Goal: Task Accomplishment & Management: Use online tool/utility

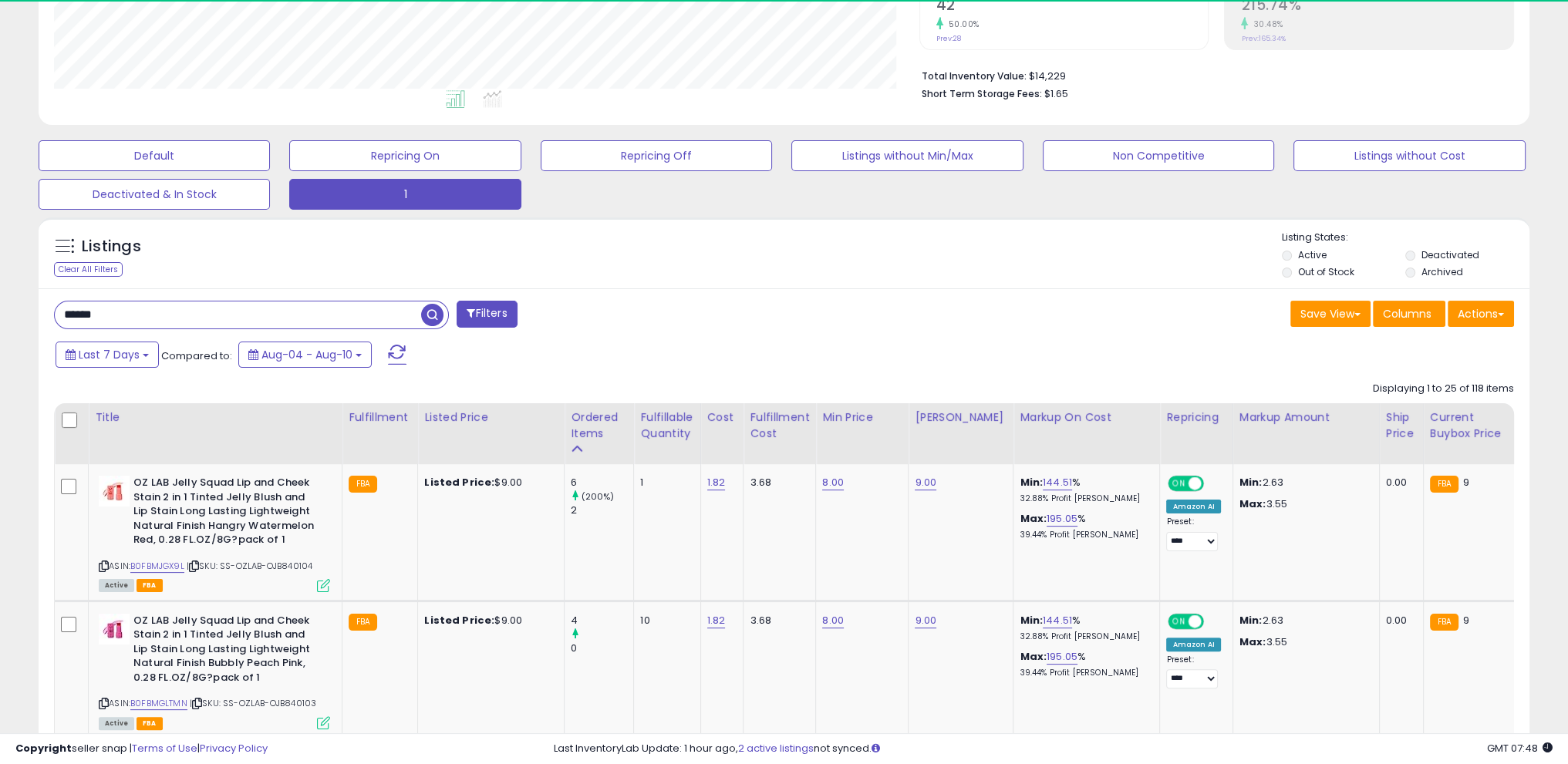
scroll to position [316, 865]
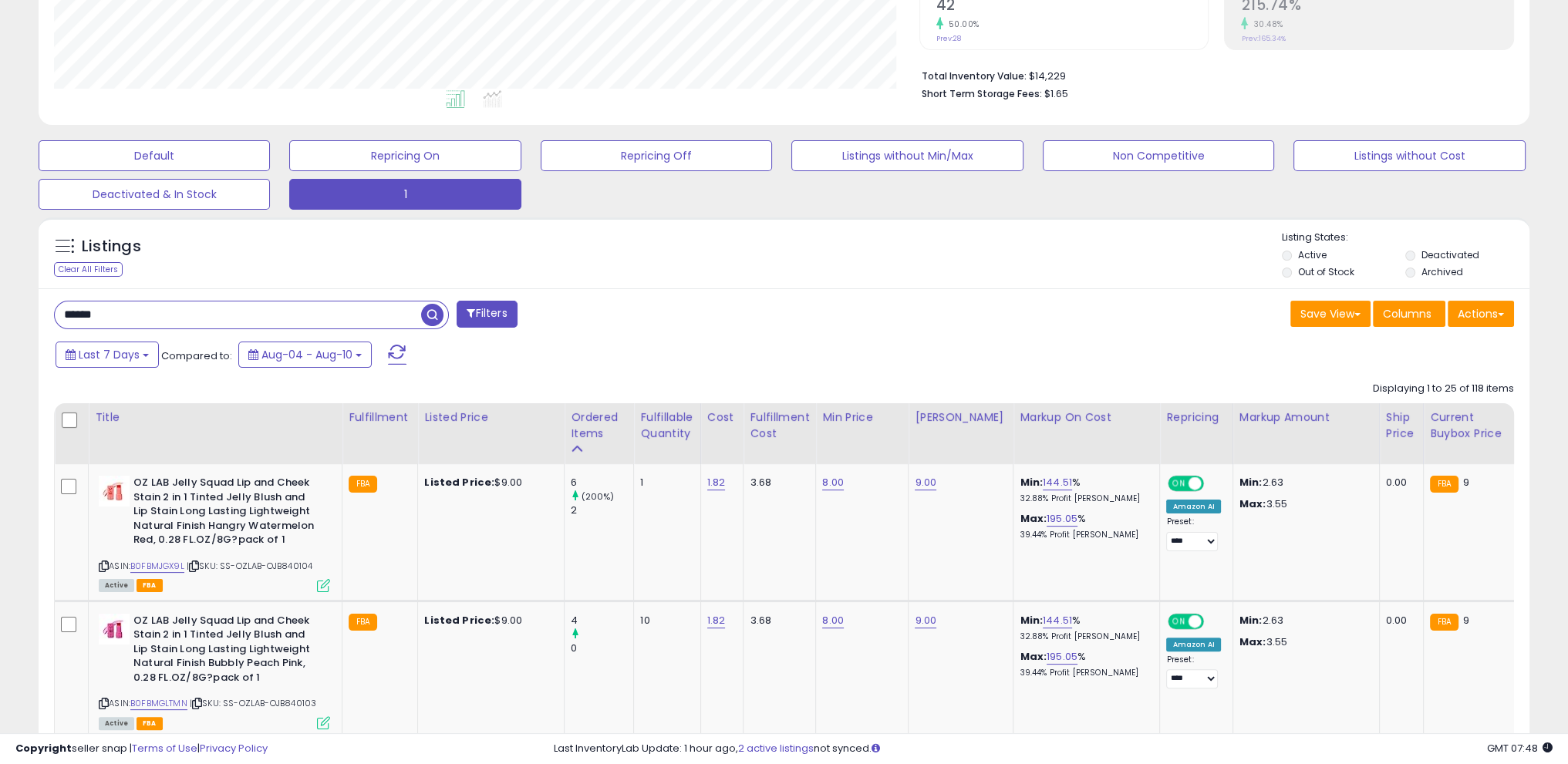
drag, startPoint x: 167, startPoint y: 311, endPoint x: 0, endPoint y: 317, distance: 167.1
click at [422, 319] on div at bounding box center [251, 315] width 395 height 28
click at [433, 316] on span "button" at bounding box center [432, 315] width 23 height 23
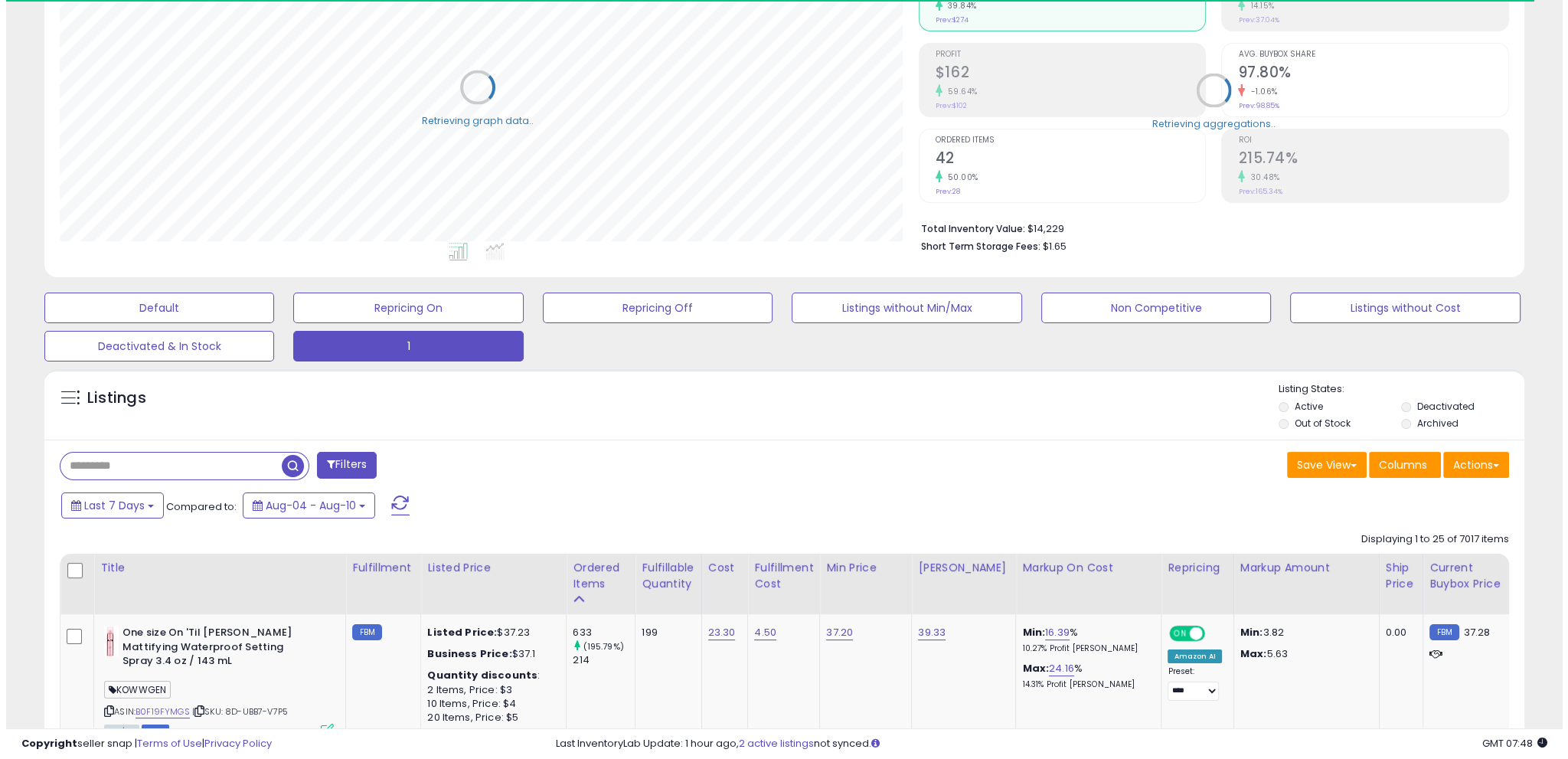
scroll to position [765442, 764605]
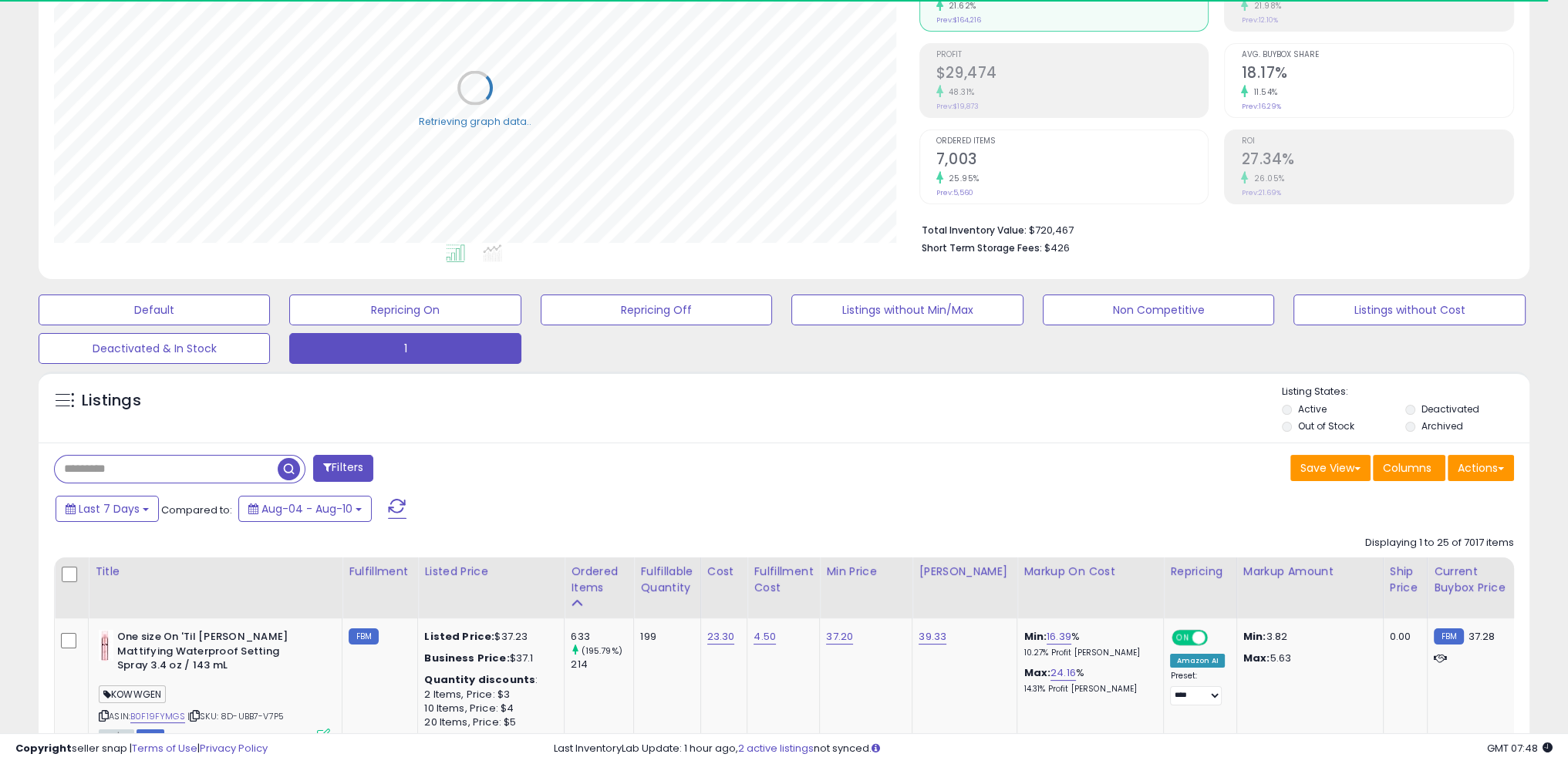
click at [324, 467] on span at bounding box center [327, 467] width 8 height 11
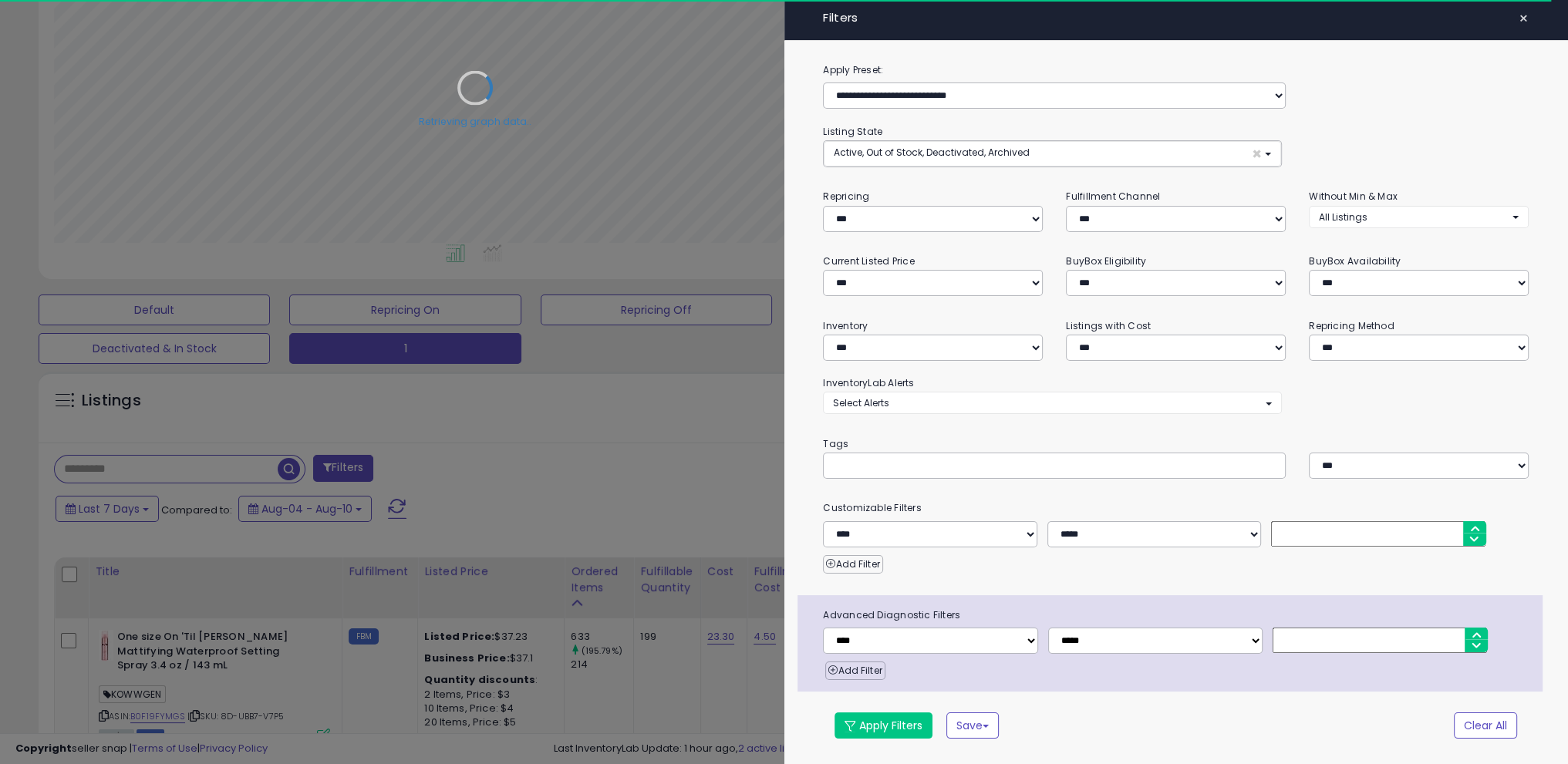
scroll to position [316, 872]
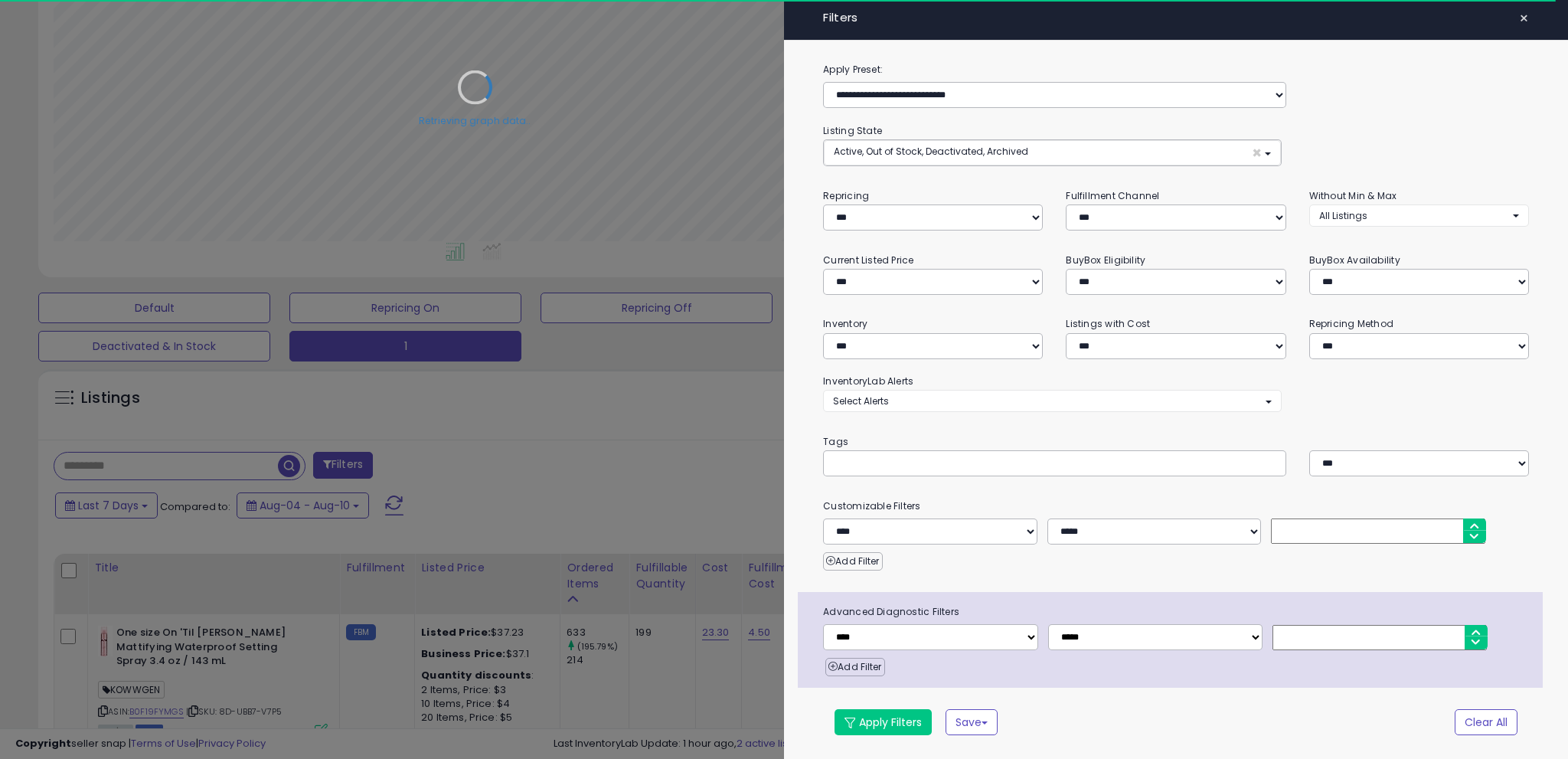
click at [641, 464] on div at bounding box center [784, 380] width 1568 height 759
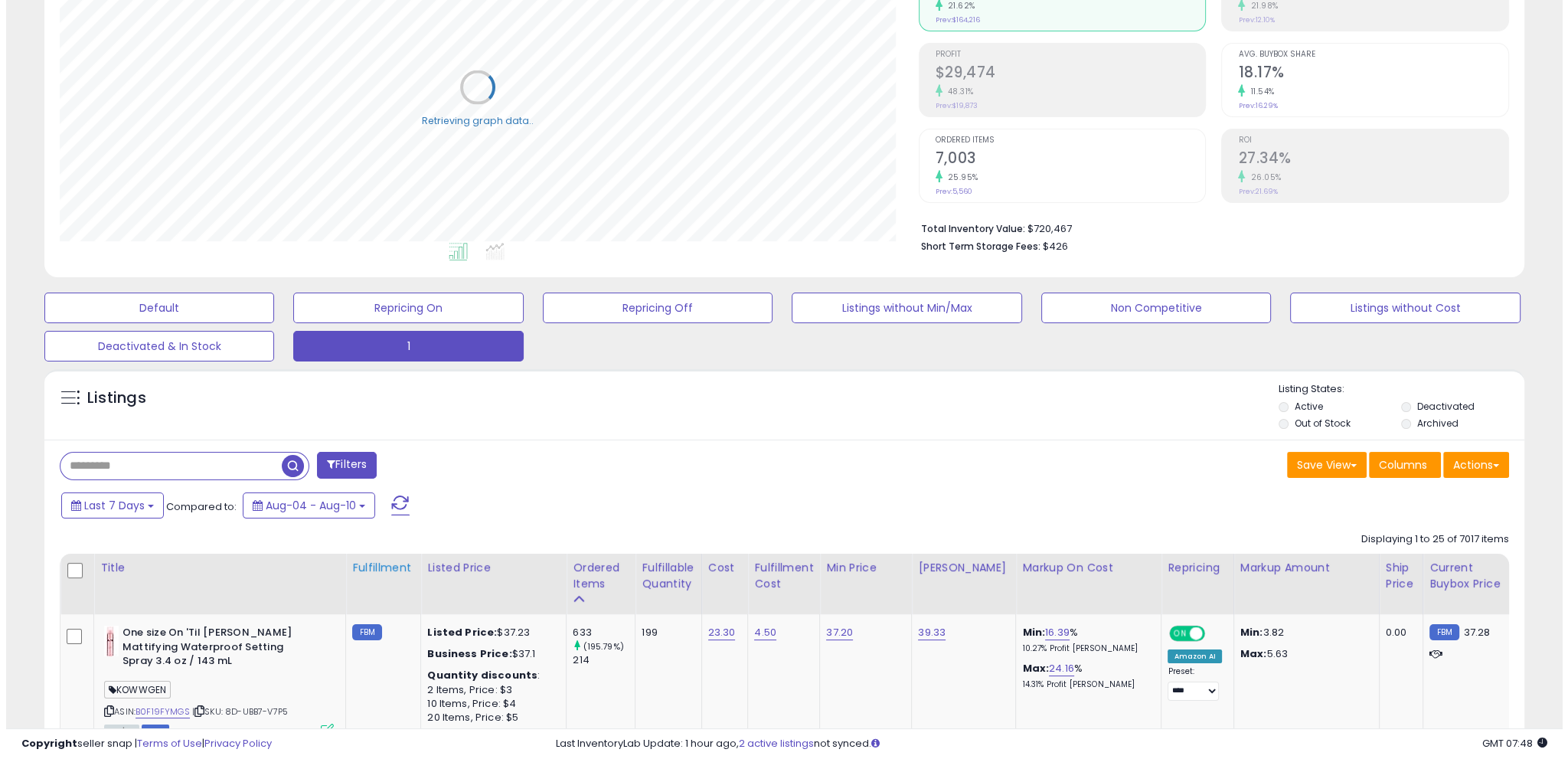
scroll to position [343, 0]
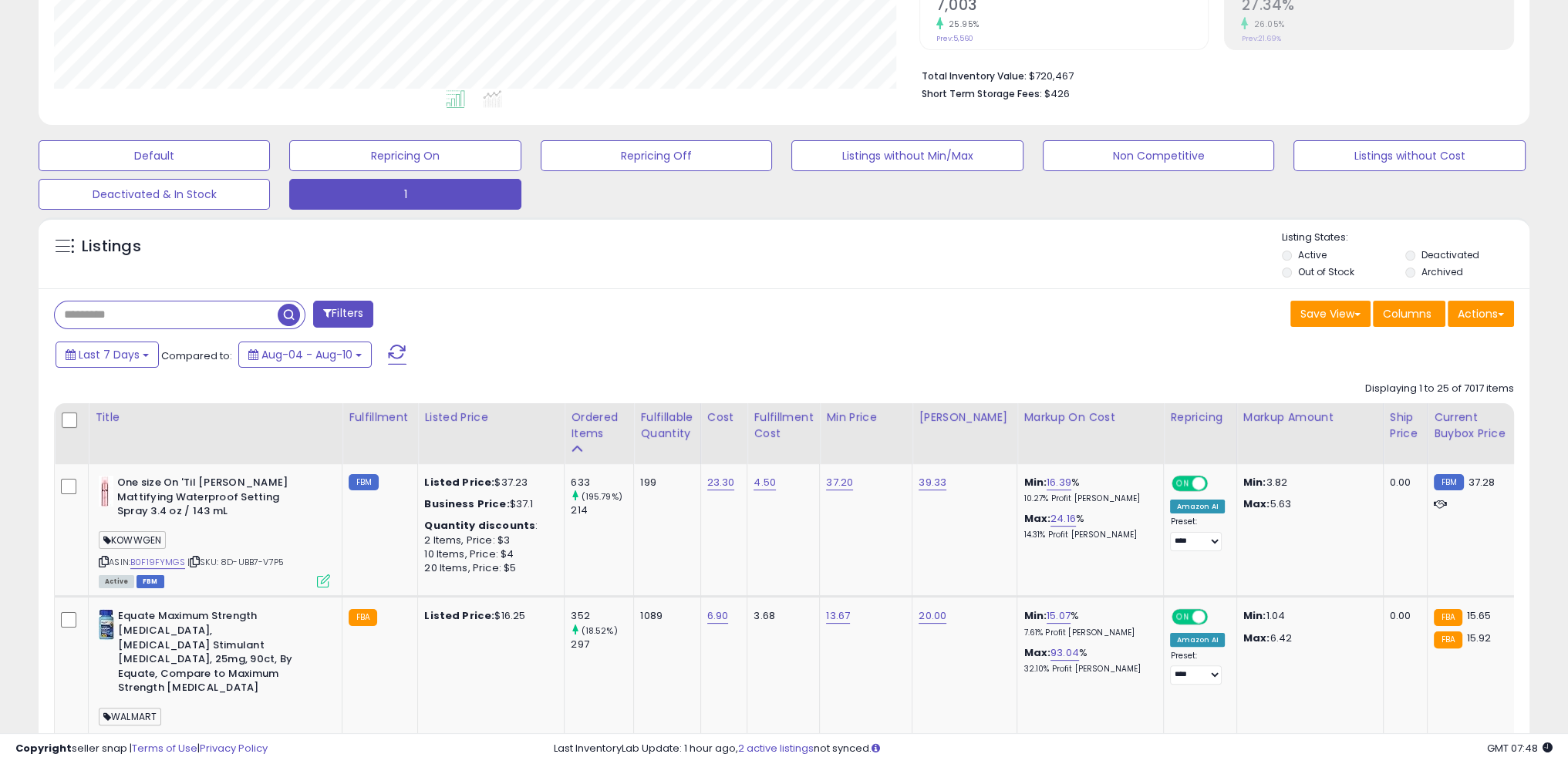
click at [342, 314] on button "Filters" at bounding box center [343, 315] width 60 height 27
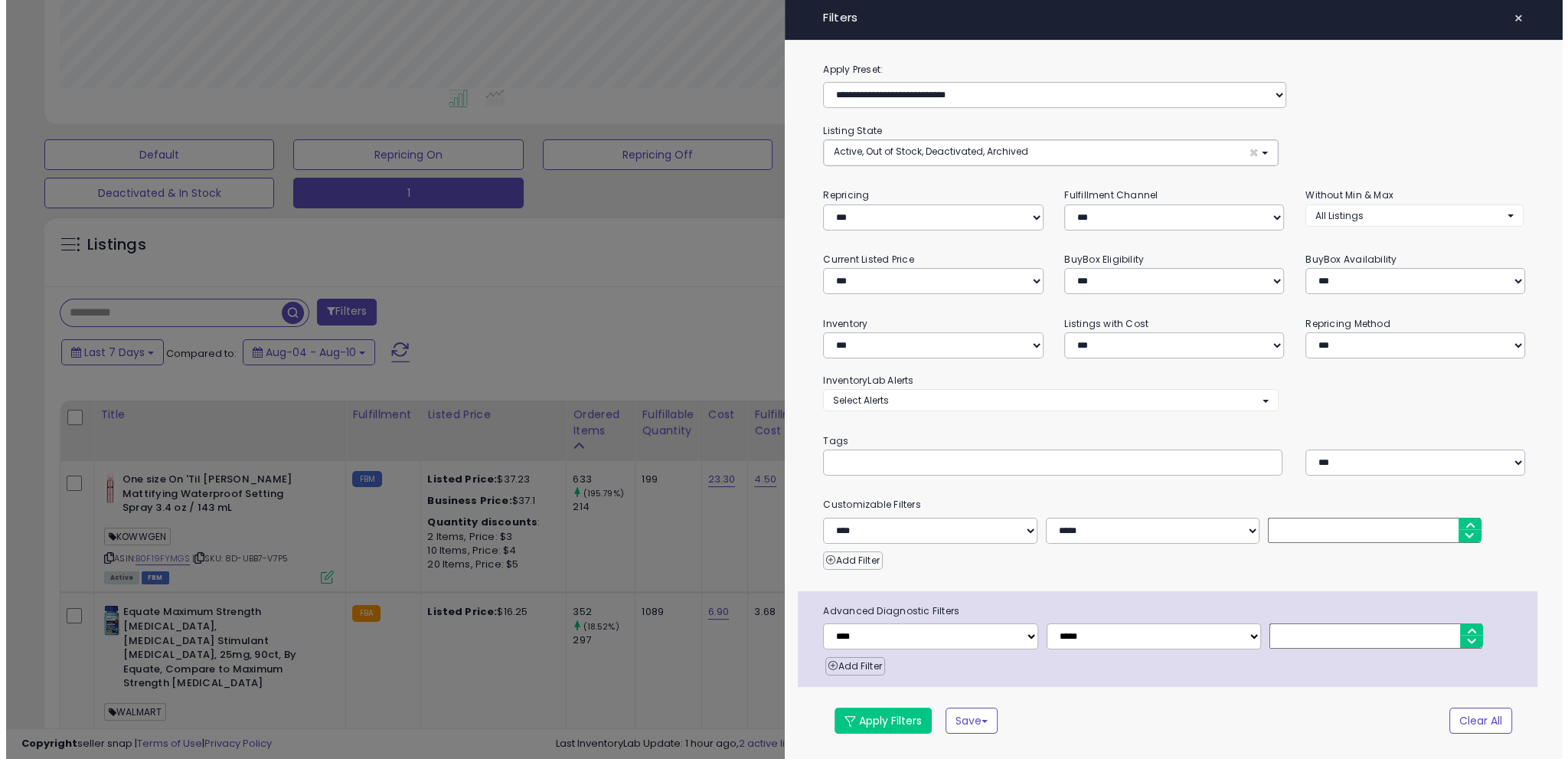
scroll to position [314, 865]
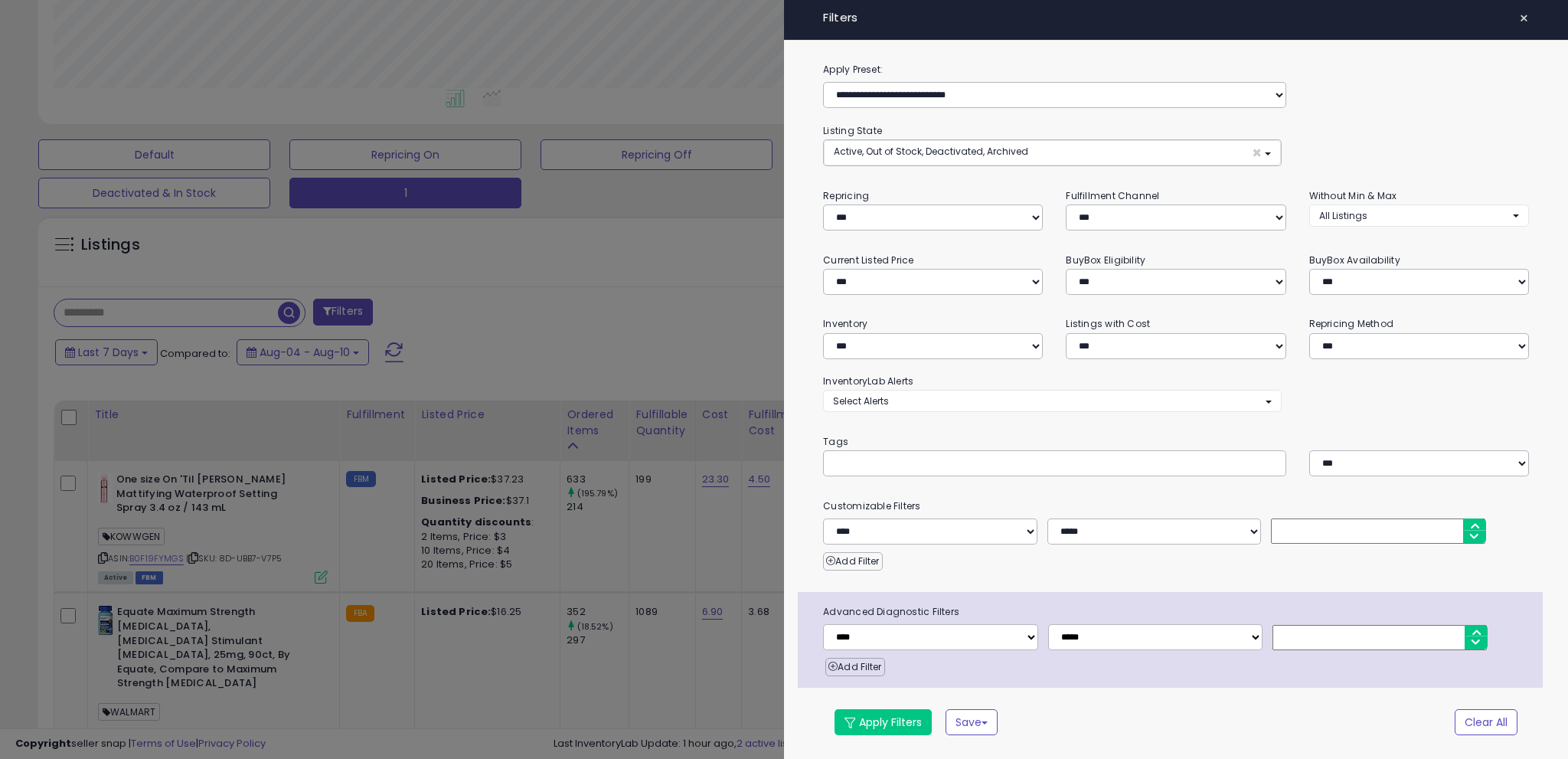
click at [864, 467] on input "text" at bounding box center [947, 463] width 229 height 15
type input "****"
click at [863, 721] on button "Apply Filters" at bounding box center [883, 722] width 98 height 26
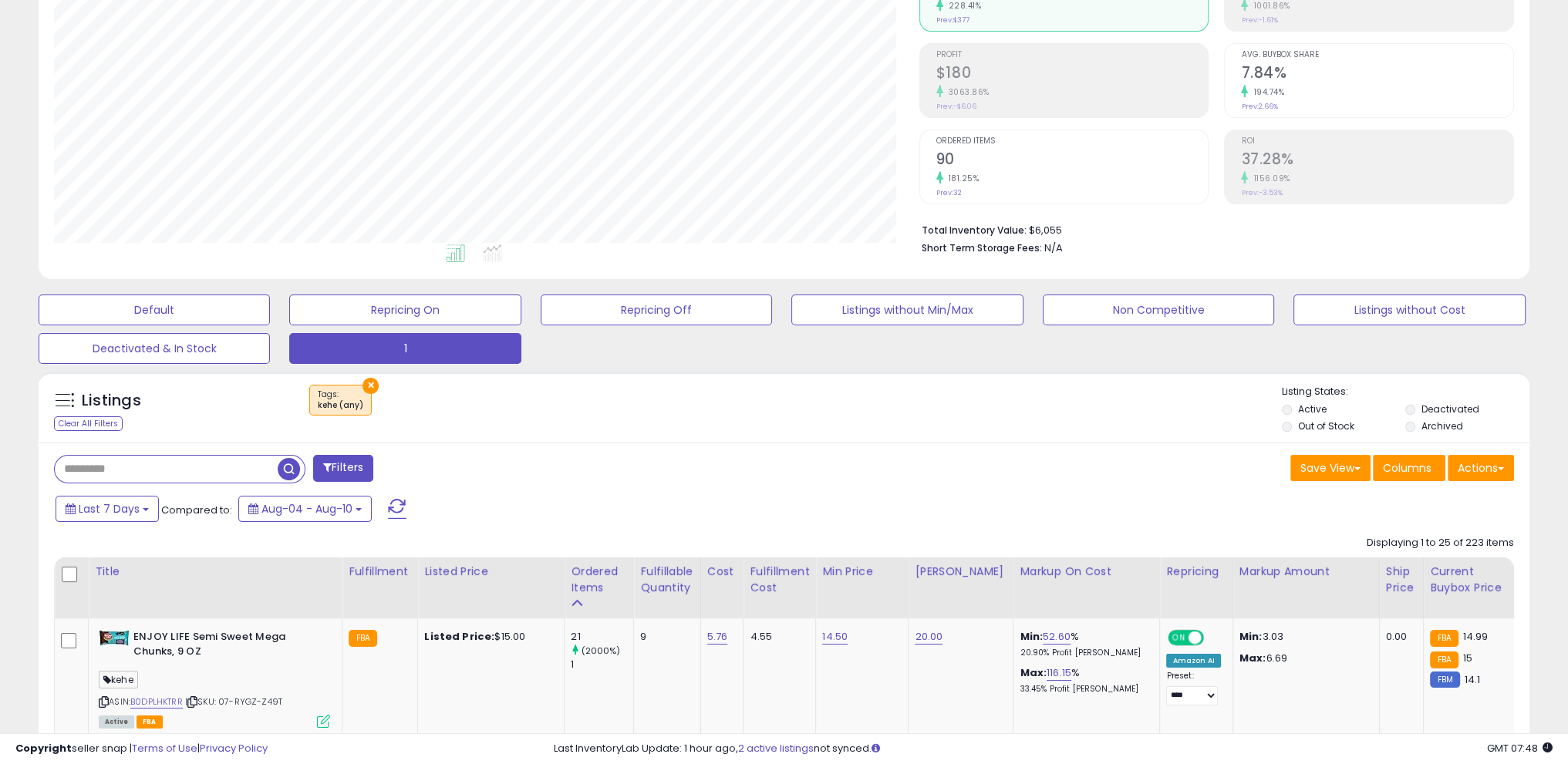
scroll to position [316, 865]
click at [450, 458] on div "Filters" at bounding box center [413, 470] width 742 height 31
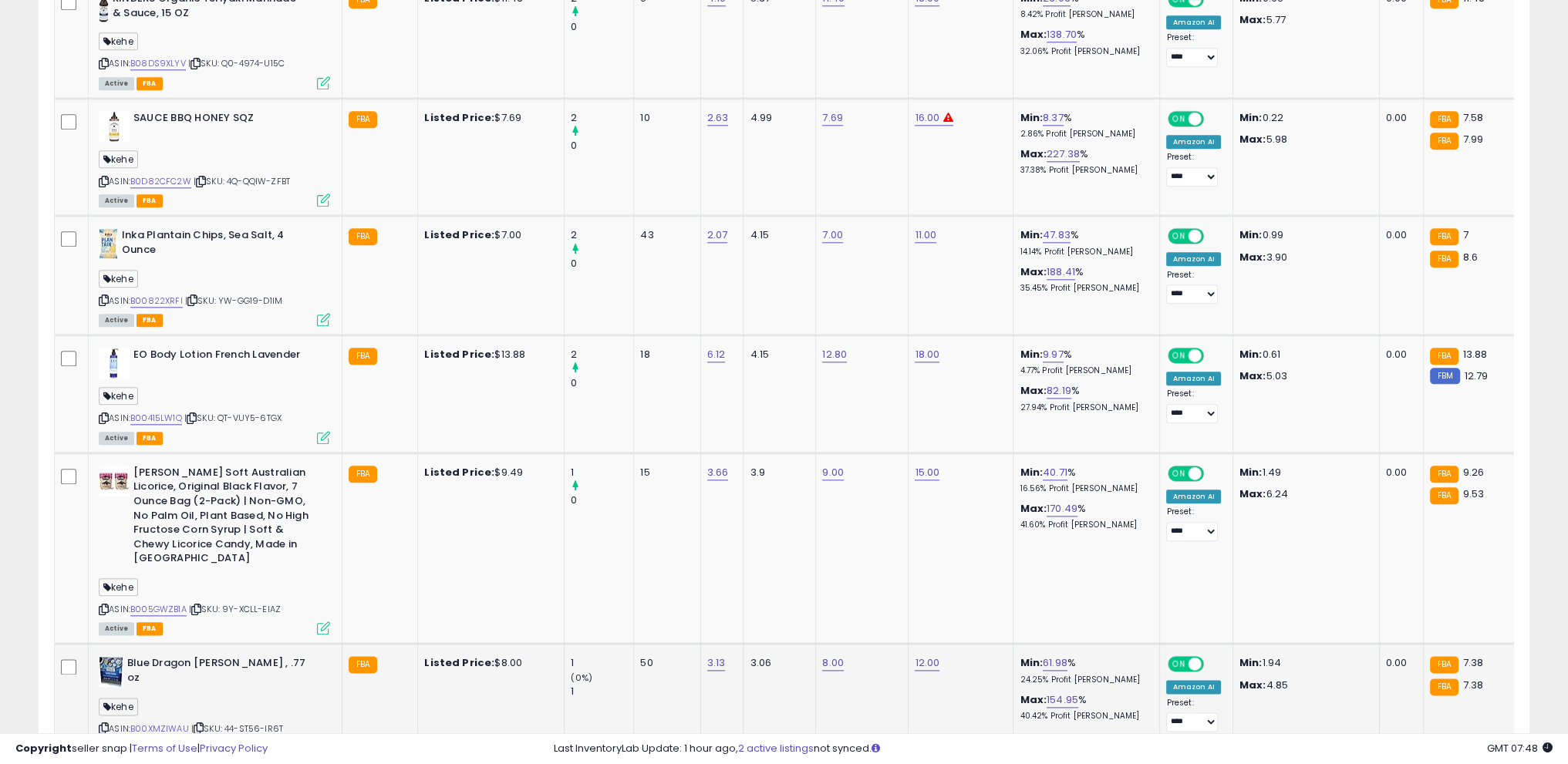
scroll to position [2504, 0]
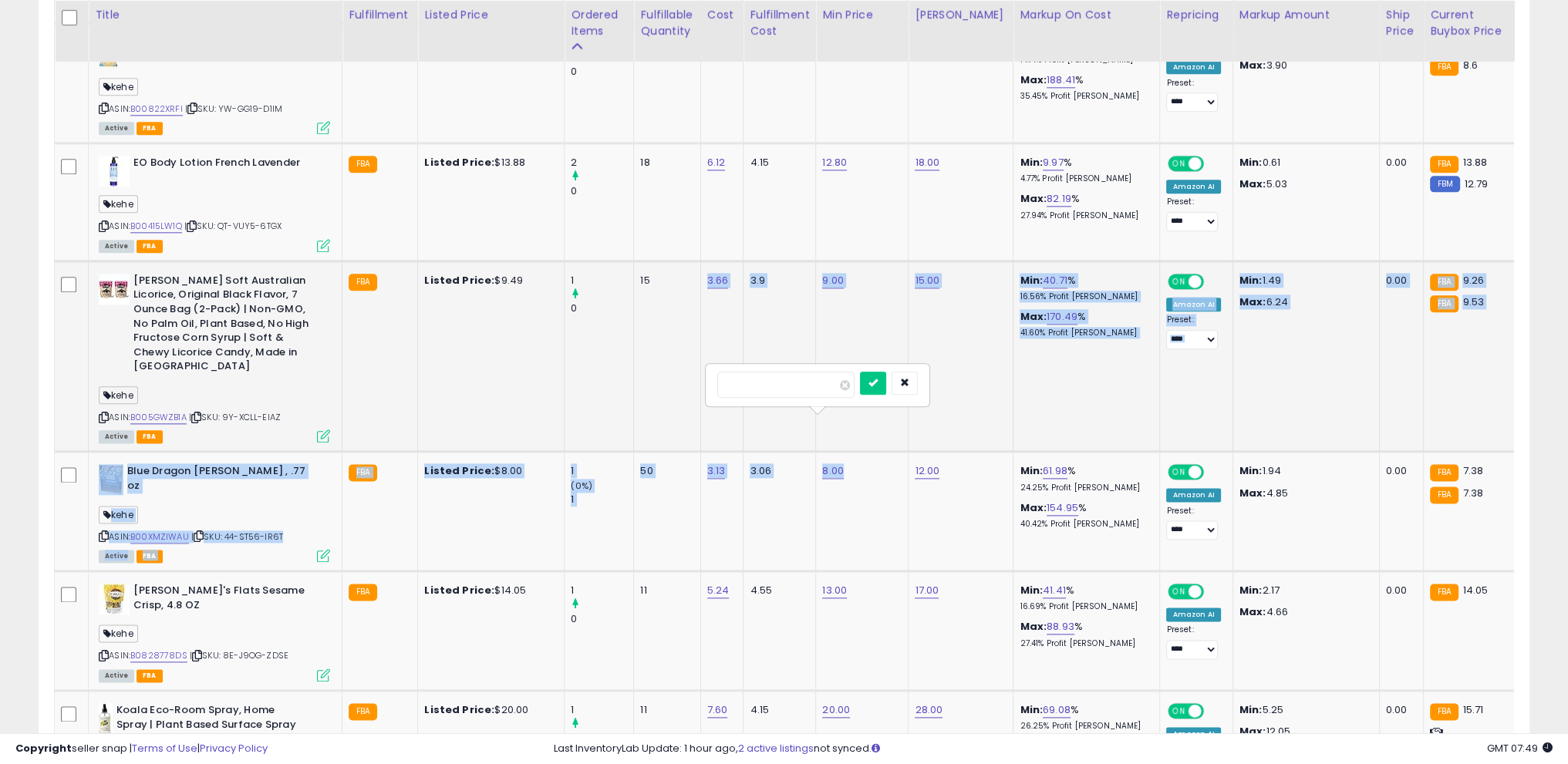
drag, startPoint x: 813, startPoint y: 367, endPoint x: 672, endPoint y: 374, distance: 141.2
click at [672, 374] on tbody "ENJOY LIFE Semi Sweet Mega Chunks, 9 OZ kehe ASIN: B0DPLHKTRR | SKU: 07-RYGZ-Z4…" at bounding box center [1233, 65] width 2358 height 3520
copy tbody "3.66 3.9 9.00 15.00 Min: 40.71 % 16.56% Profit Margin Max: 170.49 % 41.60% Prof…"
click at [746, 381] on input "****" at bounding box center [785, 384] width 137 height 26
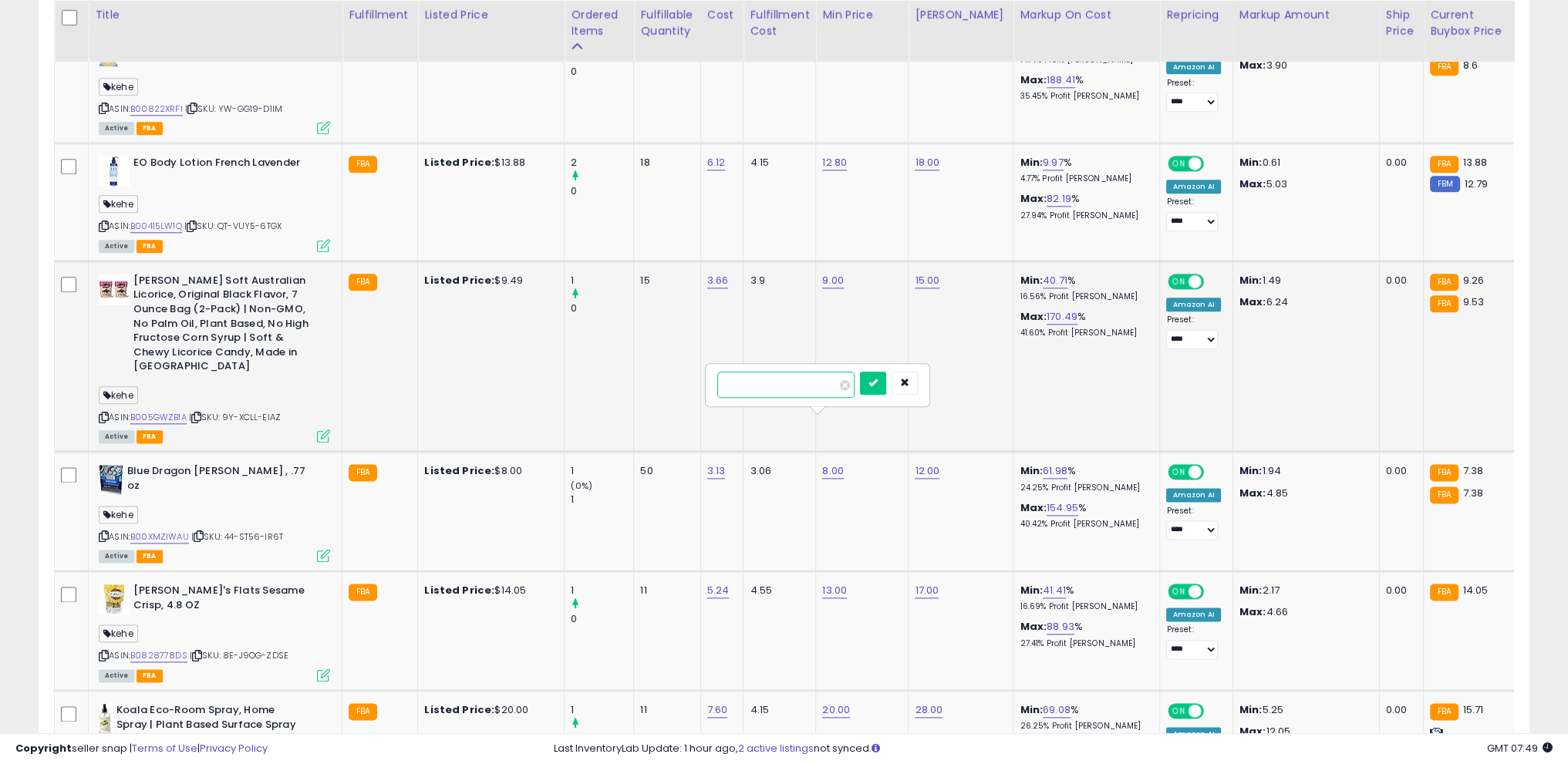
drag, startPoint x: 766, startPoint y: 382, endPoint x: 443, endPoint y: 343, distance: 325.3
click at [443, 343] on tbody "ENJOY LIFE Semi Sweet Mega Chunks, 9 OZ kehe ASIN: B0DPLHKTRR | SKU: 07-RYGZ-Z4…" at bounding box center [1233, 65] width 2358 height 3520
type input "****"
click at [877, 377] on icon "submit" at bounding box center [873, 382] width 9 height 9
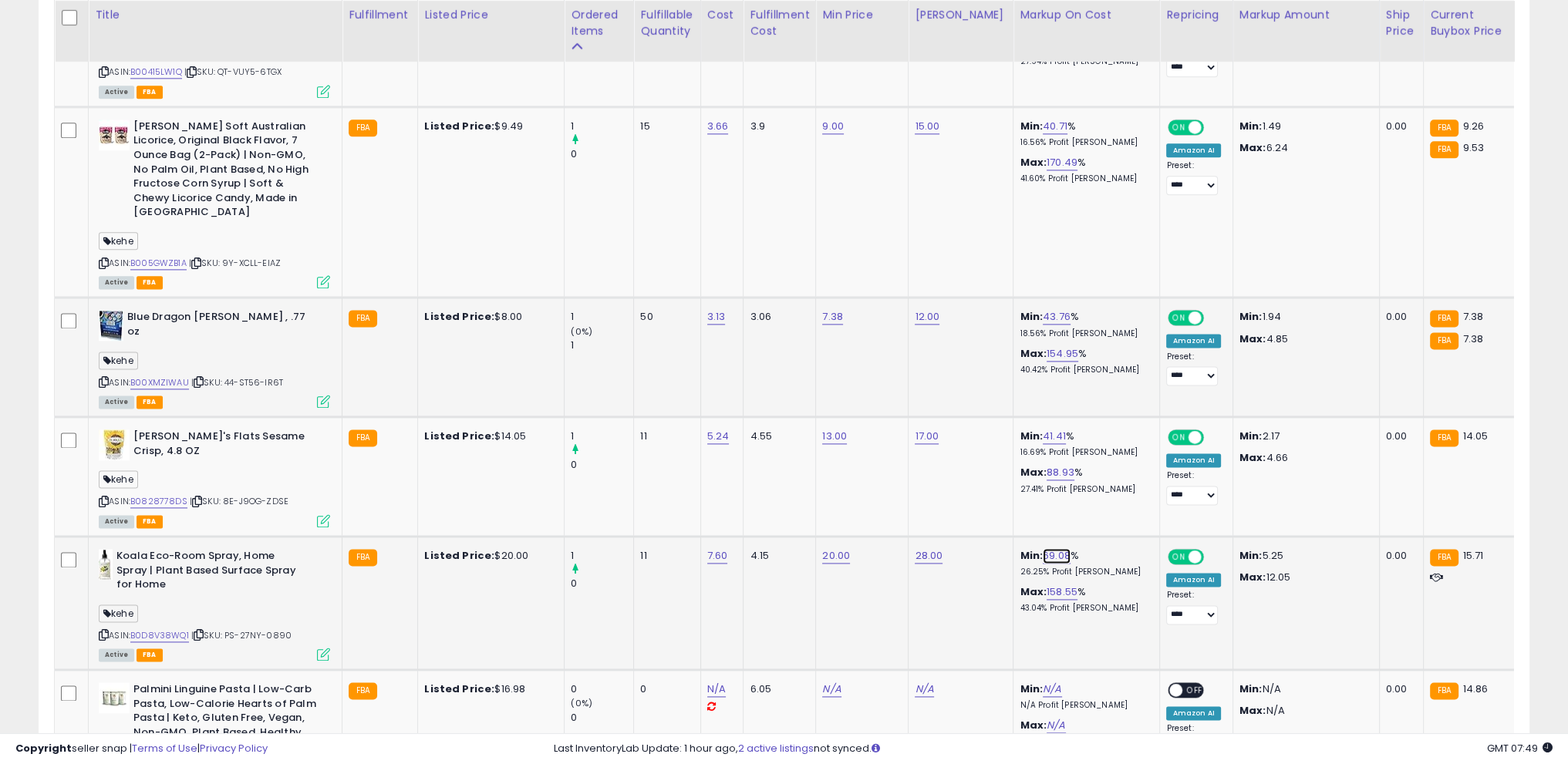
click at [1052, 548] on link "69.08" at bounding box center [1057, 556] width 28 height 15
drag, startPoint x: 904, startPoint y: 455, endPoint x: 939, endPoint y: 465, distance: 36.4
type input "**"
click at [1090, 457] on icon "submit" at bounding box center [1086, 462] width 9 height 9
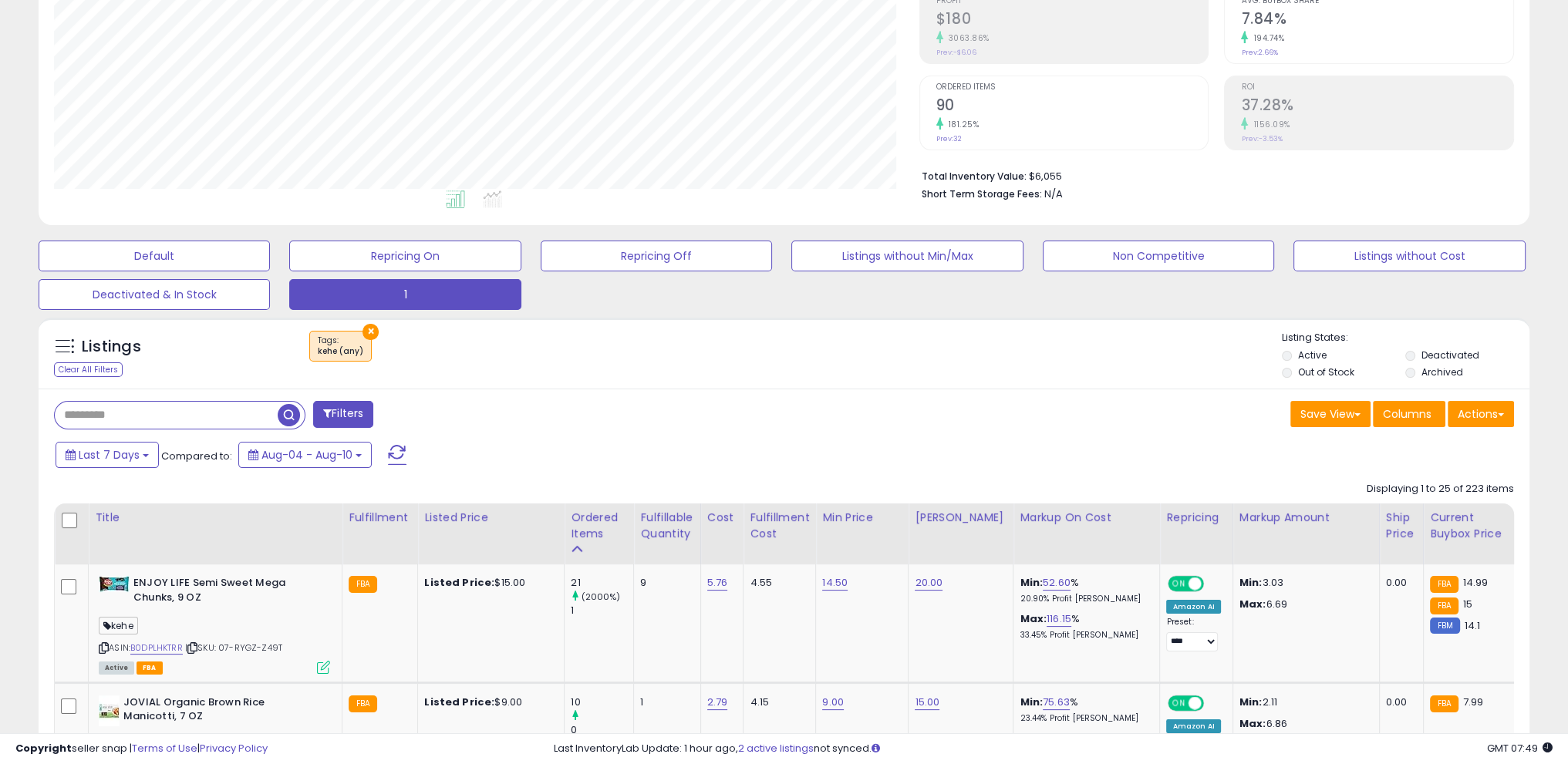
scroll to position [231, 0]
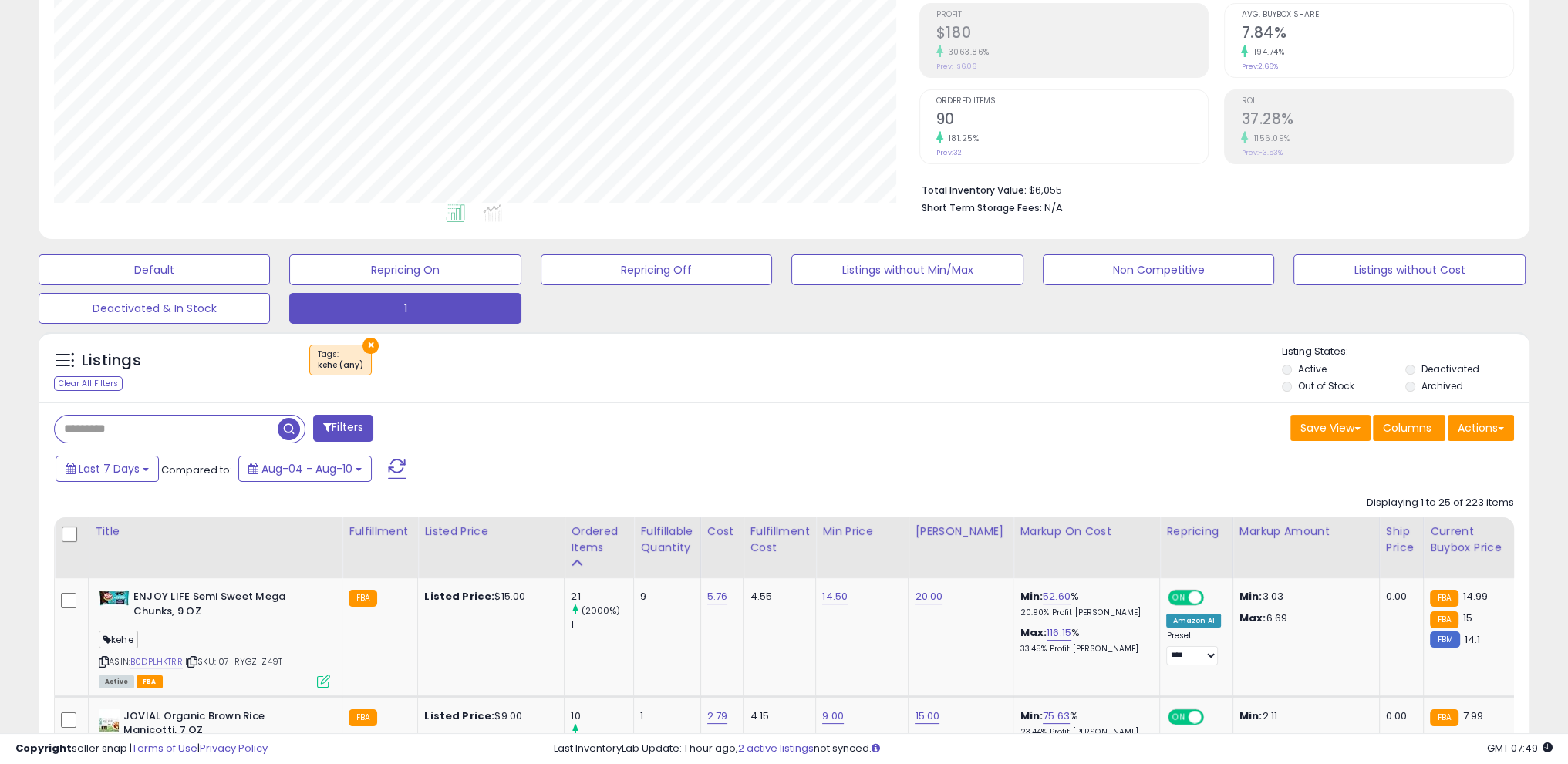
click at [651, 548] on div "Fulfillable Quantity" at bounding box center [666, 539] width 53 height 33
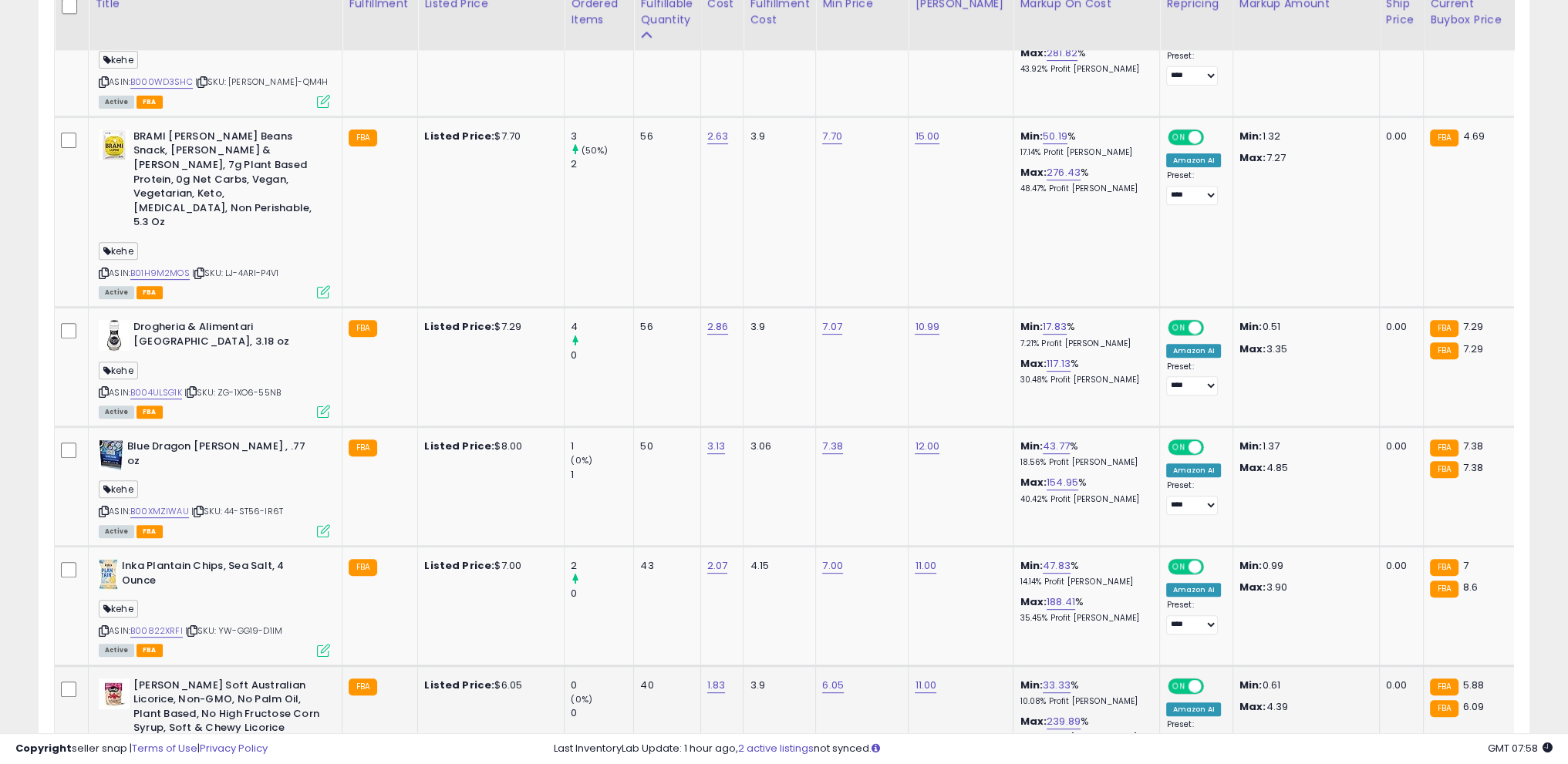
scroll to position [848, 0]
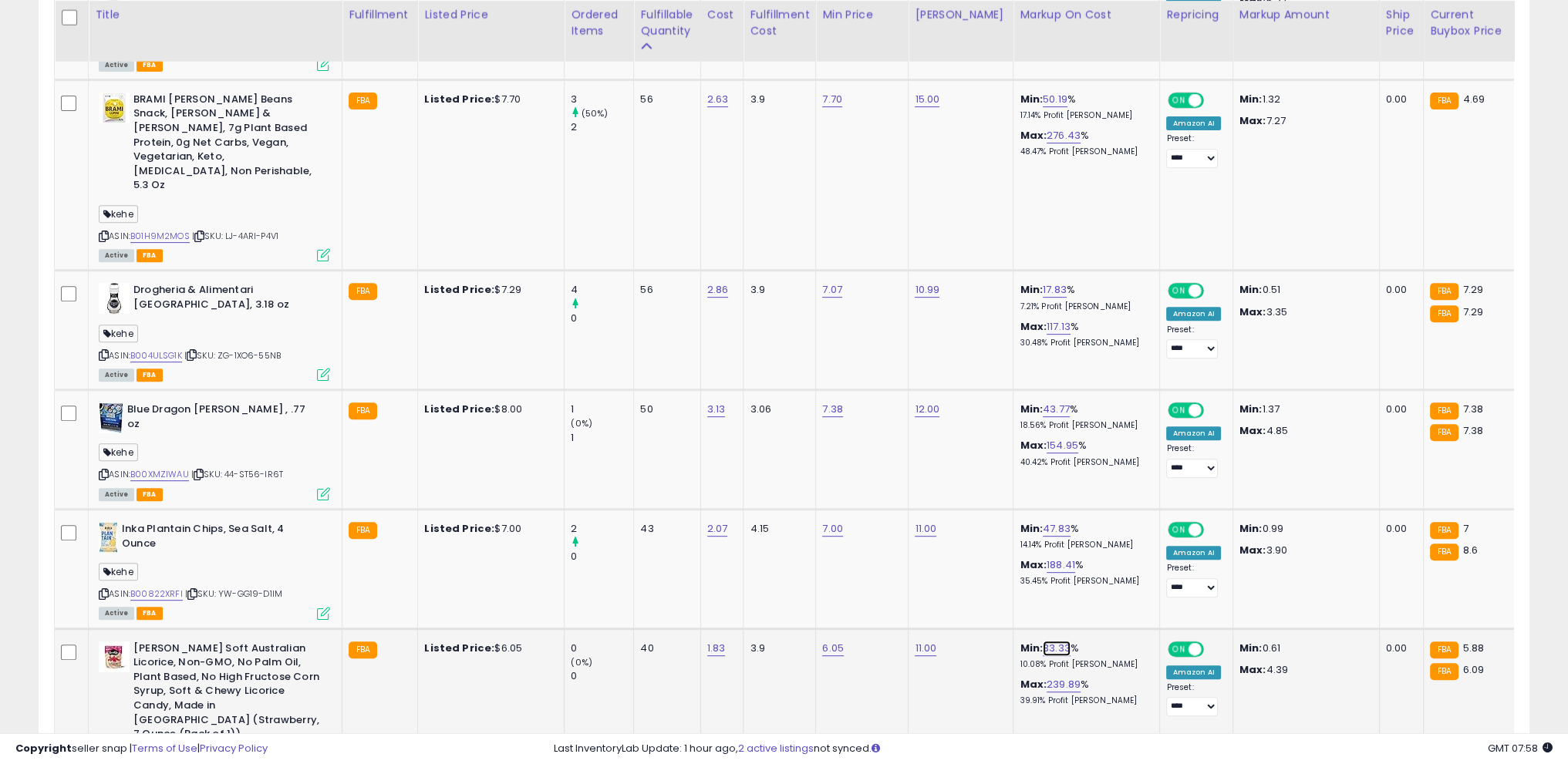
click at [1043, 640] on link "33.33" at bounding box center [1057, 648] width 28 height 15
drag, startPoint x: 990, startPoint y: 569, endPoint x: 892, endPoint y: 573, distance: 98.1
type input "**"
click at [1088, 574] on icon "submit" at bounding box center [1084, 577] width 9 height 9
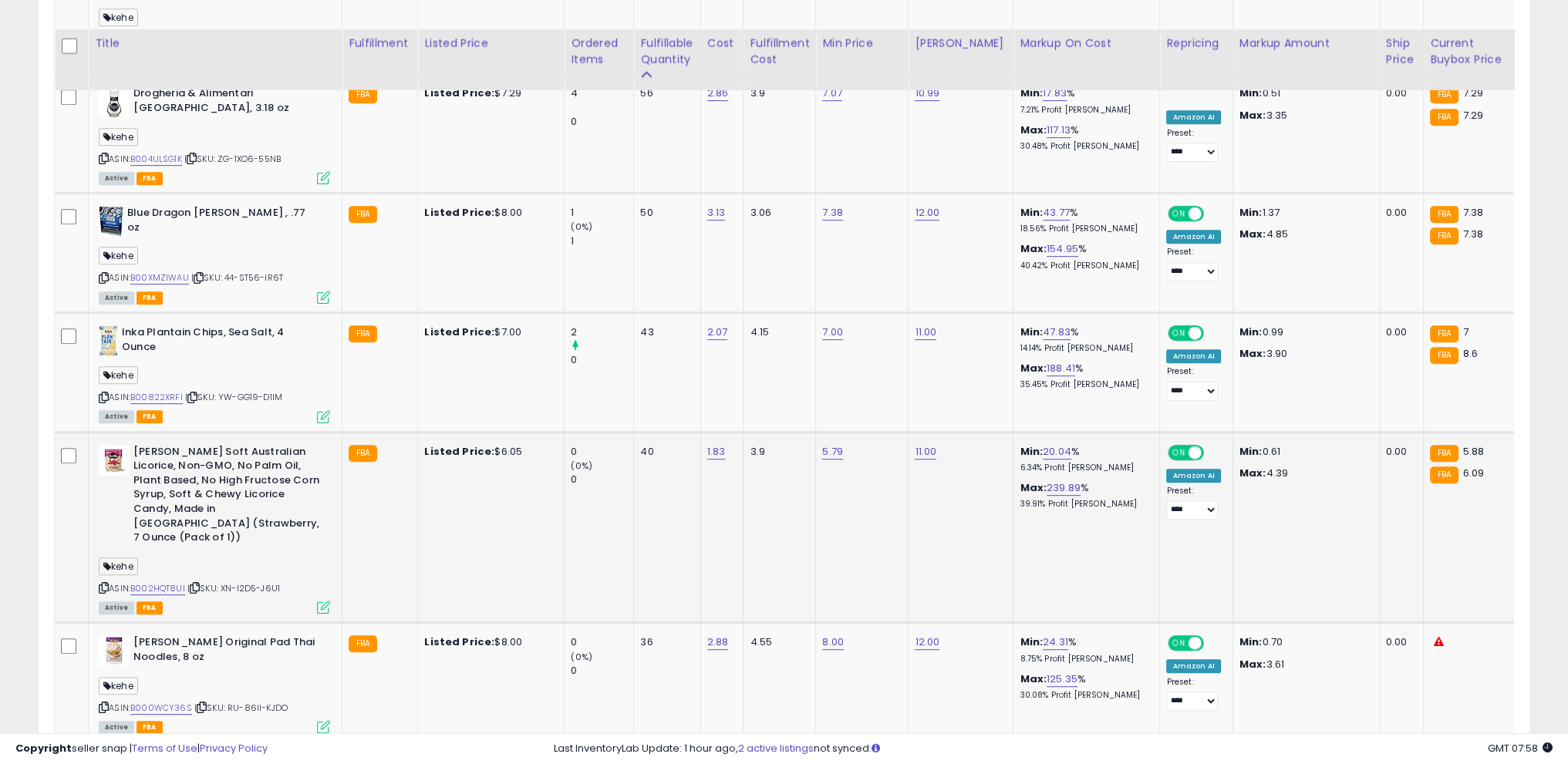
scroll to position [1079, 0]
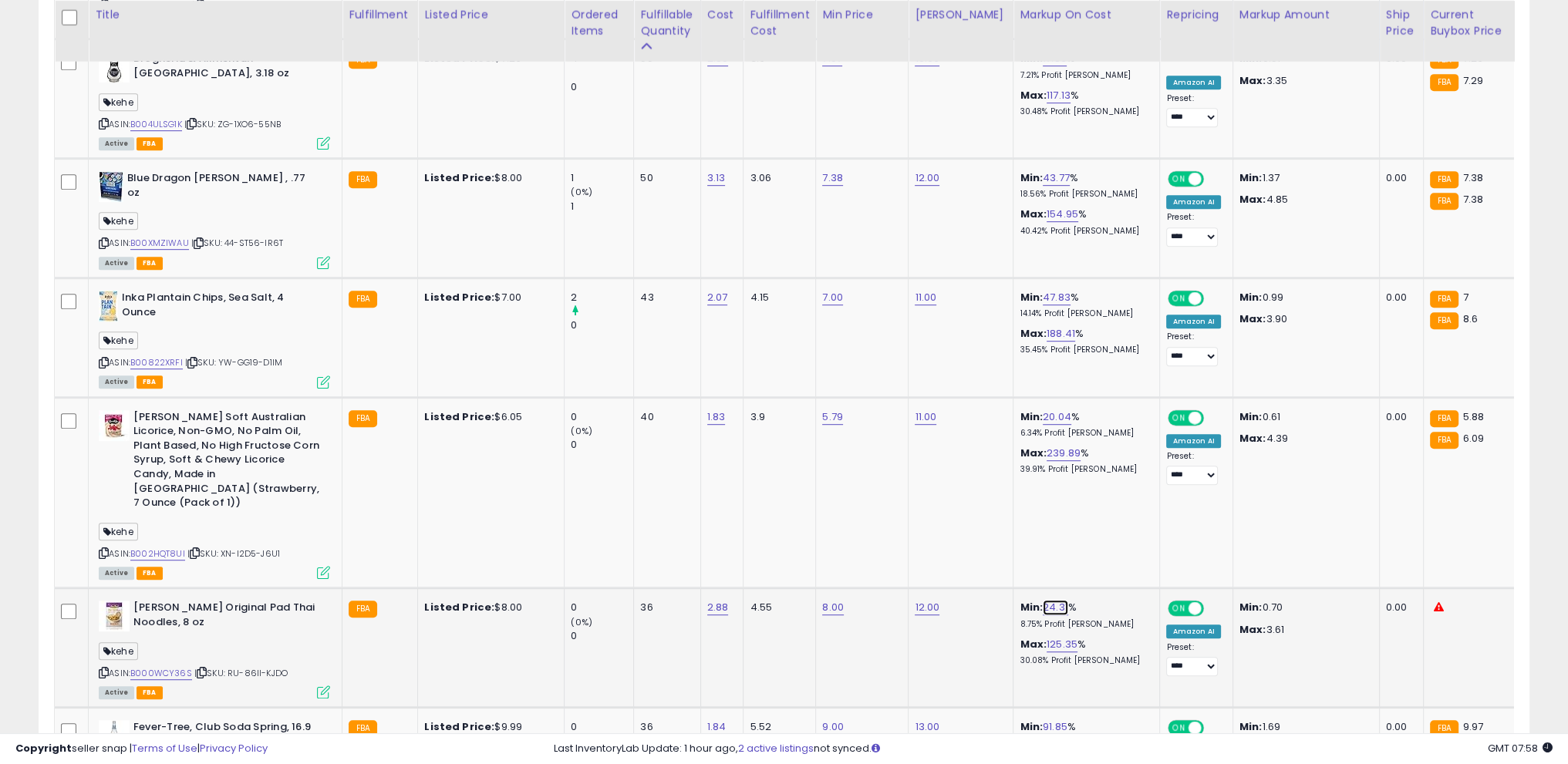
click at [1043, 599] on link "24.31" at bounding box center [1056, 607] width 25 height 15
drag, startPoint x: 995, startPoint y: 530, endPoint x: 910, endPoint y: 516, distance: 86.1
type input "**"
click at [1096, 511] on button "submit" at bounding box center [1082, 521] width 26 height 23
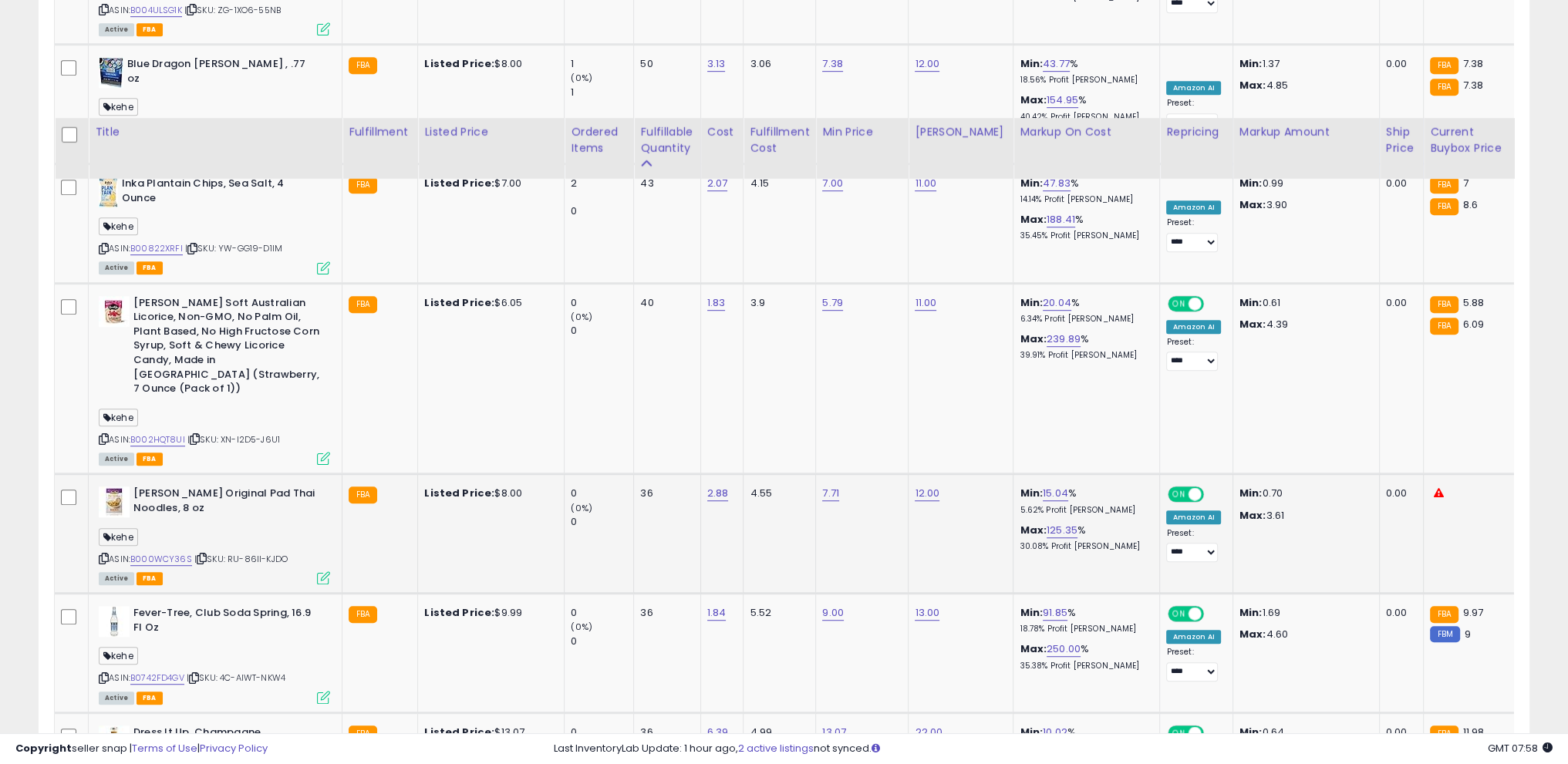
scroll to position [1311, 0]
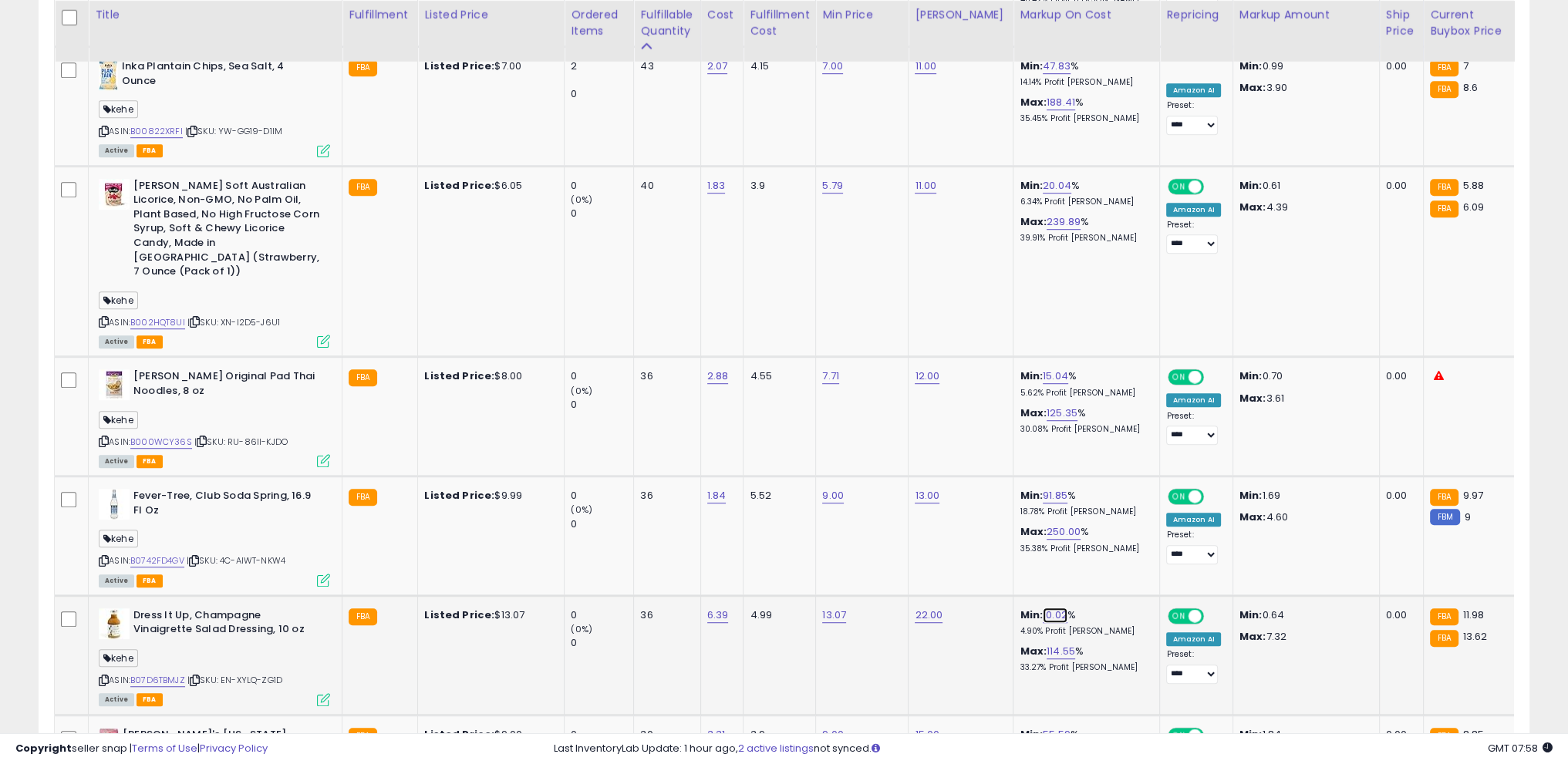
click at [1043, 608] on link "10.02" at bounding box center [1055, 615] width 25 height 15
drag, startPoint x: 1030, startPoint y: 527, endPoint x: 854, endPoint y: 510, distance: 176.8
type input "*"
click at [1096, 530] on button "submit" at bounding box center [1082, 528] width 26 height 23
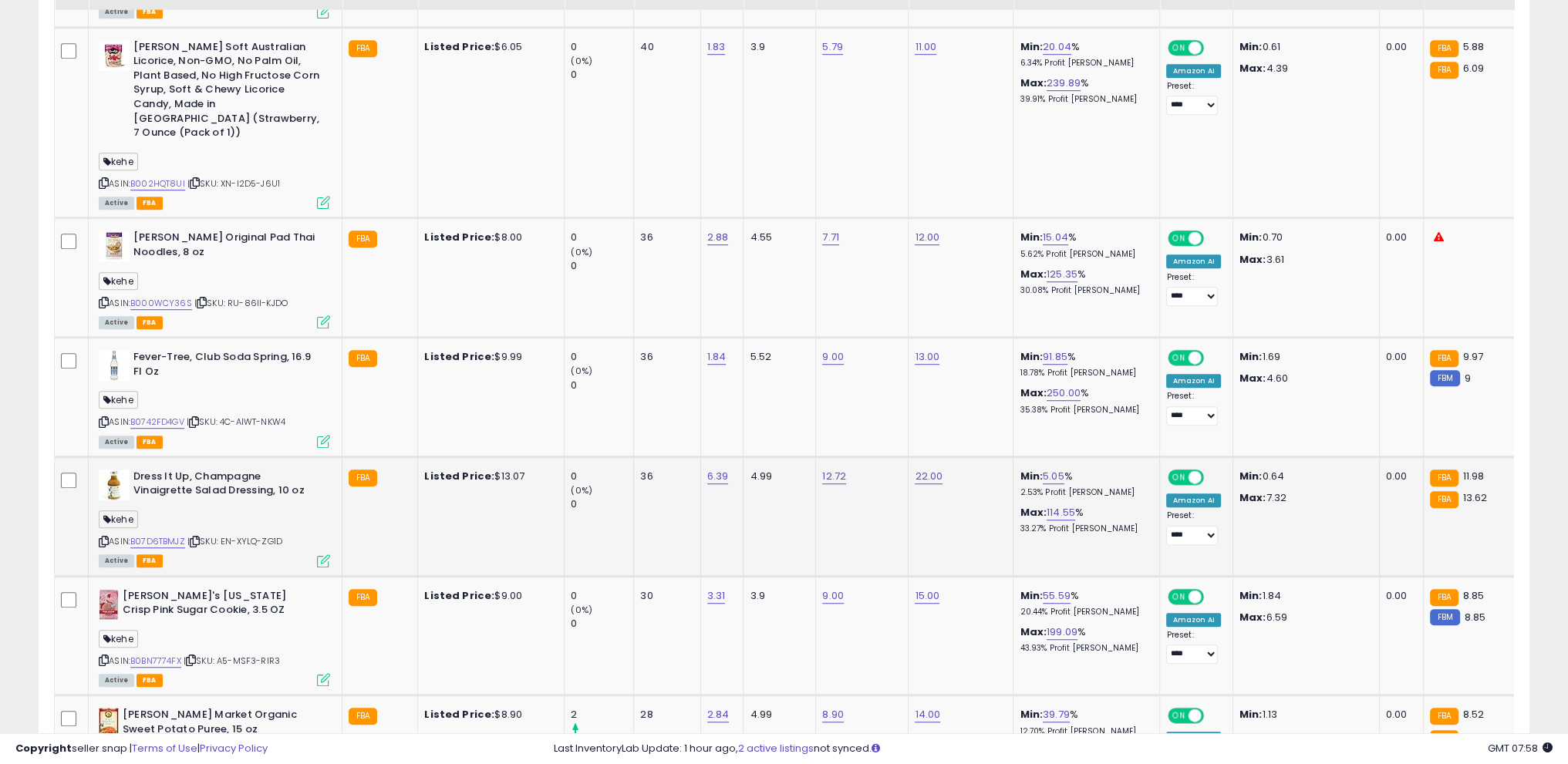
scroll to position [1464, 0]
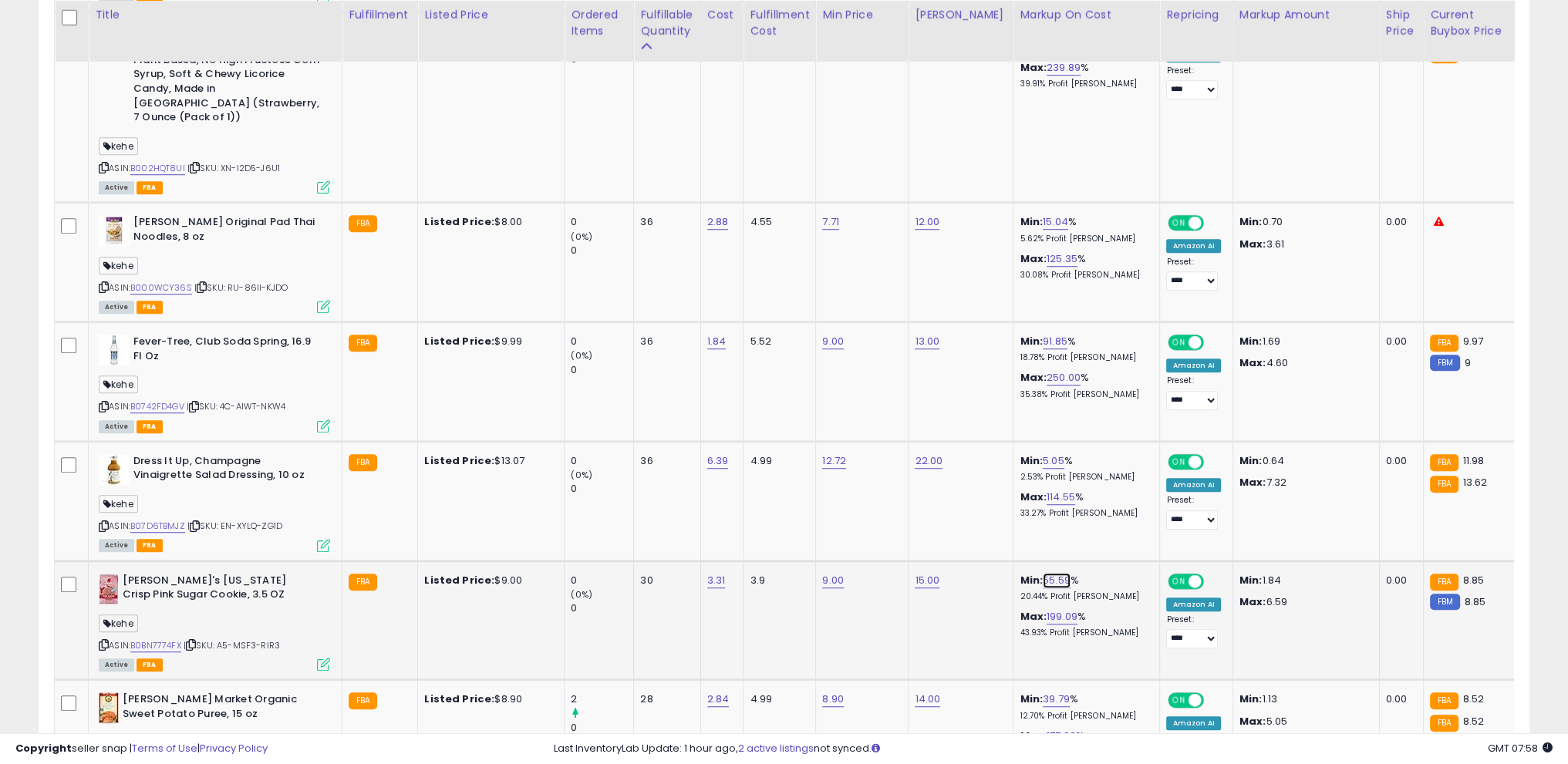
click at [1043, 573] on link "55.59" at bounding box center [1057, 580] width 28 height 15
drag, startPoint x: 993, startPoint y: 500, endPoint x: 839, endPoint y: 486, distance: 154.6
type input "**"
click at [1089, 493] on icon "submit" at bounding box center [1084, 492] width 9 height 9
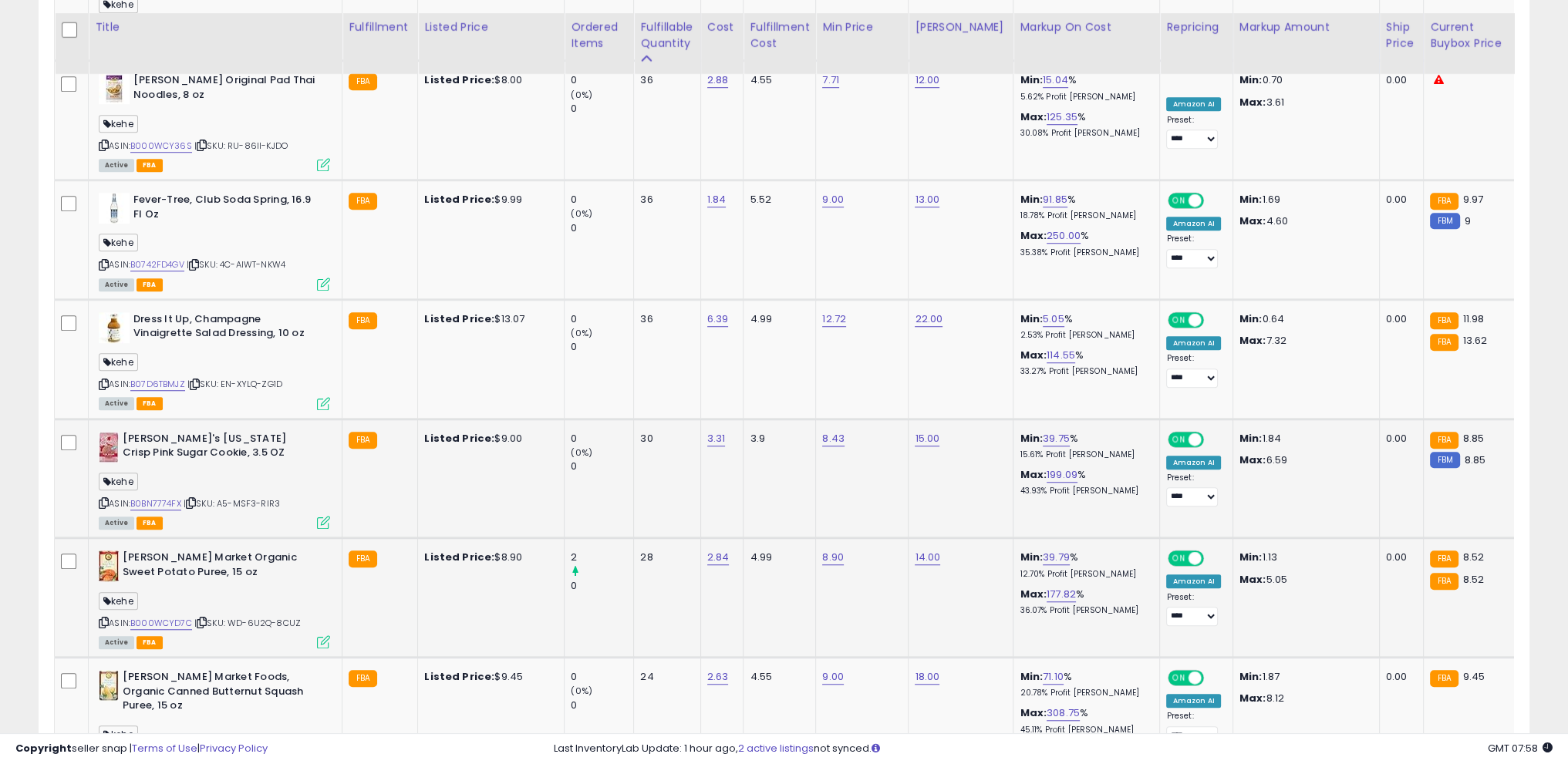
scroll to position [1619, 0]
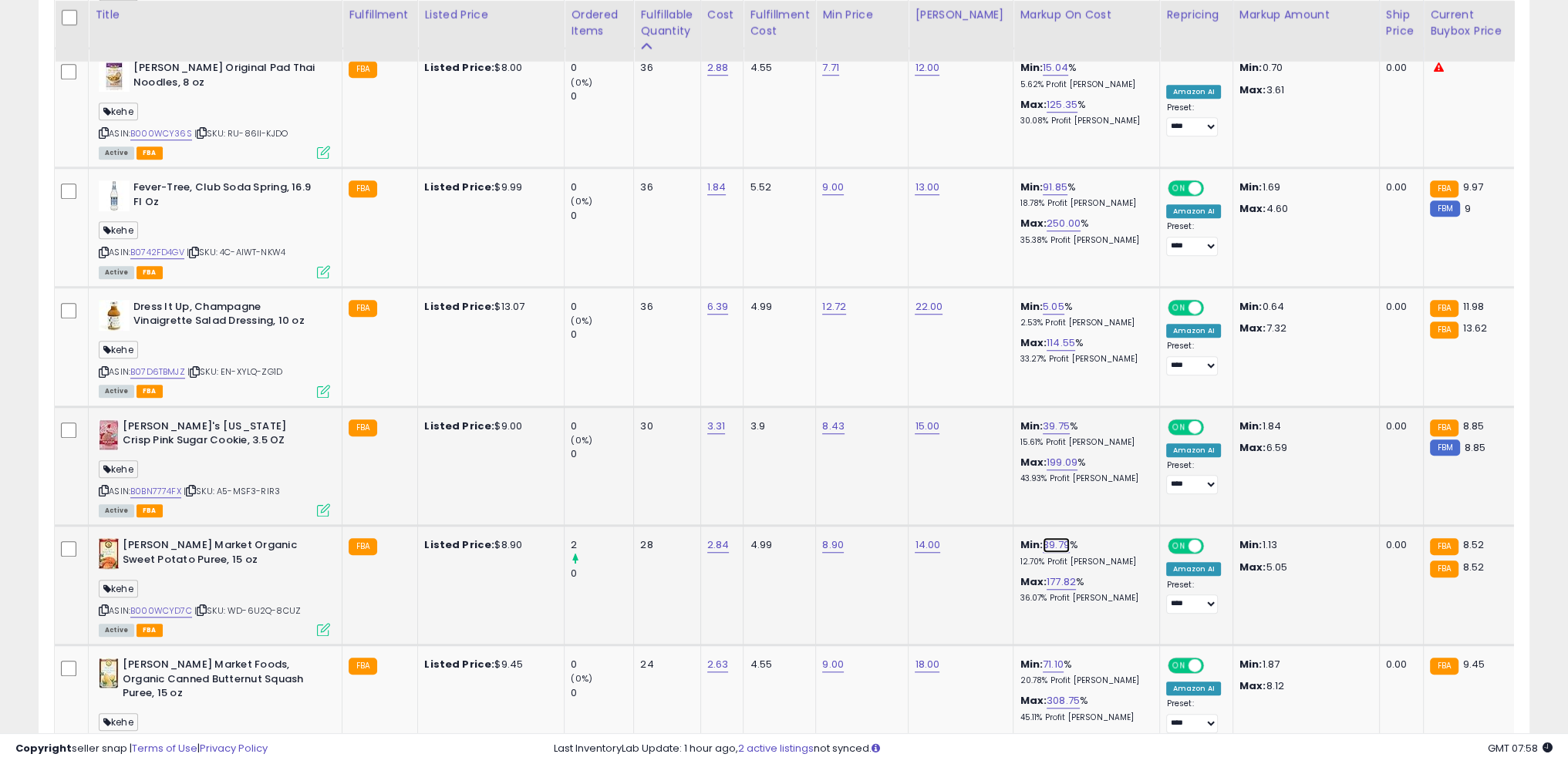
click at [1043, 538] on link "39.79" at bounding box center [1057, 545] width 27 height 15
drag, startPoint x: 928, startPoint y: 447, endPoint x: 845, endPoint y: 438, distance: 83.5
type input "**"
click at [1088, 458] on icon "submit" at bounding box center [1084, 457] width 9 height 9
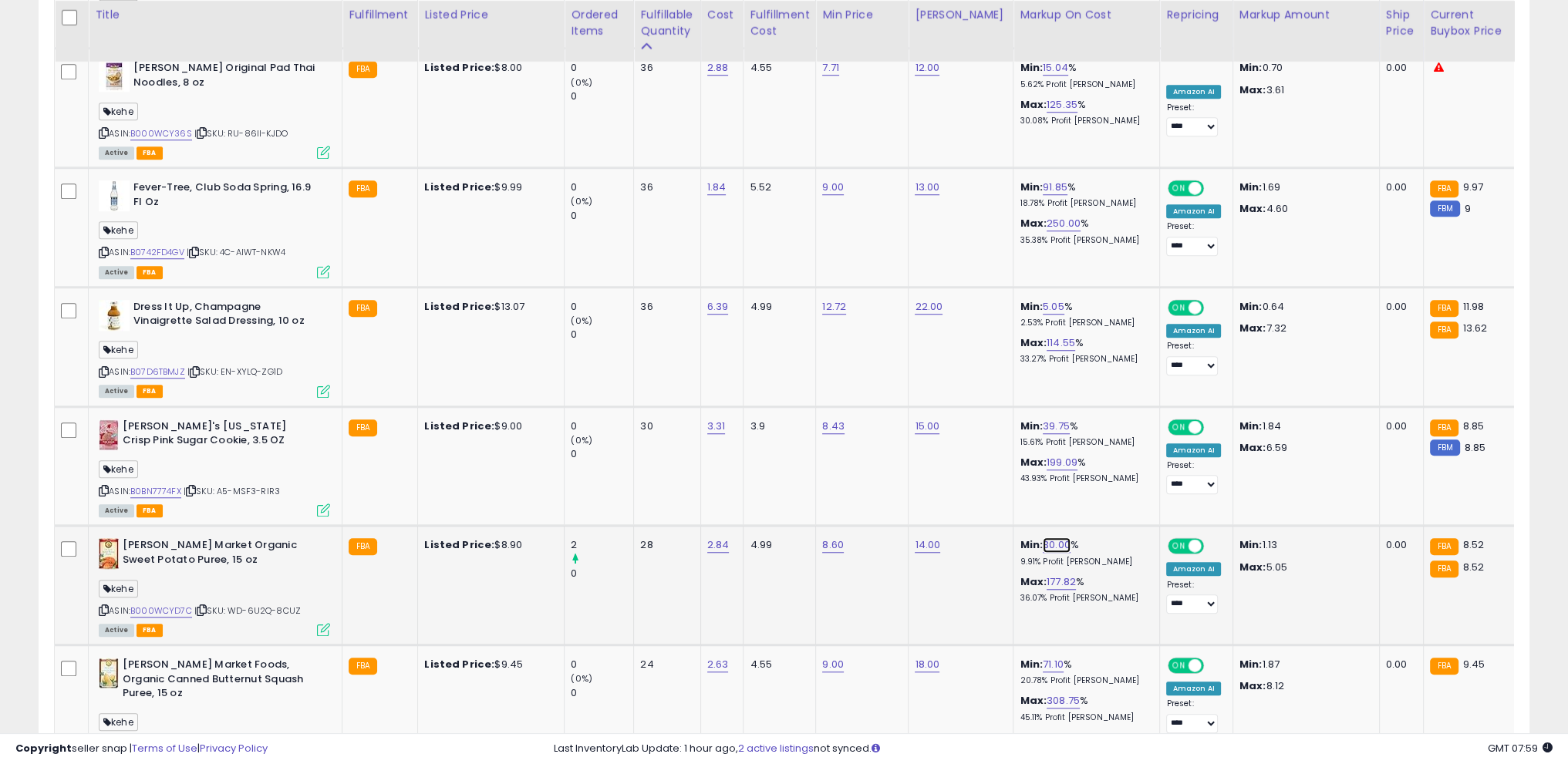
click at [1043, 538] on link "30.00" at bounding box center [1057, 545] width 28 height 15
drag, startPoint x: 1023, startPoint y: 458, endPoint x: 901, endPoint y: 458, distance: 122.0
type input "**"
click at [1089, 453] on icon "submit" at bounding box center [1084, 457] width 9 height 9
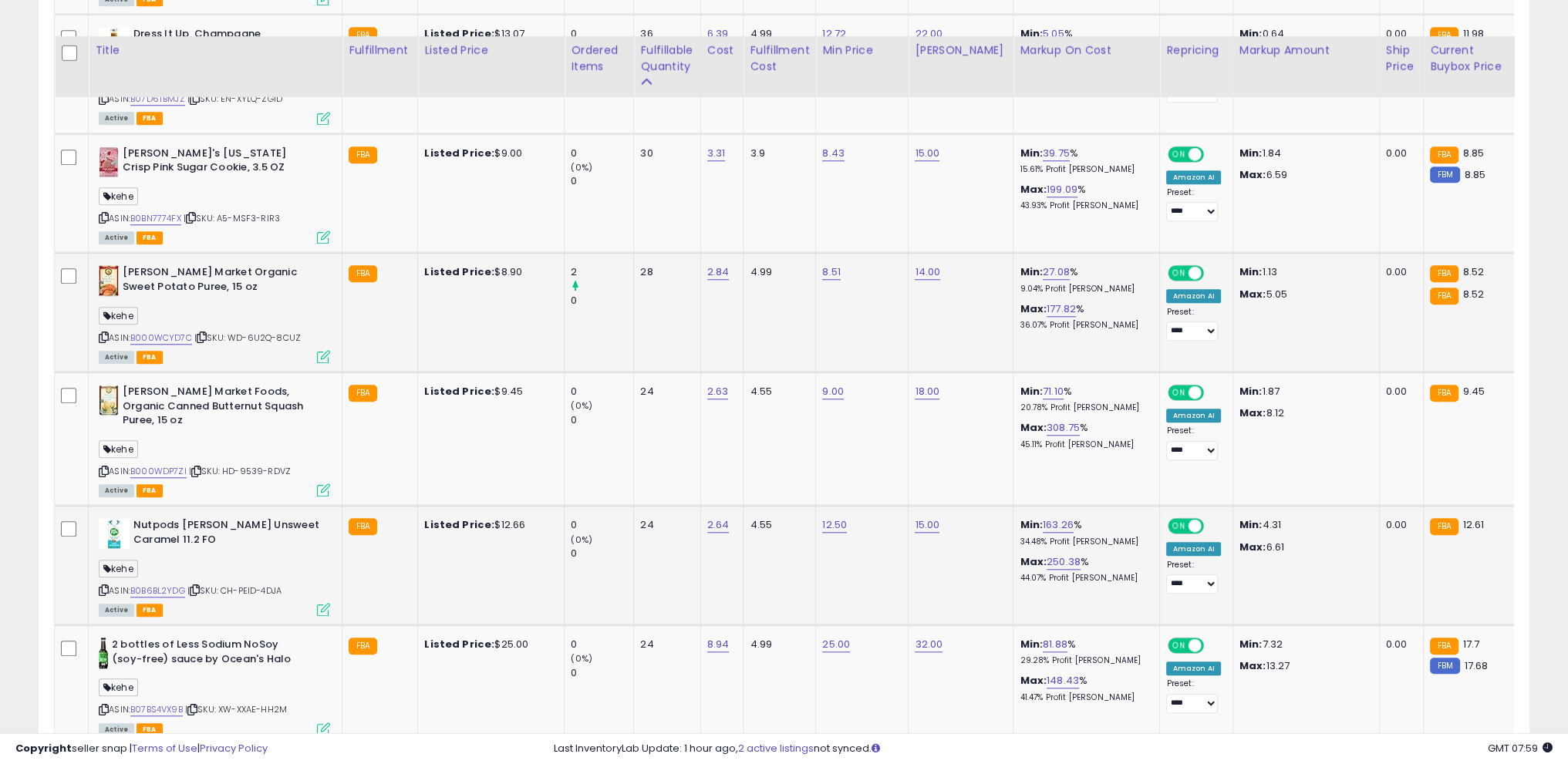
scroll to position [1927, 0]
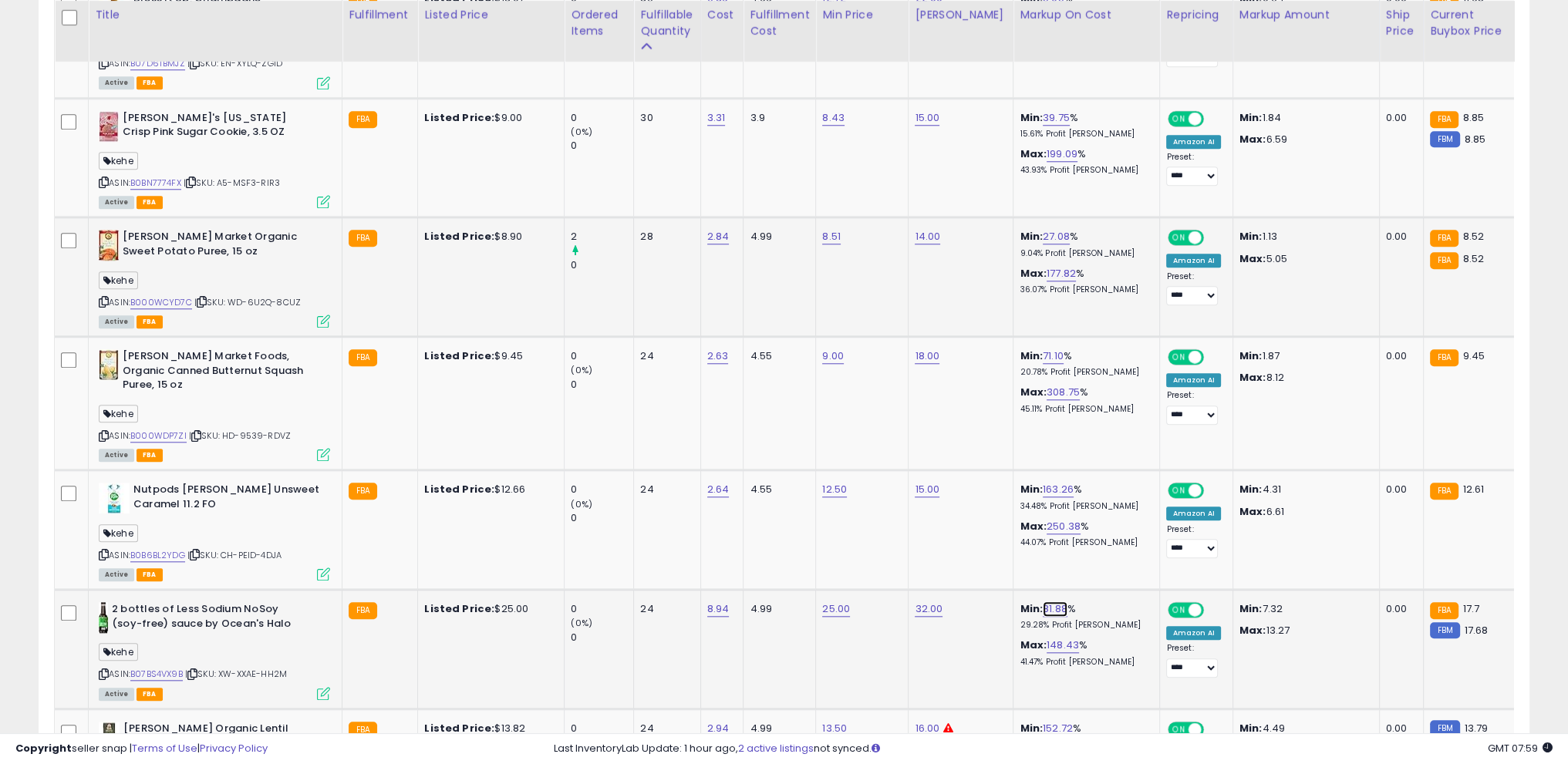
click at [1047, 601] on link "81.88" at bounding box center [1055, 608] width 25 height 15
drag, startPoint x: 1018, startPoint y: 522, endPoint x: 883, endPoint y: 518, distance: 135.1
click at [807, 515] on tbody "[PERSON_NAME] Vegan Black Bean & Lime Soup, 3.4 oz kehe ASIN: B000WD3SHC | SKU:…" at bounding box center [1229, 637] width 2350 height 3509
type input "**"
click at [1087, 515] on icon "submit" at bounding box center [1083, 519] width 9 height 9
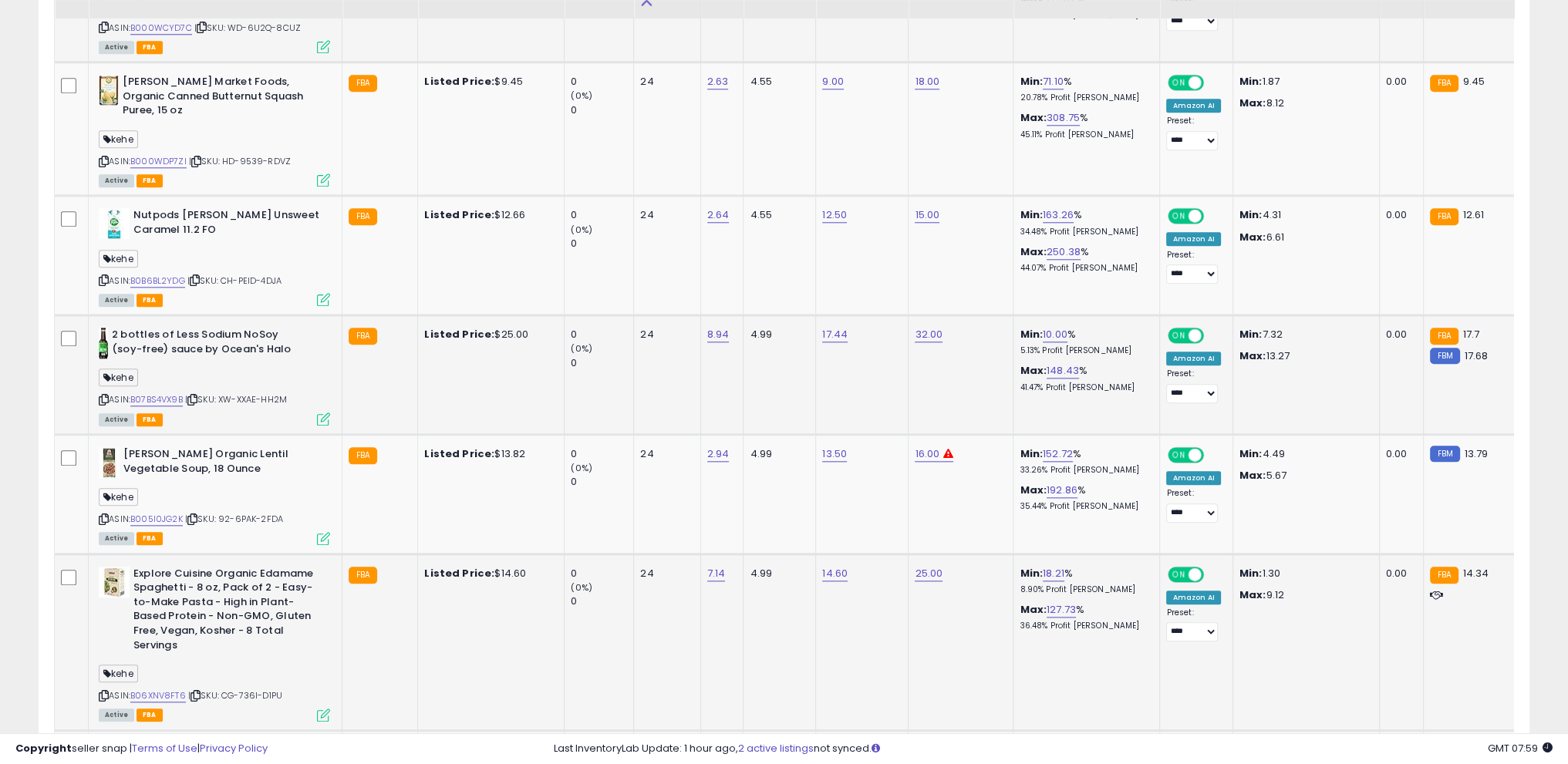
scroll to position [2236, 0]
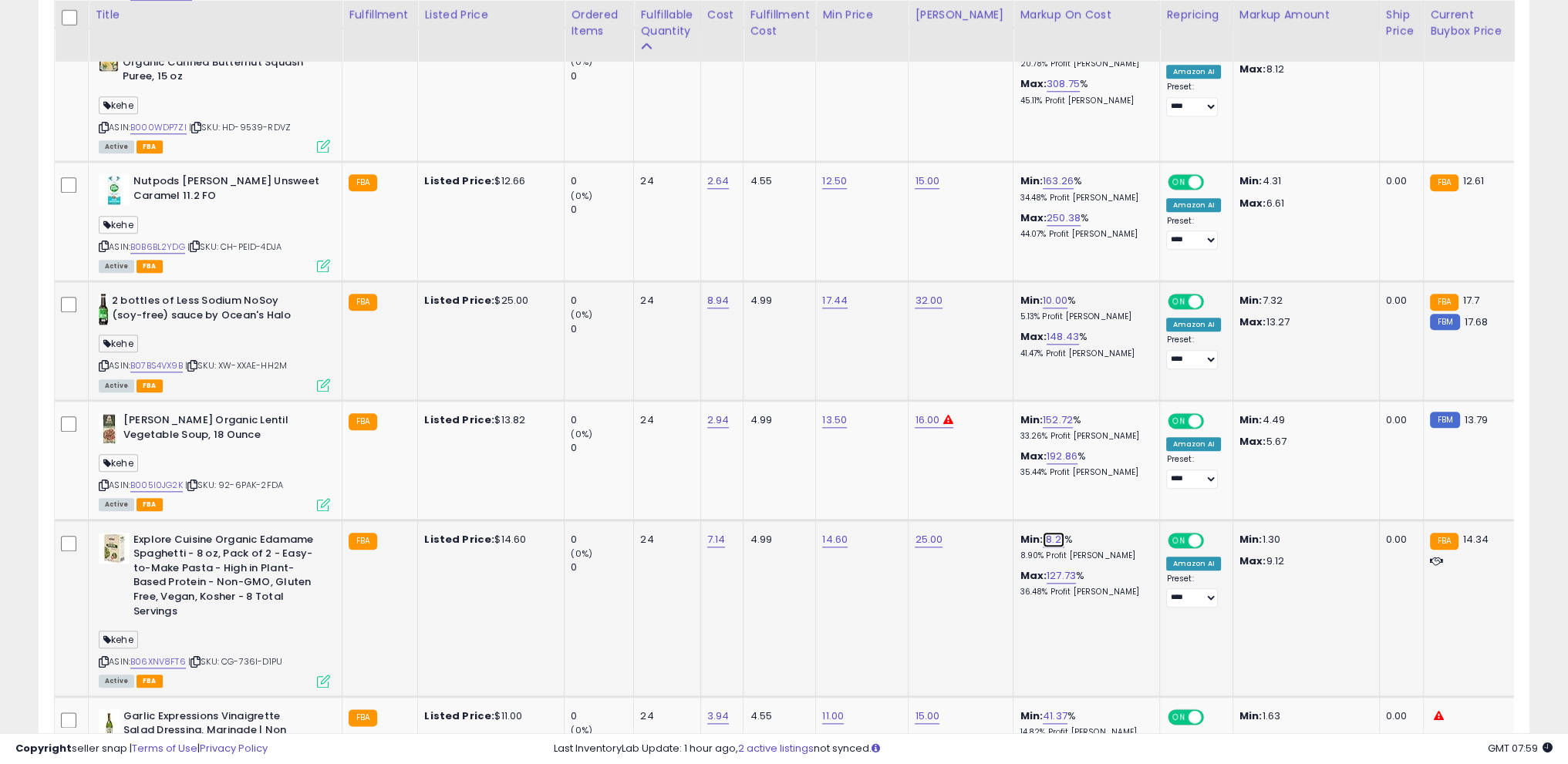
click at [1043, 532] on link "18.21" at bounding box center [1054, 539] width 22 height 15
drag, startPoint x: 1019, startPoint y: 460, endPoint x: 750, endPoint y: 449, distance: 269.2
click at [750, 449] on tbody "[PERSON_NAME] Vegan Black Bean & Lime Soup, 3.4 oz kehe ASIN: B000WD3SHC | SKU:…" at bounding box center [1229, 328] width 2350 height 3509
type input "**"
click at [1095, 439] on button "submit" at bounding box center [1081, 448] width 26 height 23
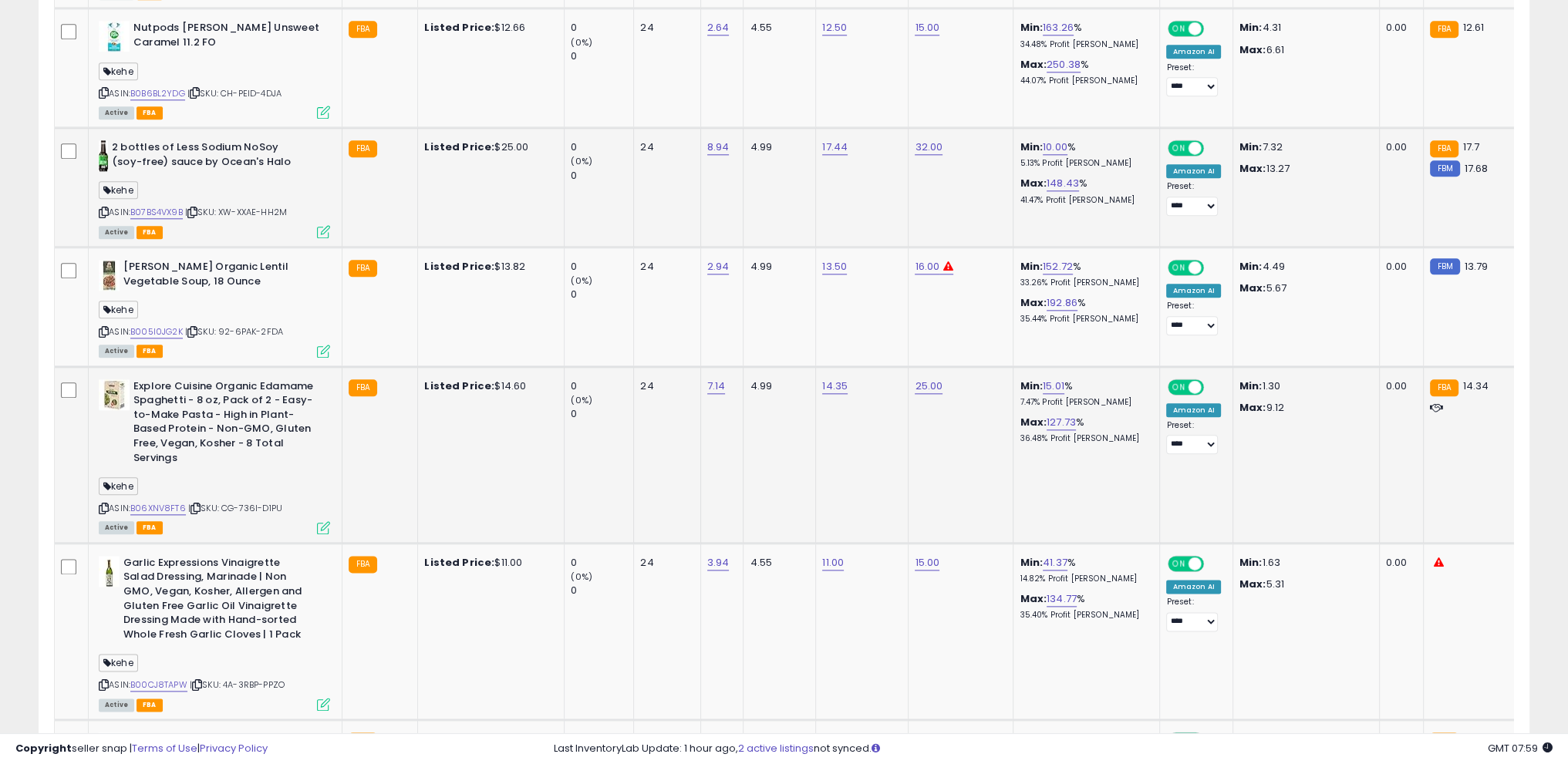
scroll to position [2389, 0]
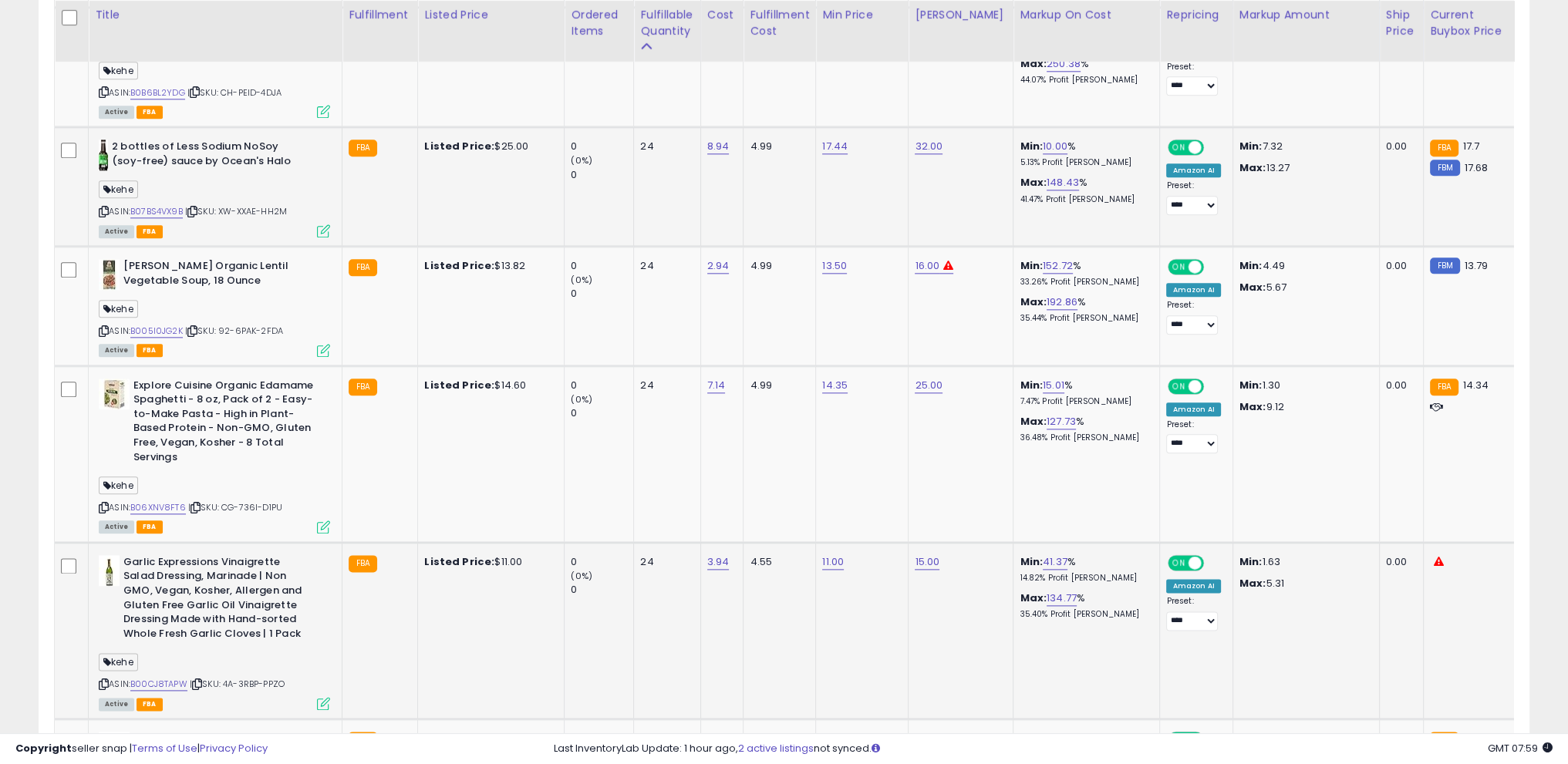
click at [1039, 542] on td "Min: 41.37 % 14.82% Profit [PERSON_NAME]: 134.77 % 35.40% Profit [PERSON_NAME]" at bounding box center [1087, 630] width 147 height 176
click at [1043, 554] on link "41.37" at bounding box center [1055, 561] width 25 height 15
drag, startPoint x: 956, startPoint y: 478, endPoint x: 785, endPoint y: 475, distance: 171.0
click at [755, 478] on tbody "[PERSON_NAME] Vegan Black Bean & Lime Soup, 3.4 oz kehe ASIN: B000WD3SHC | SKU:…" at bounding box center [1229, 175] width 2350 height 3509
type input "**"
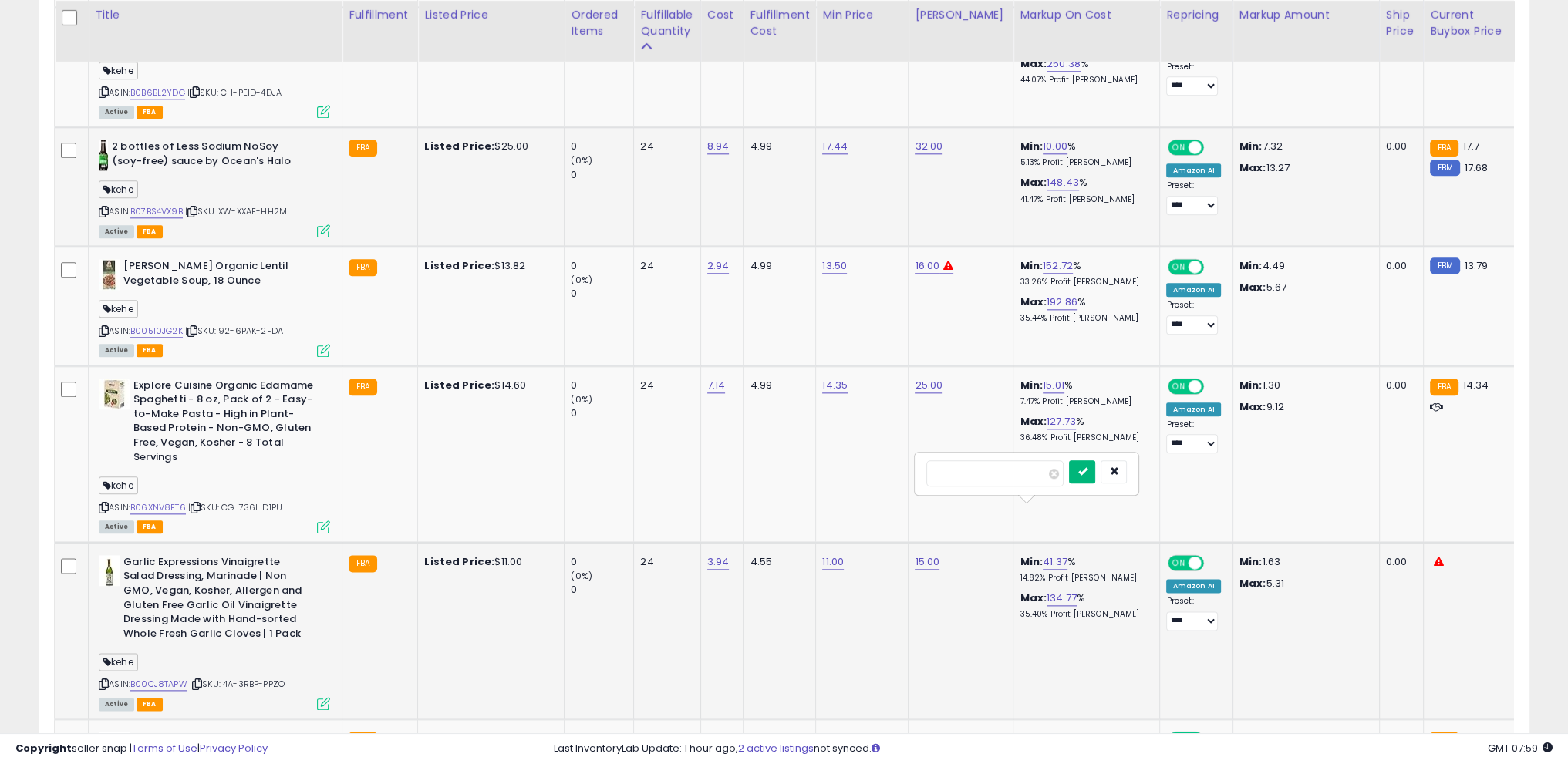
click at [1095, 472] on button "submit" at bounding box center [1082, 471] width 26 height 23
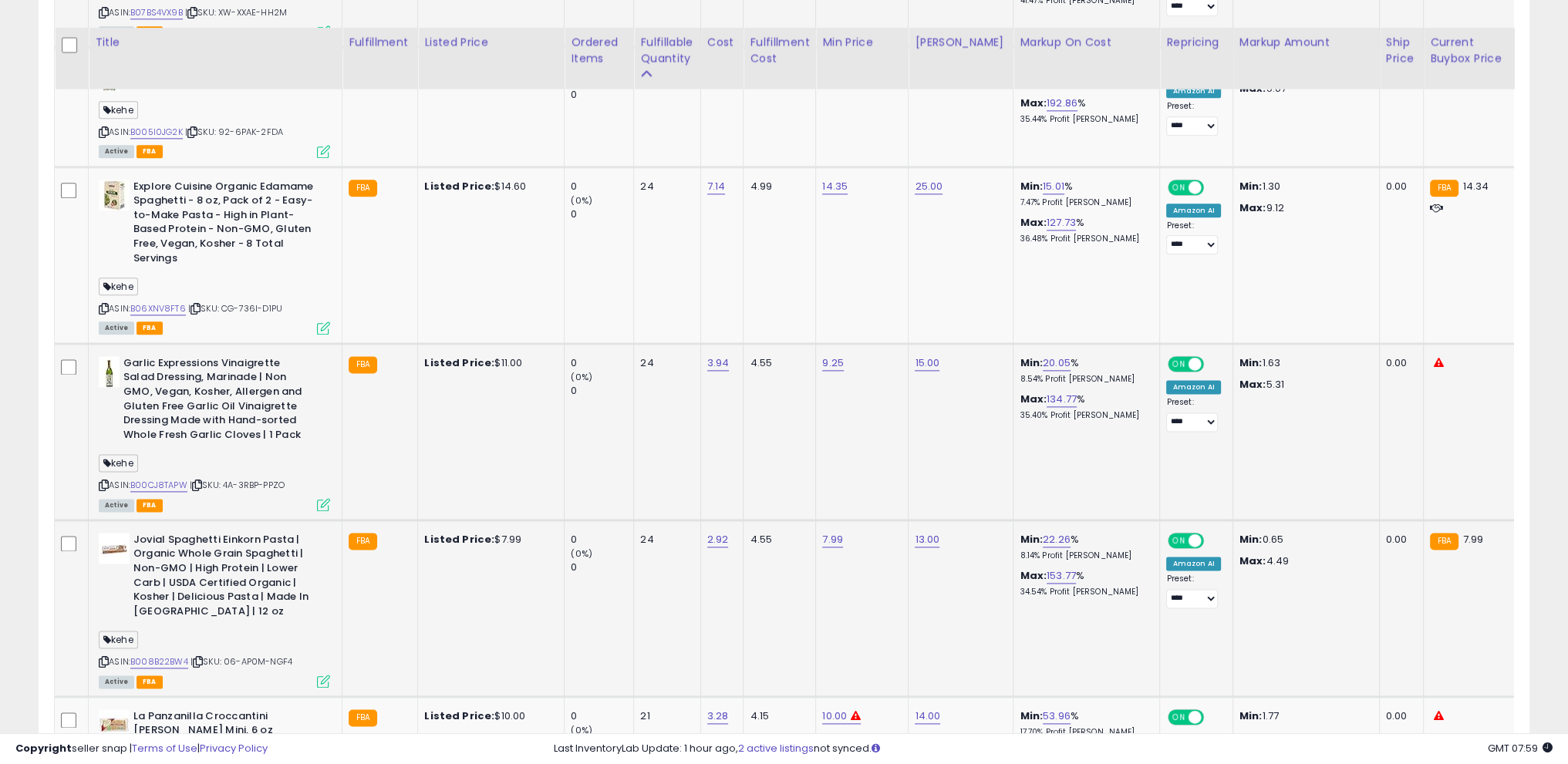
scroll to position [2620, 0]
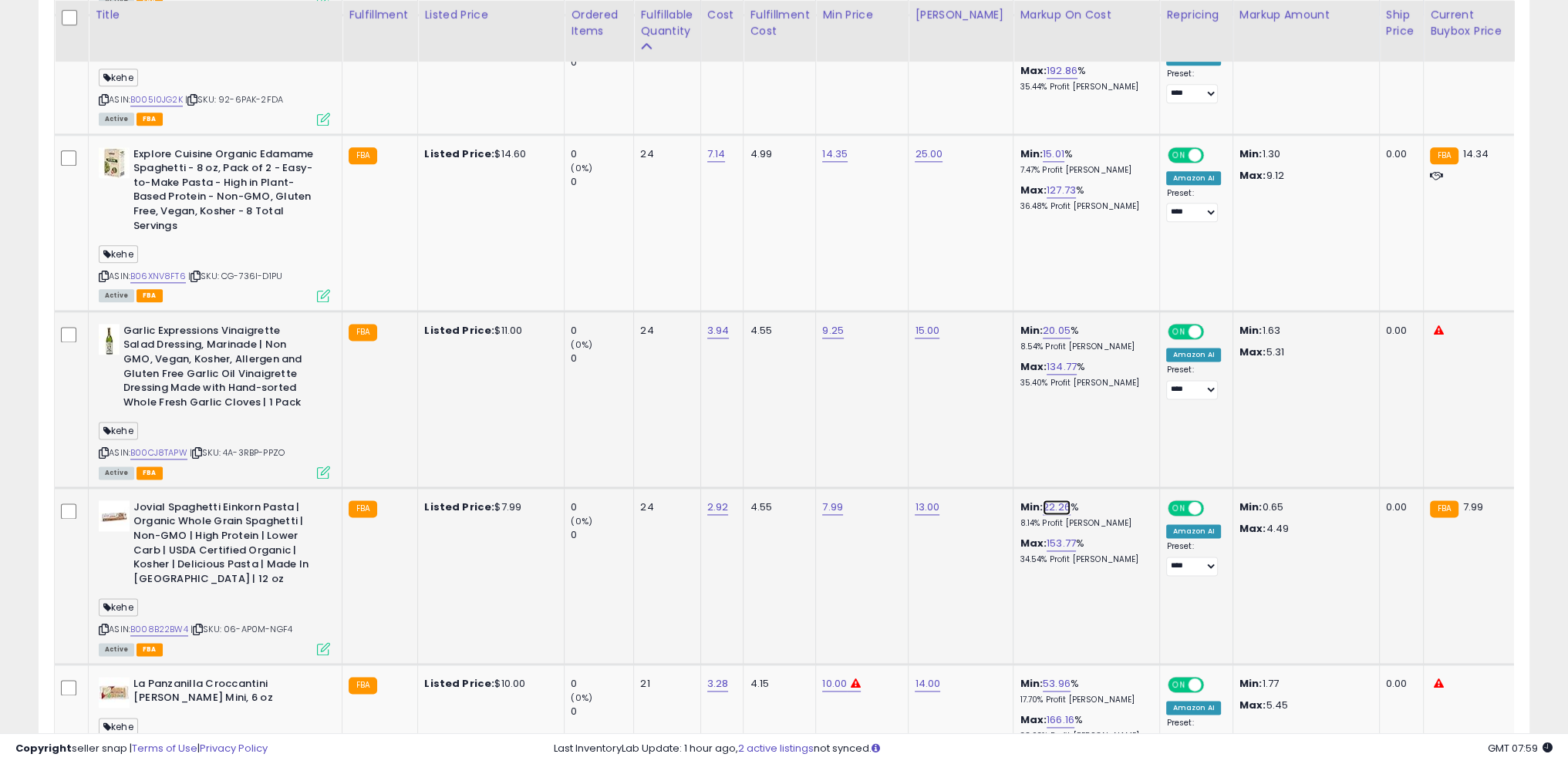
click at [1043, 499] on link "22.26" at bounding box center [1057, 507] width 28 height 15
drag, startPoint x: 944, startPoint y: 418, endPoint x: 857, endPoint y: 416, distance: 87.0
type input "**"
click at [1097, 415] on button "submit" at bounding box center [1083, 416] width 26 height 23
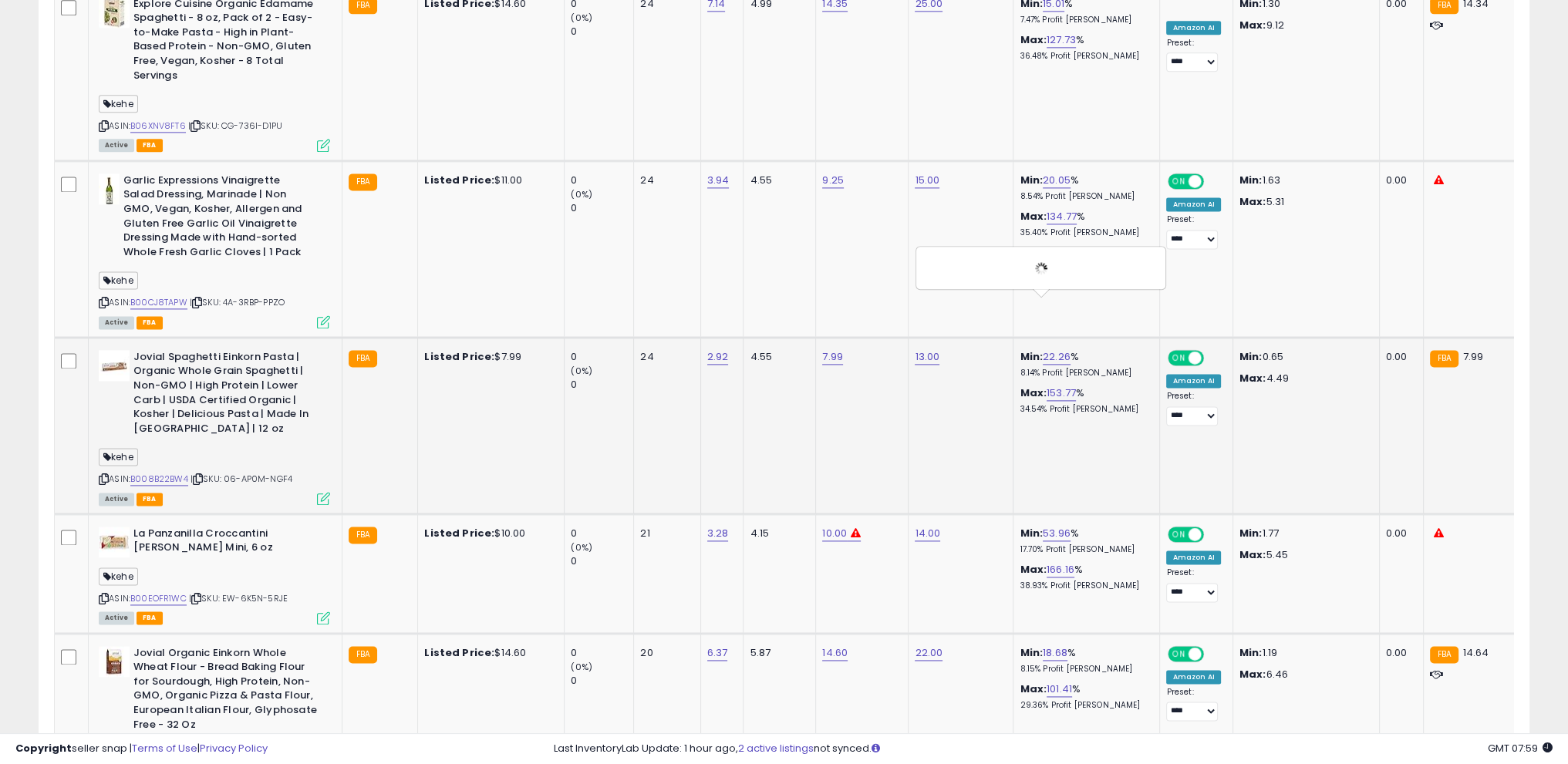
scroll to position [2775, 0]
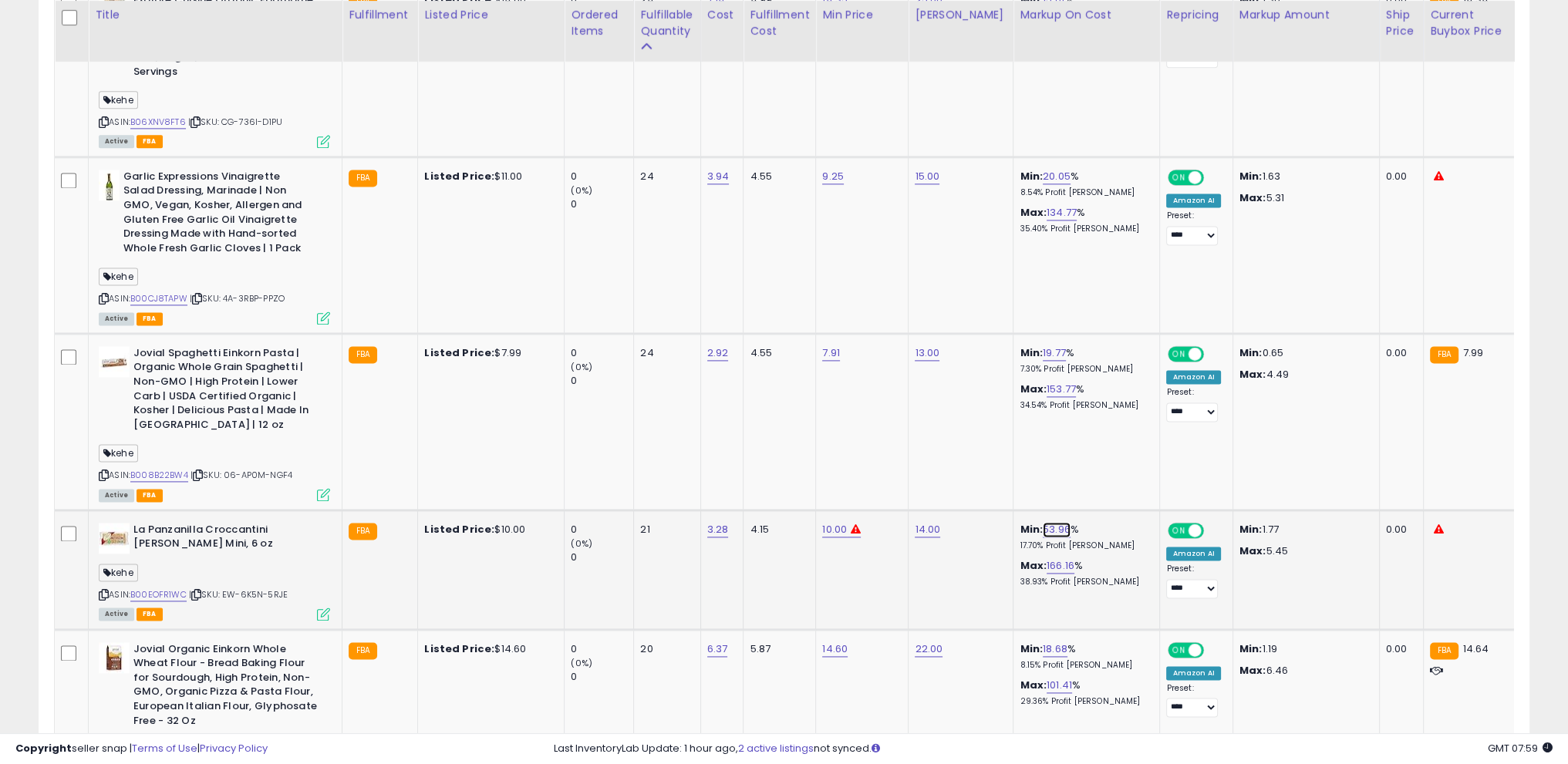
click at [1043, 522] on link "53.96" at bounding box center [1057, 529] width 28 height 15
drag, startPoint x: 878, startPoint y: 436, endPoint x: 1039, endPoint y: 442, distance: 161.1
type input "**"
click at [1098, 437] on button "submit" at bounding box center [1084, 438] width 26 height 23
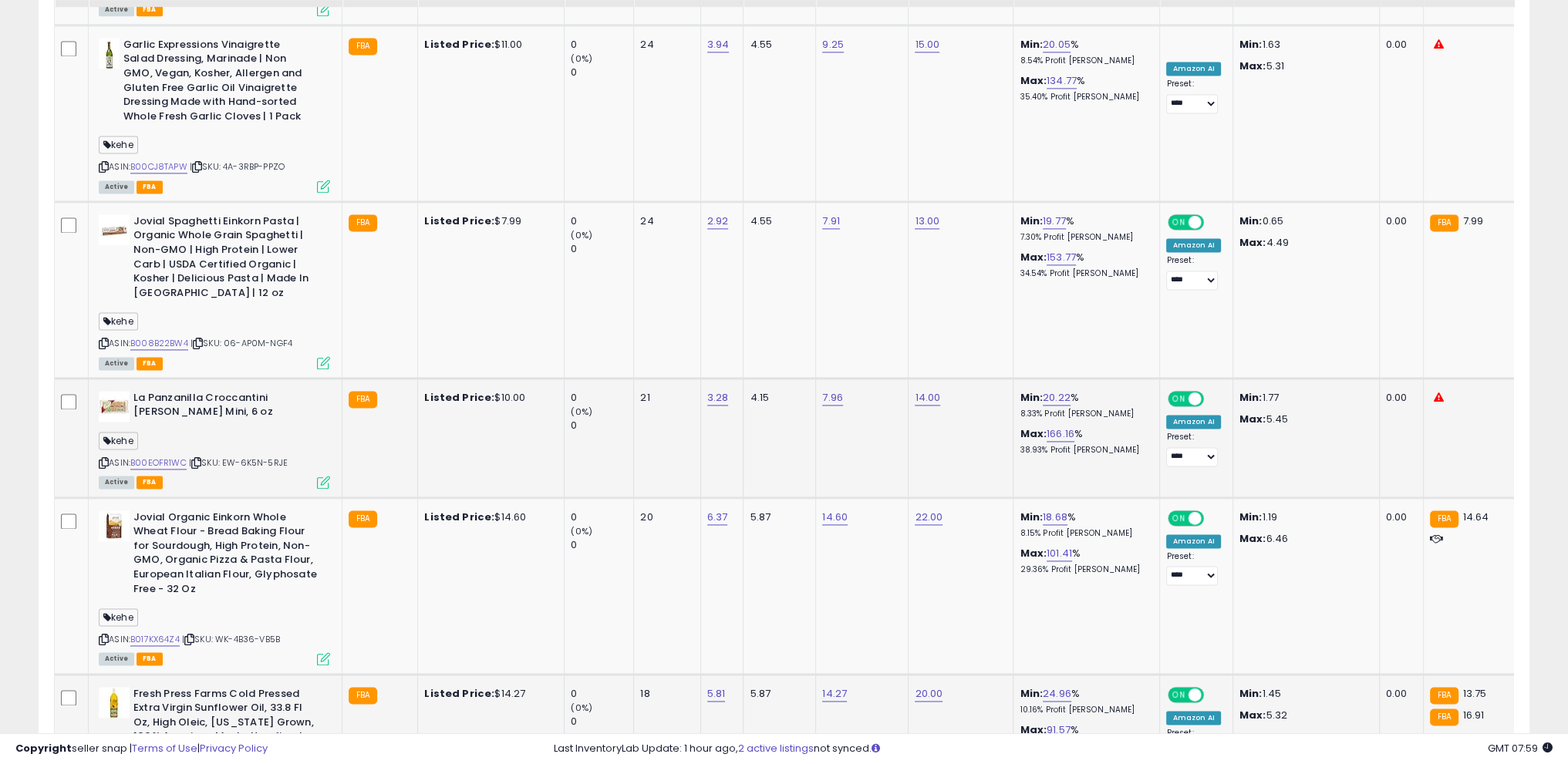
scroll to position [3006, 0]
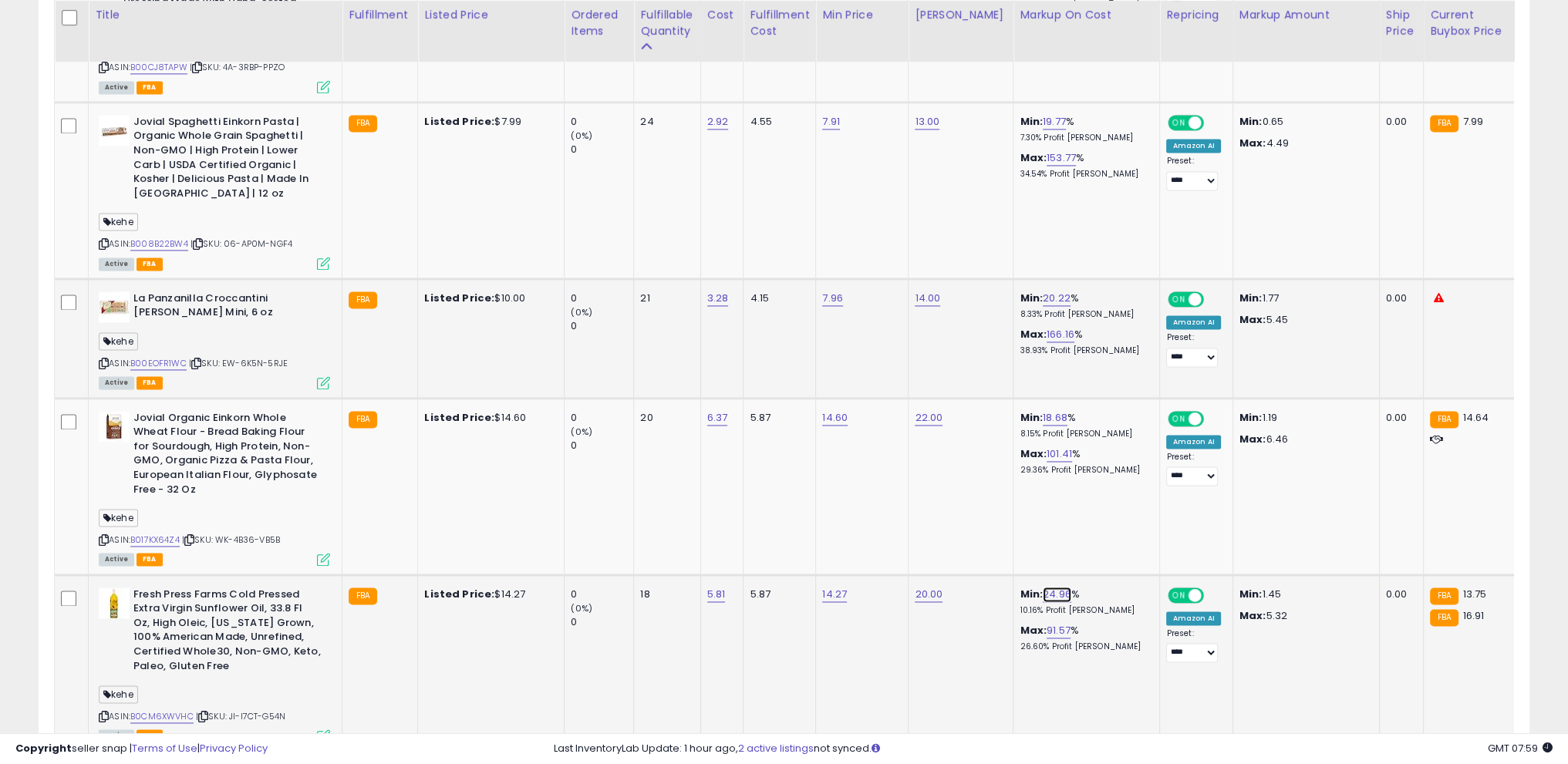
click at [1045, 587] on link "24.96" at bounding box center [1057, 594] width 28 height 15
drag, startPoint x: 1004, startPoint y: 508, endPoint x: 887, endPoint y: 506, distance: 117.0
type input "**"
click at [1089, 502] on icon "submit" at bounding box center [1084, 502] width 9 height 9
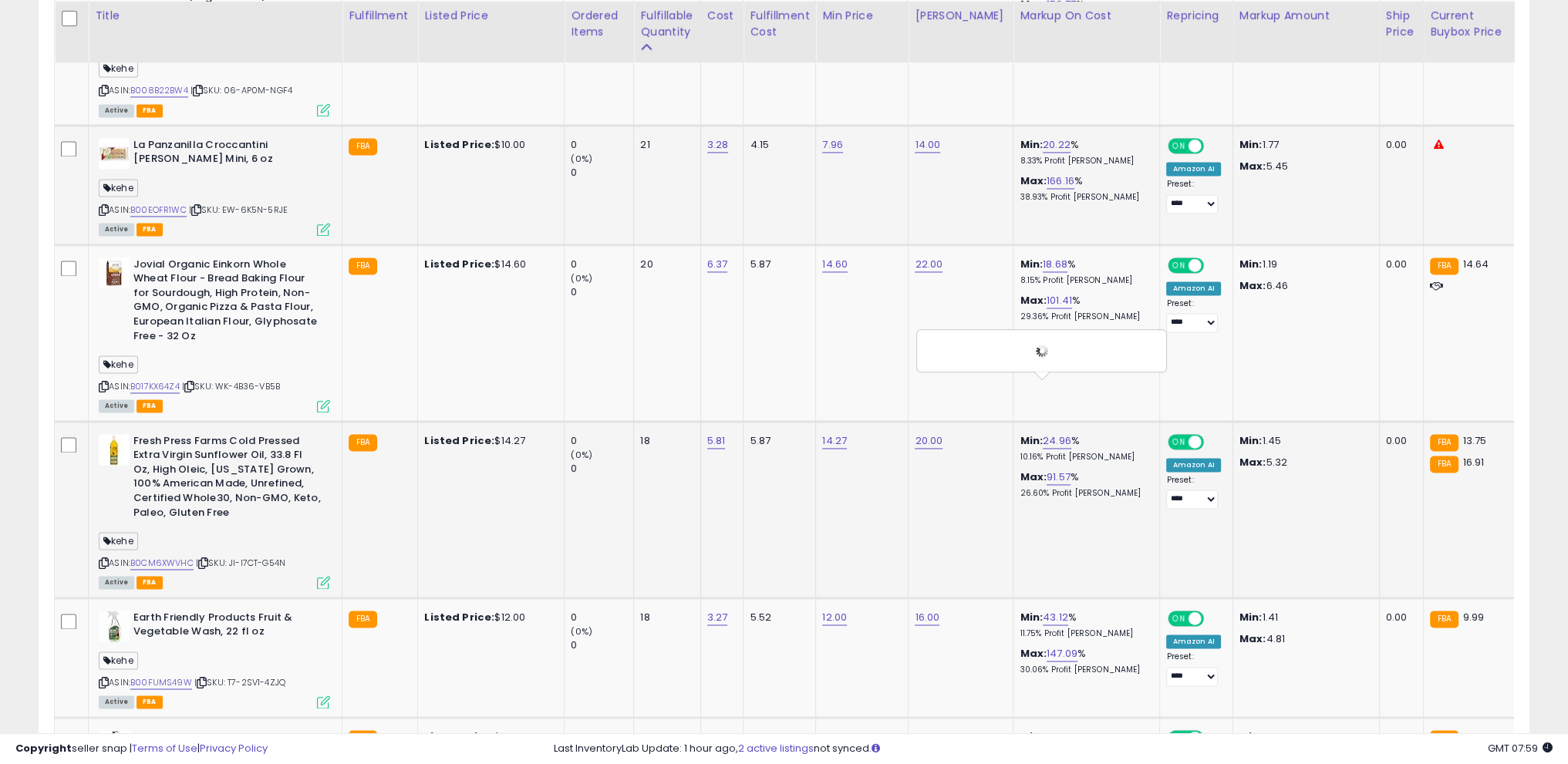
scroll to position [3161, 0]
click at [1043, 609] on link "43.12" at bounding box center [1056, 617] width 25 height 15
drag, startPoint x: 1027, startPoint y: 533, endPoint x: 839, endPoint y: 548, distance: 188.6
click at [839, 597] on tr "Earth Friendly Products Fruit & Vegetable Wash, 22 fl oz kehe ASIN: B00FUMS49W …" at bounding box center [1229, 656] width 2350 height 119
type input "**"
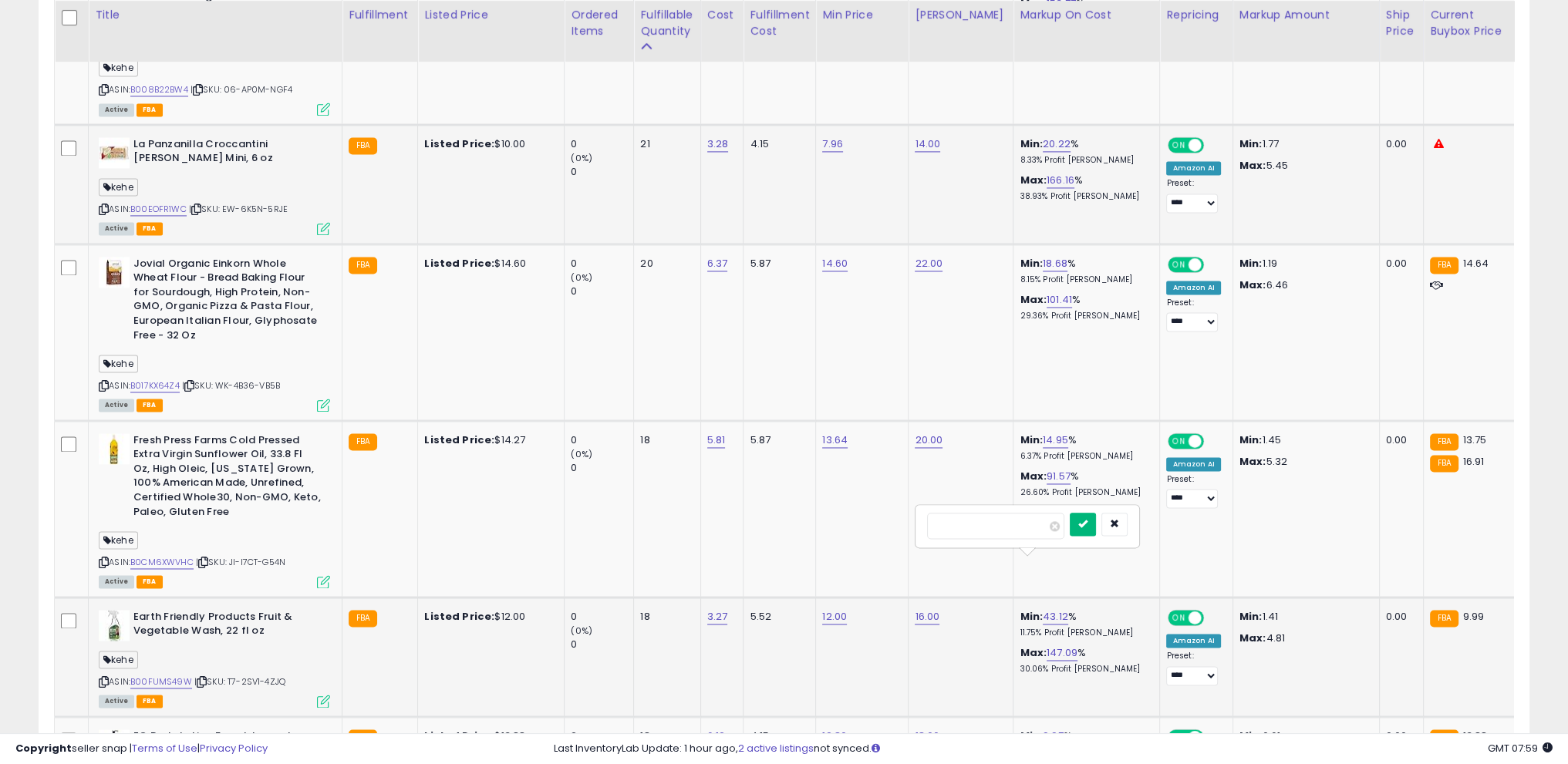
click at [1096, 523] on button "submit" at bounding box center [1082, 524] width 26 height 23
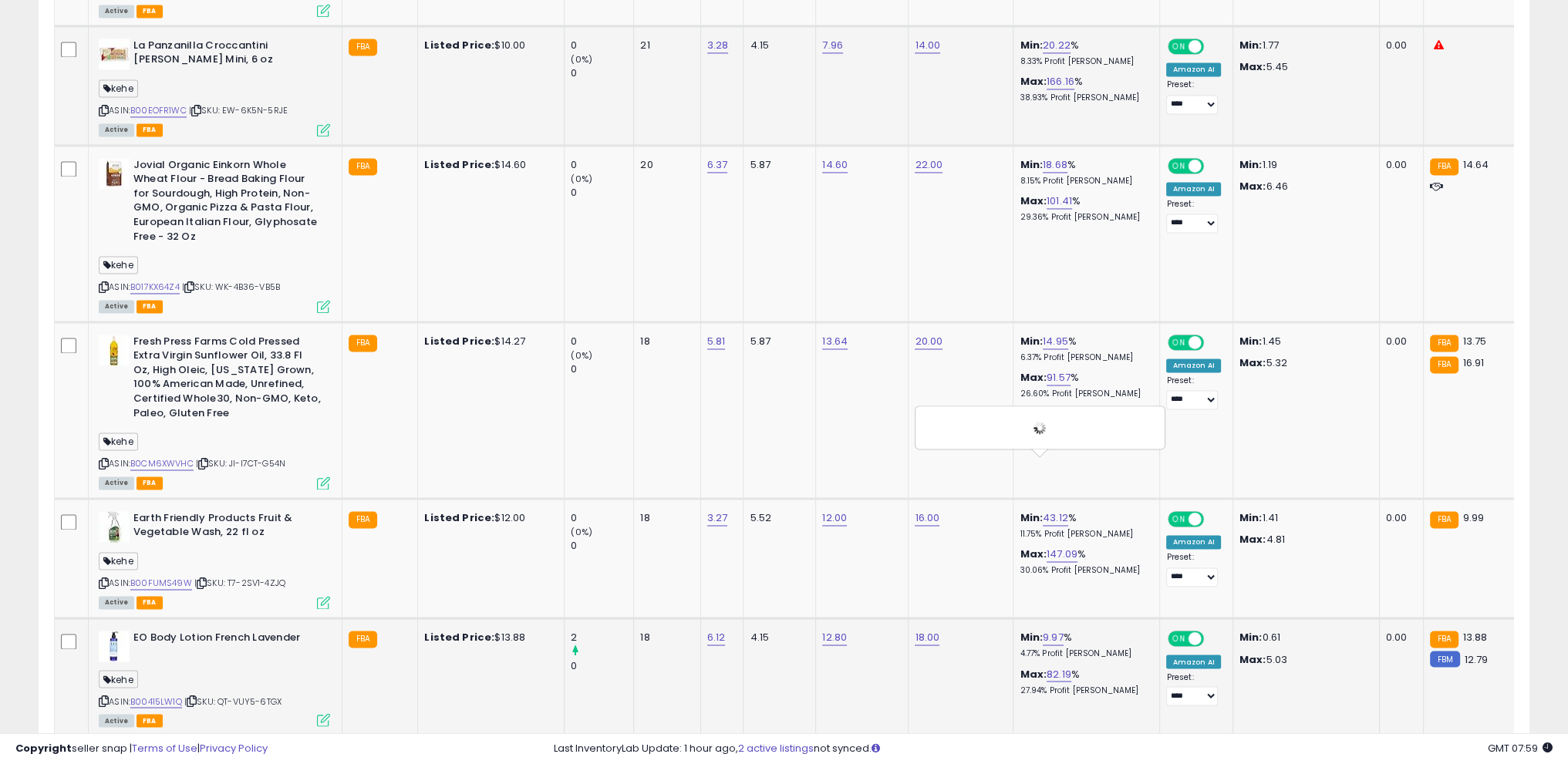
scroll to position [3314, 0]
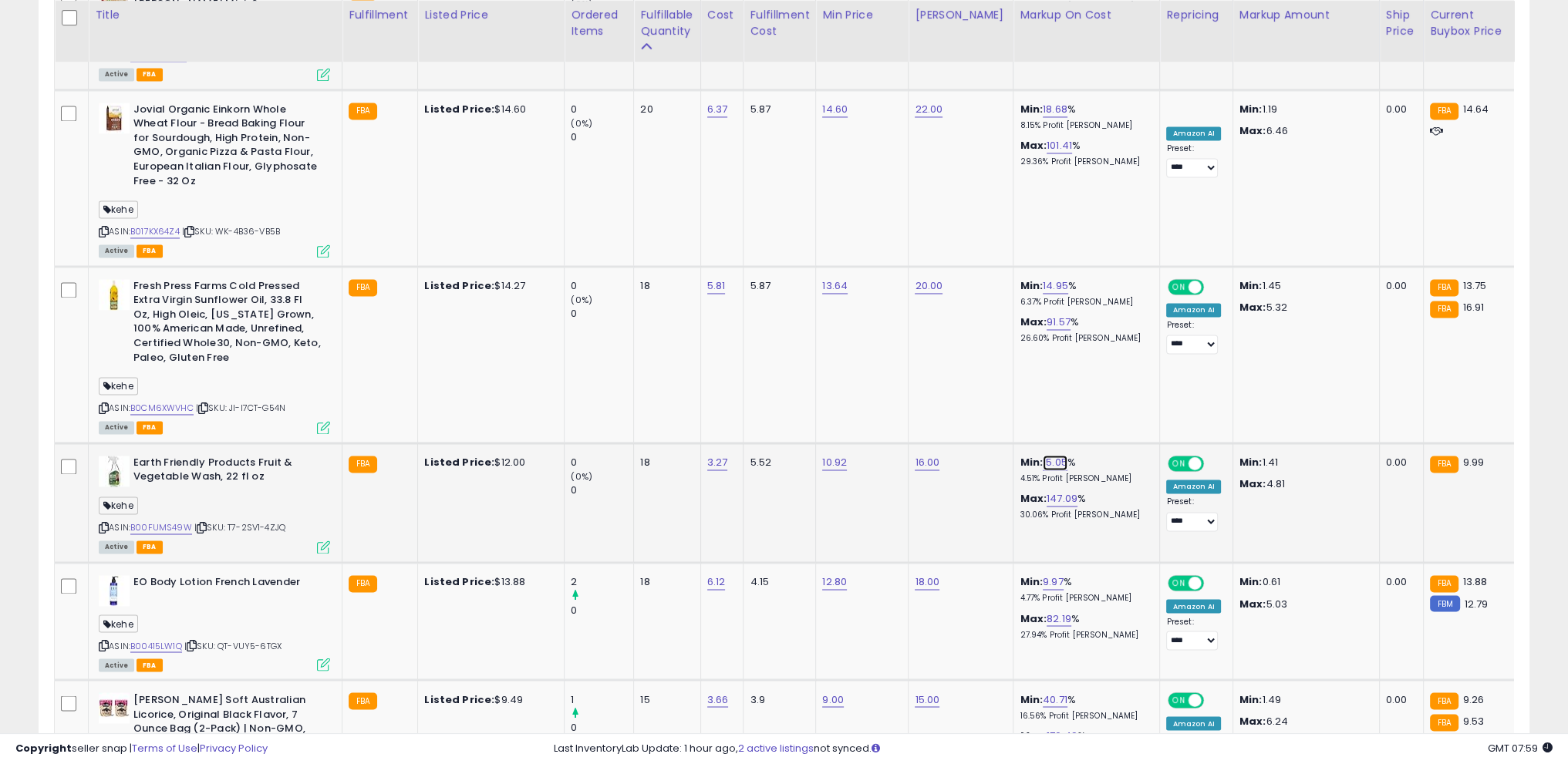
click at [1043, 455] on link "15.05" at bounding box center [1055, 462] width 25 height 15
drag, startPoint x: 935, startPoint y: 367, endPoint x: 842, endPoint y: 378, distance: 93.6
type input "**"
click at [1096, 369] on button "submit" at bounding box center [1082, 369] width 26 height 23
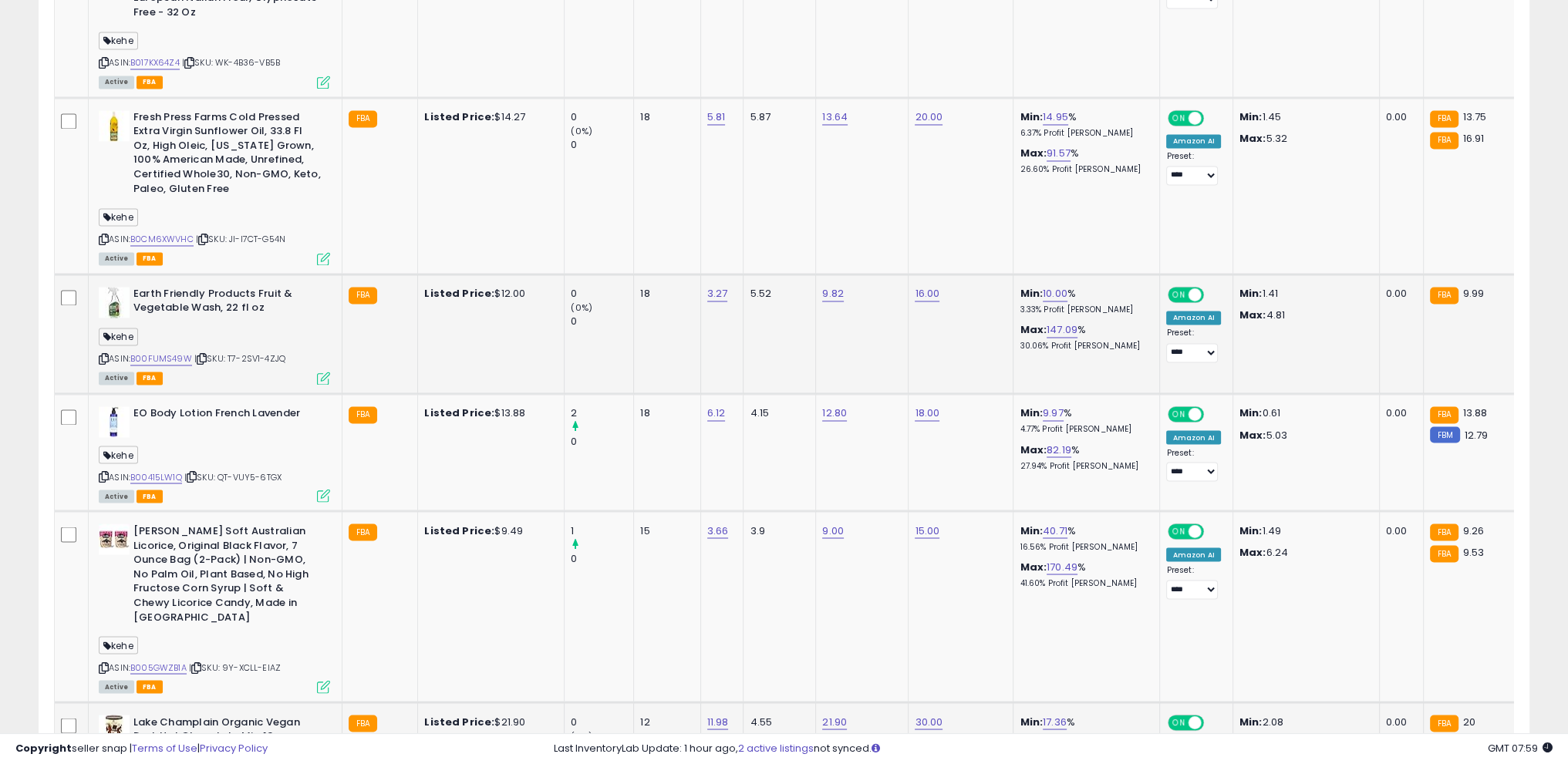
scroll to position [3623, 0]
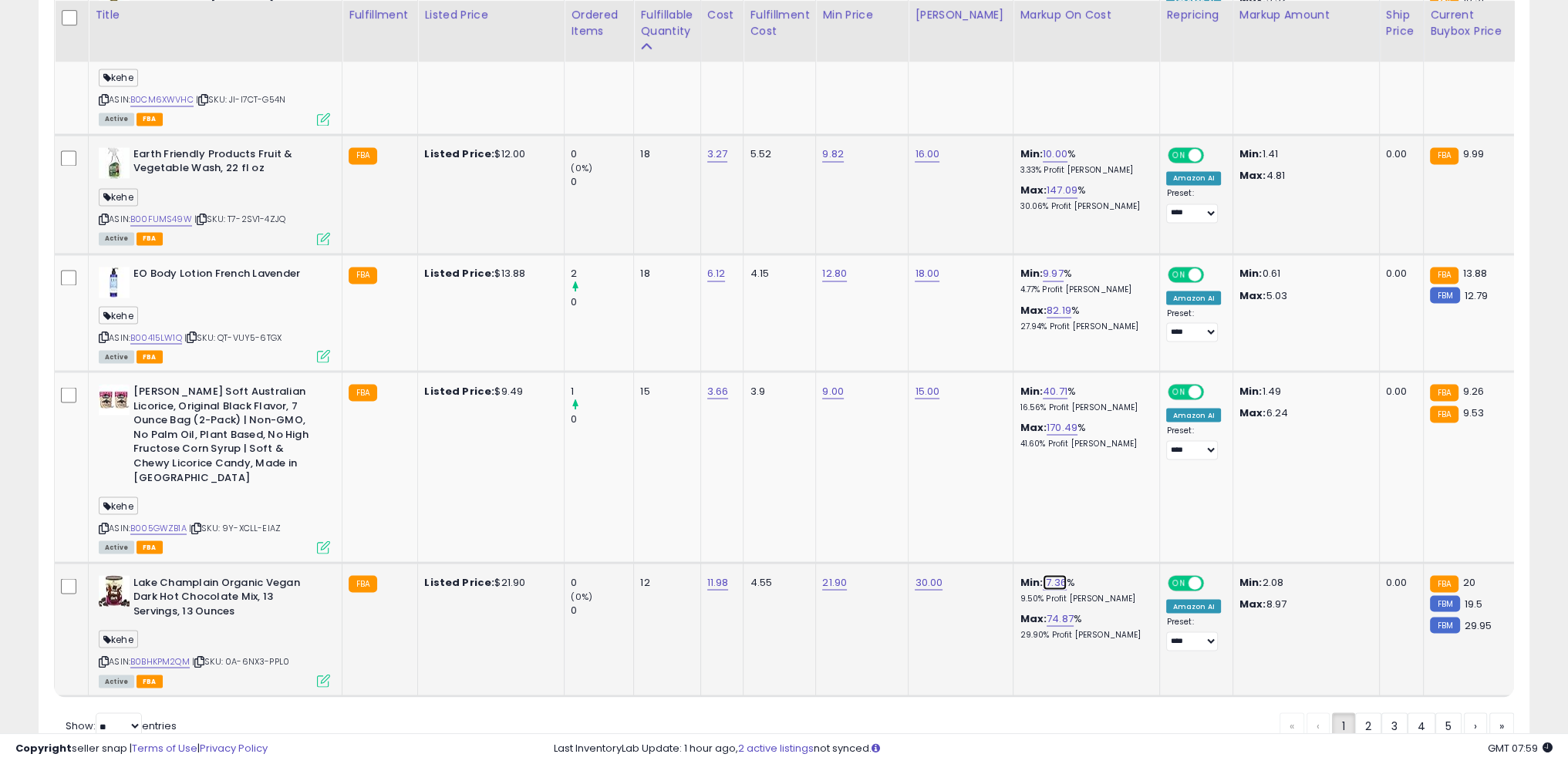
click at [1043, 574] on link "17.36" at bounding box center [1055, 581] width 24 height 15
drag, startPoint x: 873, startPoint y: 475, endPoint x: 881, endPoint y: 473, distance: 8.2
type input "**"
click at [1087, 478] on icon "submit" at bounding box center [1082, 473] width 9 height 9
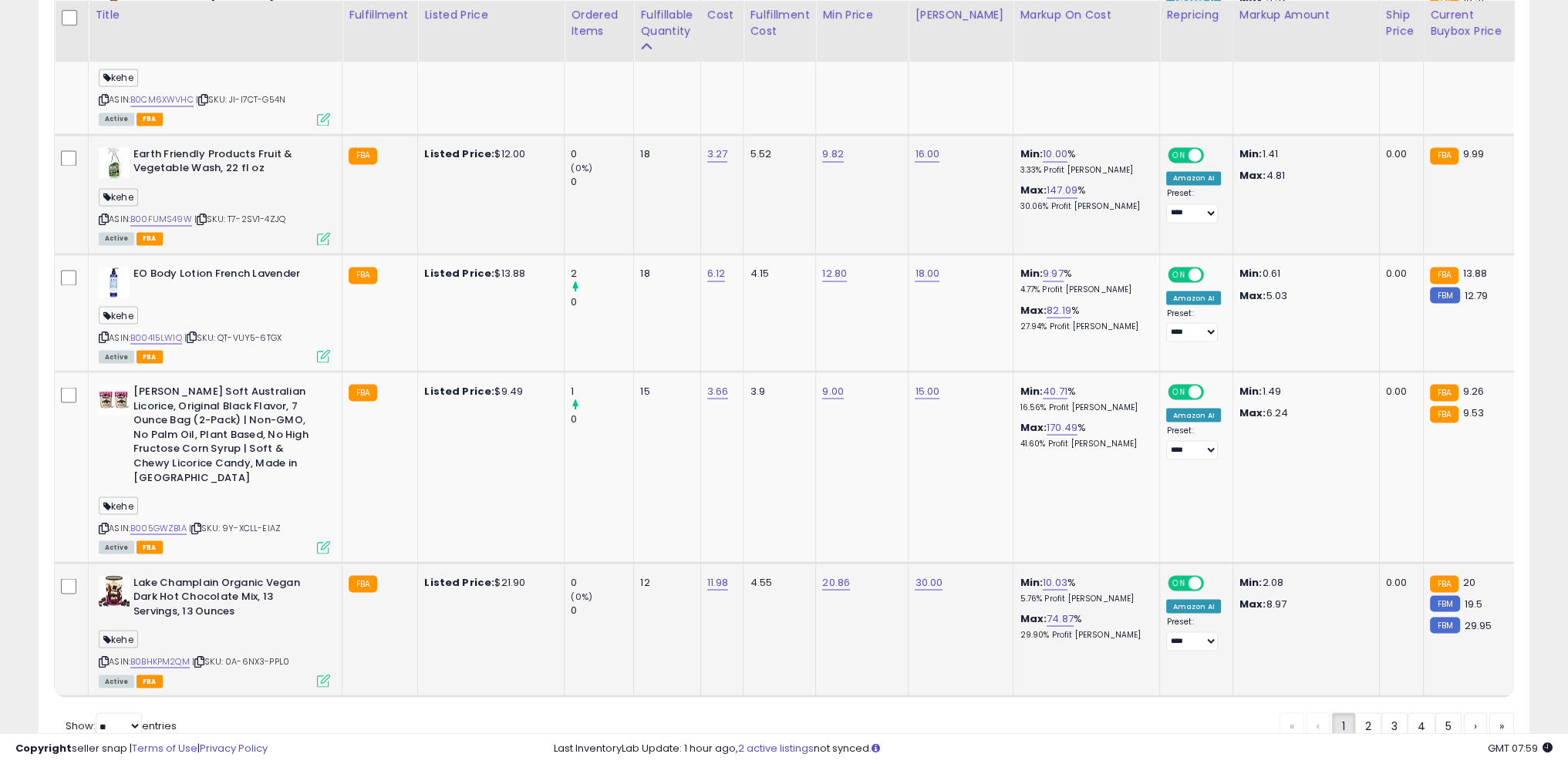
click at [1408, 712] on link "2" at bounding box center [1421, 725] width 28 height 26
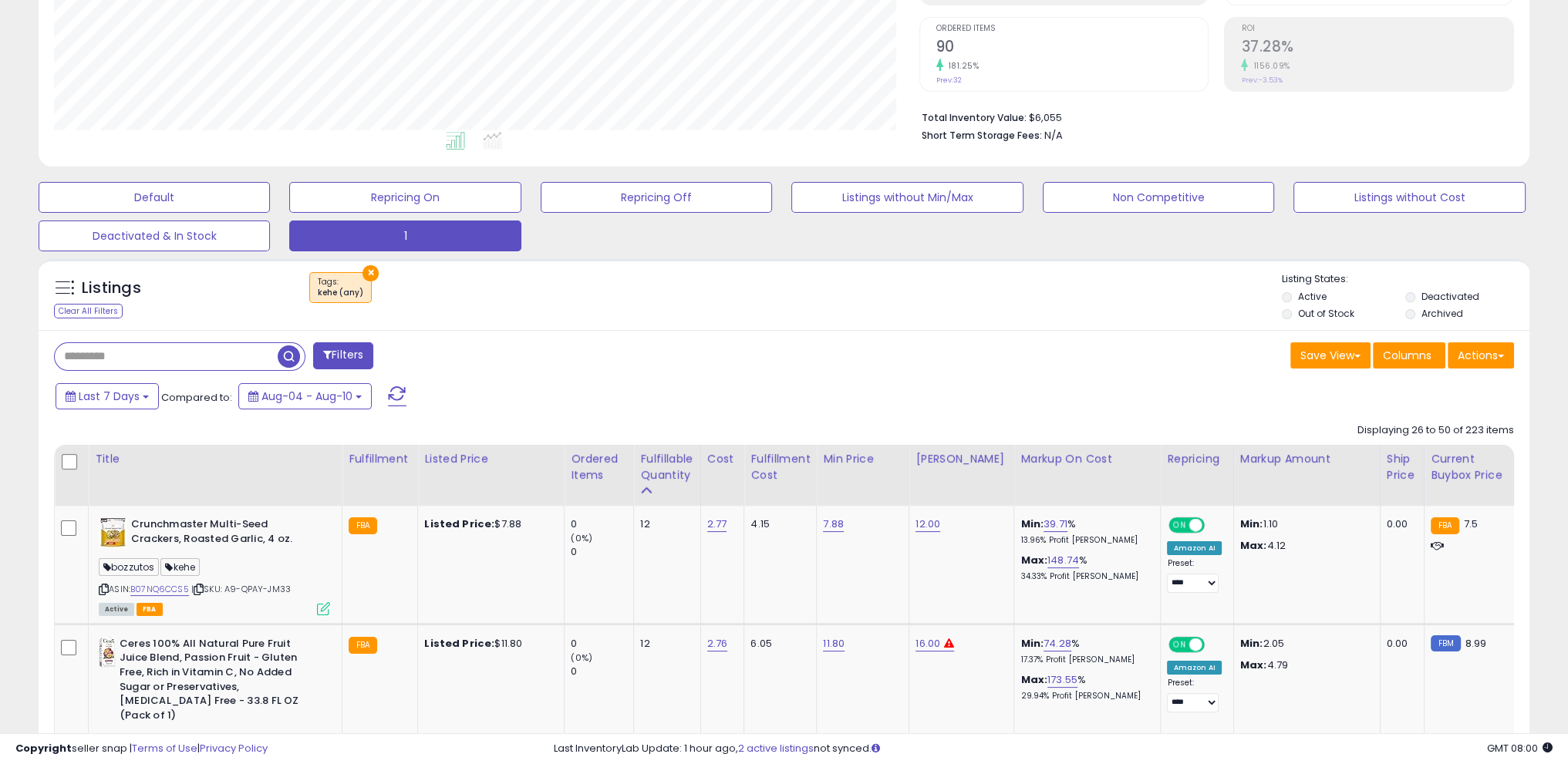
scroll to position [422, 0]
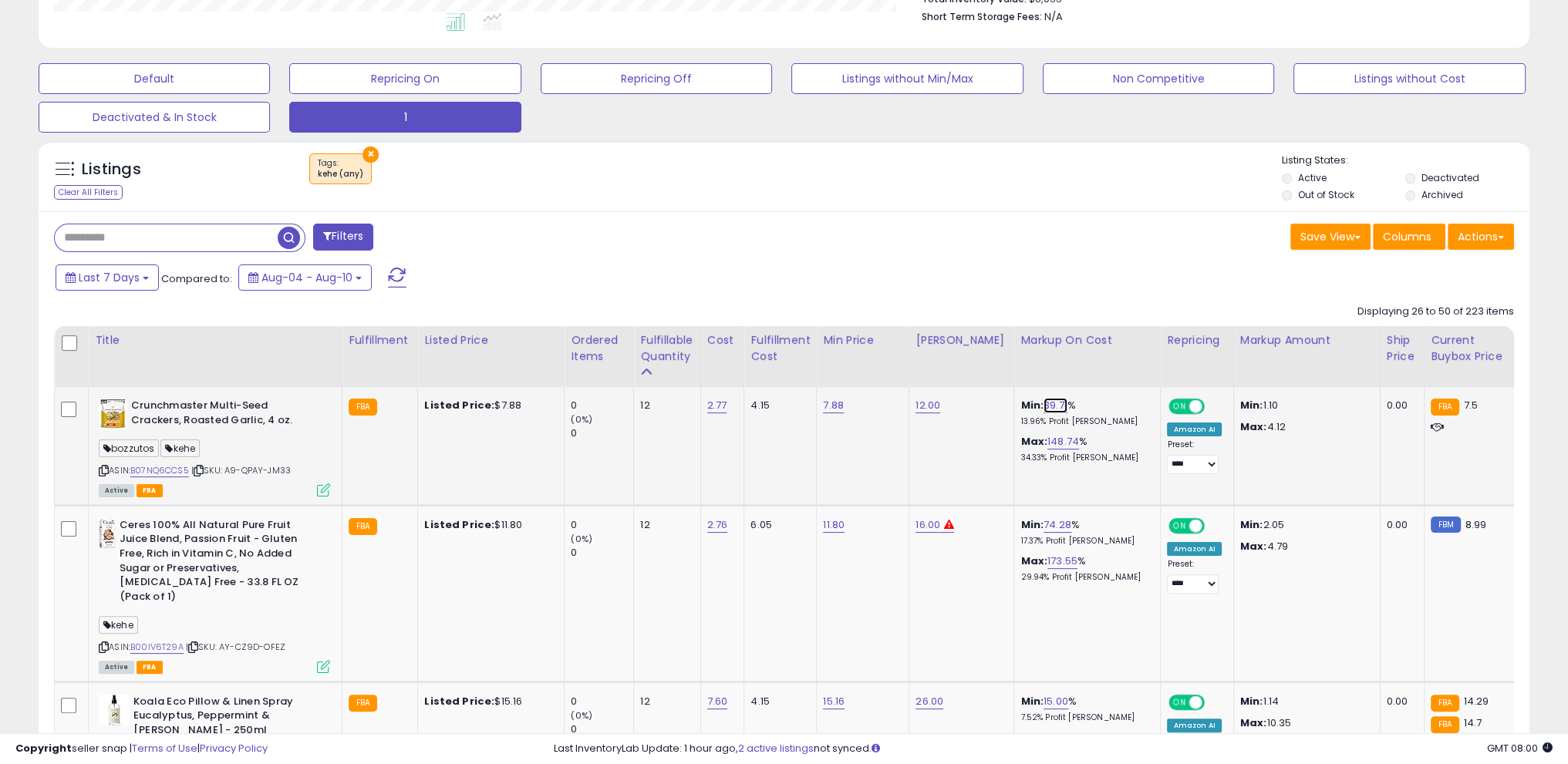
click at [1047, 403] on link "39.71" at bounding box center [1056, 405] width 24 height 15
drag, startPoint x: 910, startPoint y: 361, endPoint x: 946, endPoint y: 361, distance: 36.0
type input "**"
click at [1097, 359] on button "submit" at bounding box center [1083, 367] width 26 height 23
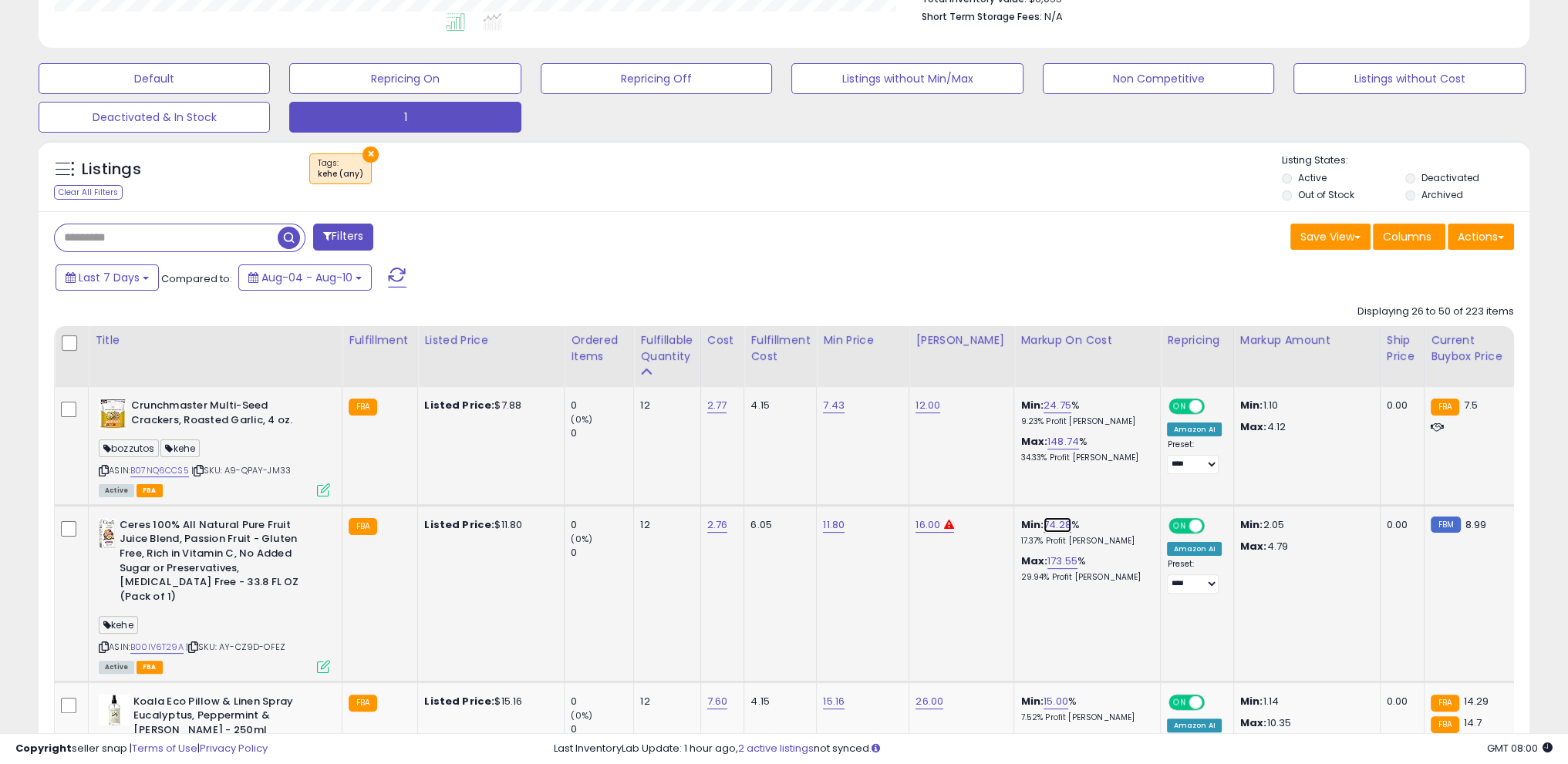
click at [1047, 521] on link "74.28" at bounding box center [1057, 525] width 28 height 15
drag, startPoint x: 1019, startPoint y: 488, endPoint x: 867, endPoint y: 493, distance: 152.1
type input "**"
click at [1098, 488] on button "submit" at bounding box center [1085, 485] width 26 height 23
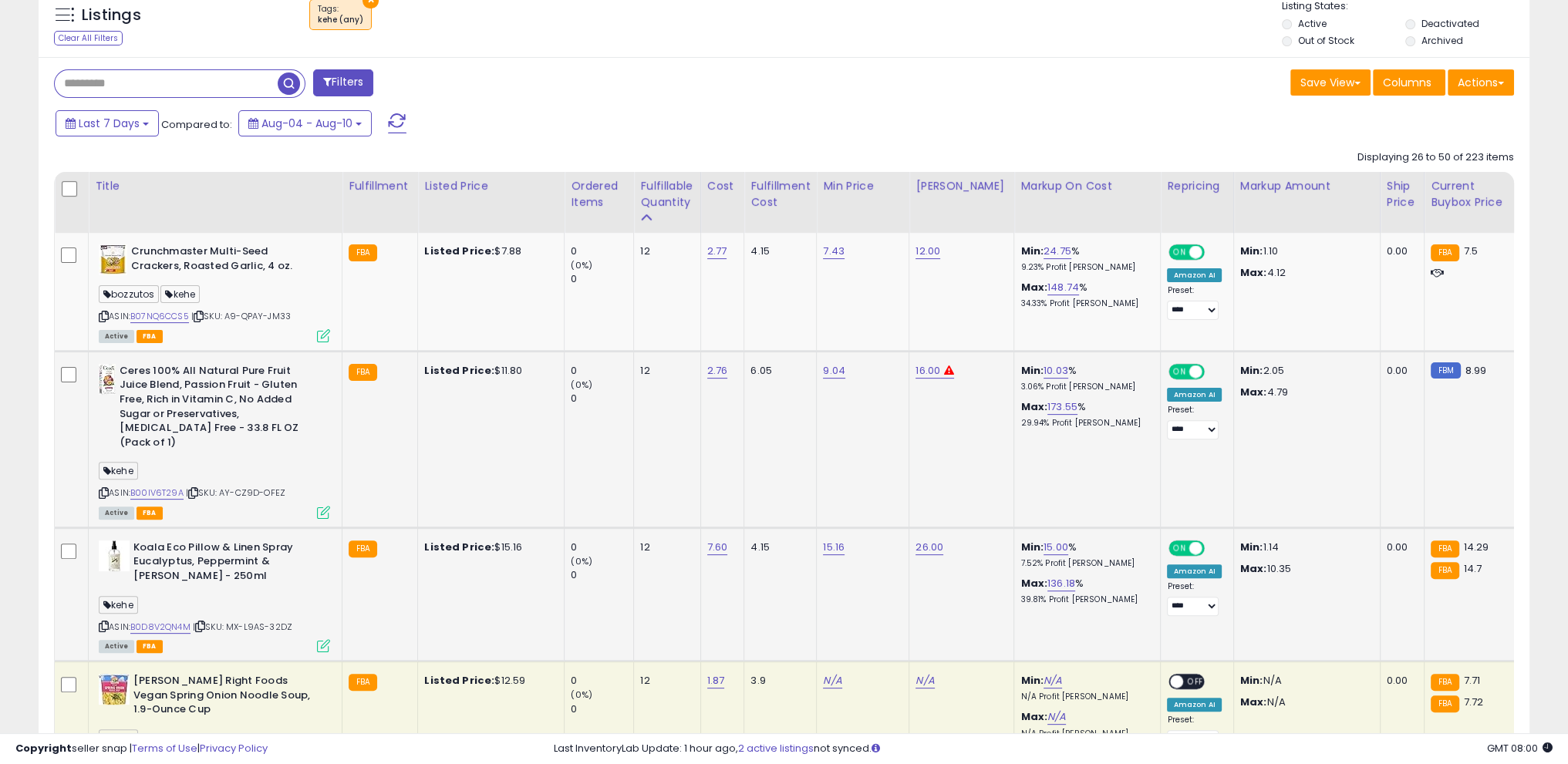
scroll to position [654, 0]
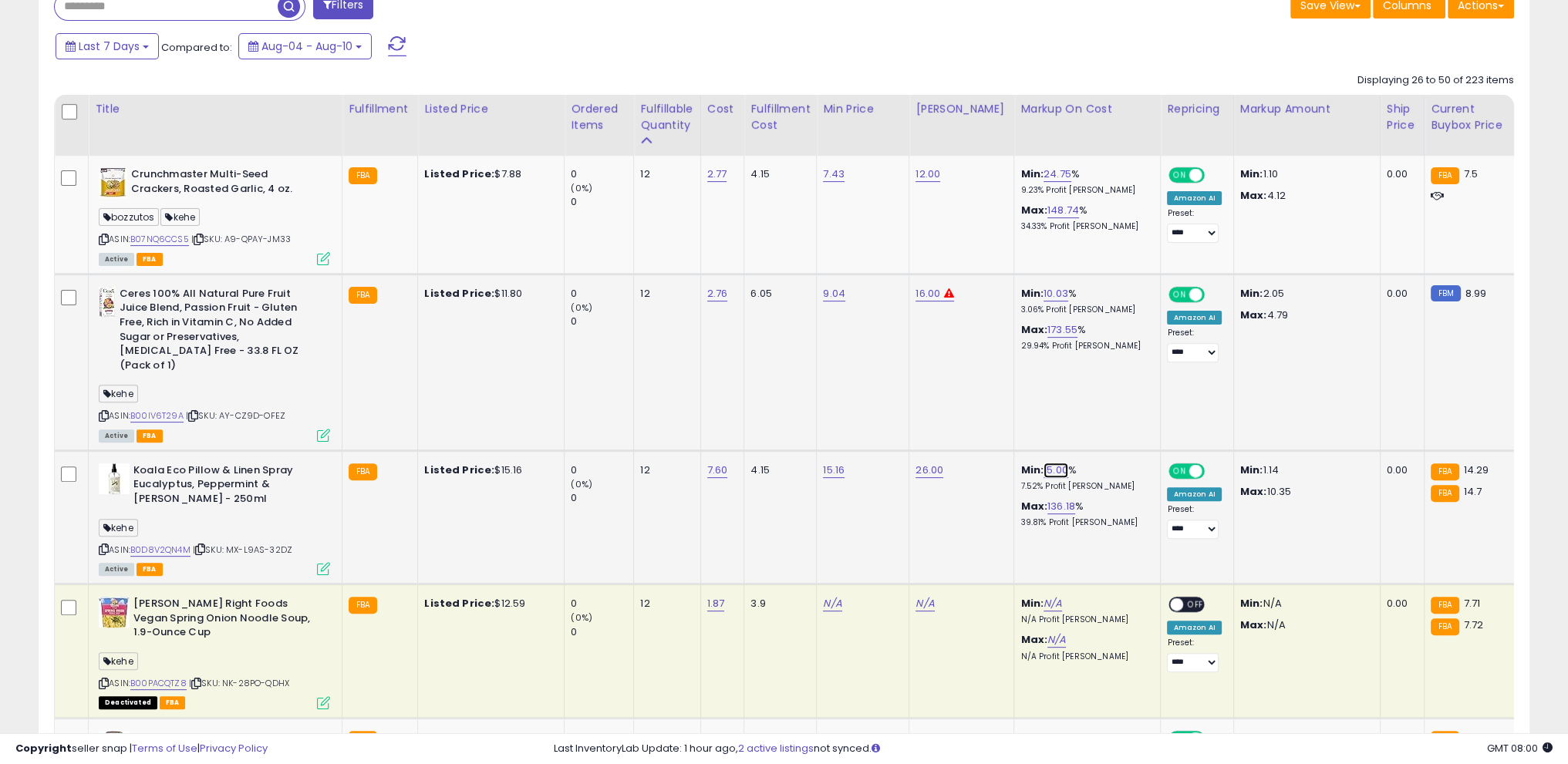
click at [1044, 462] on link "15.00" at bounding box center [1056, 469] width 25 height 15
drag, startPoint x: 930, startPoint y: 418, endPoint x: 986, endPoint y: 413, distance: 56.2
drag, startPoint x: 1024, startPoint y: 414, endPoint x: 901, endPoint y: 417, distance: 123.0
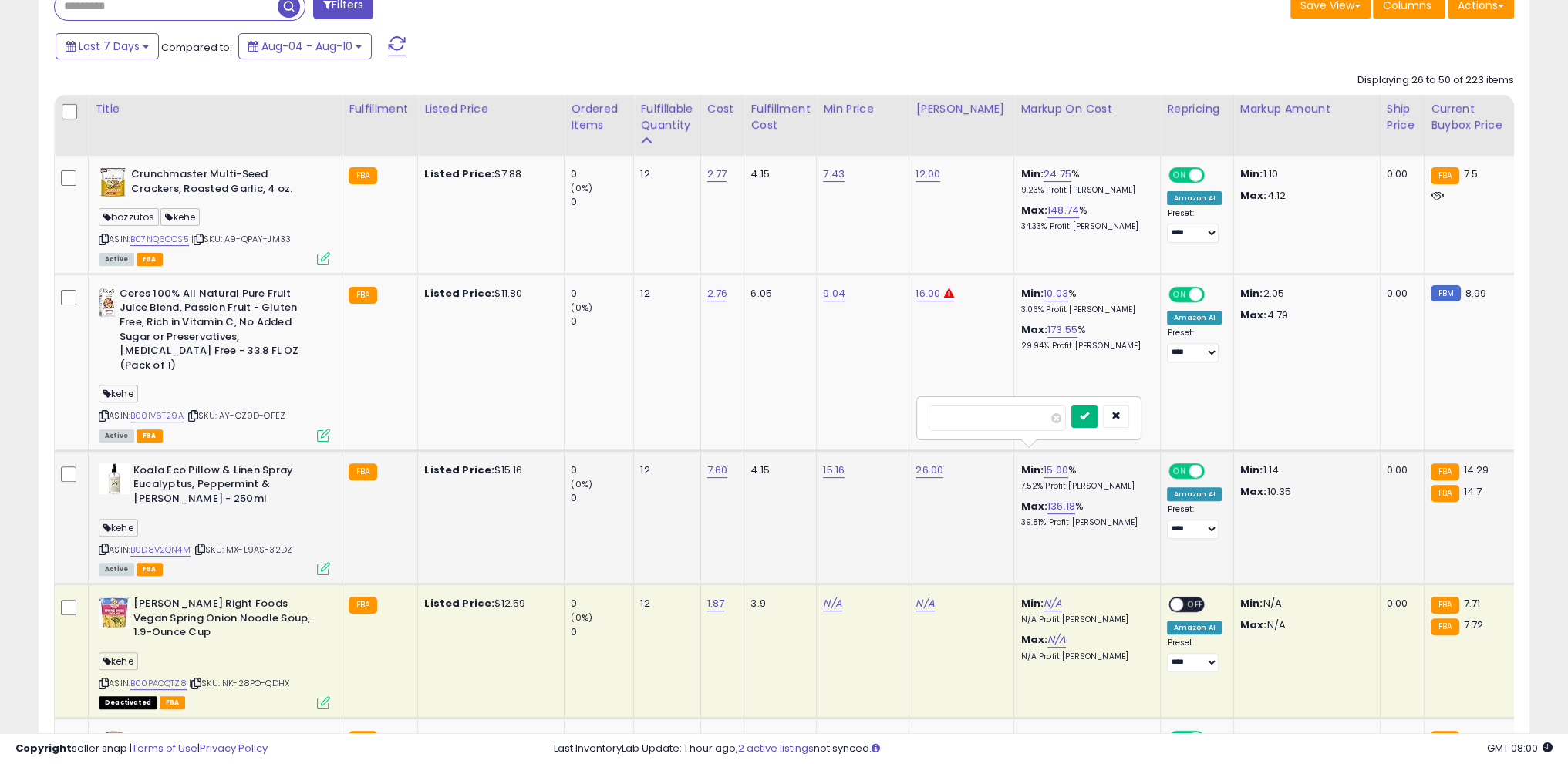
type input "**"
click at [1089, 420] on icon "submit" at bounding box center [1084, 416] width 9 height 9
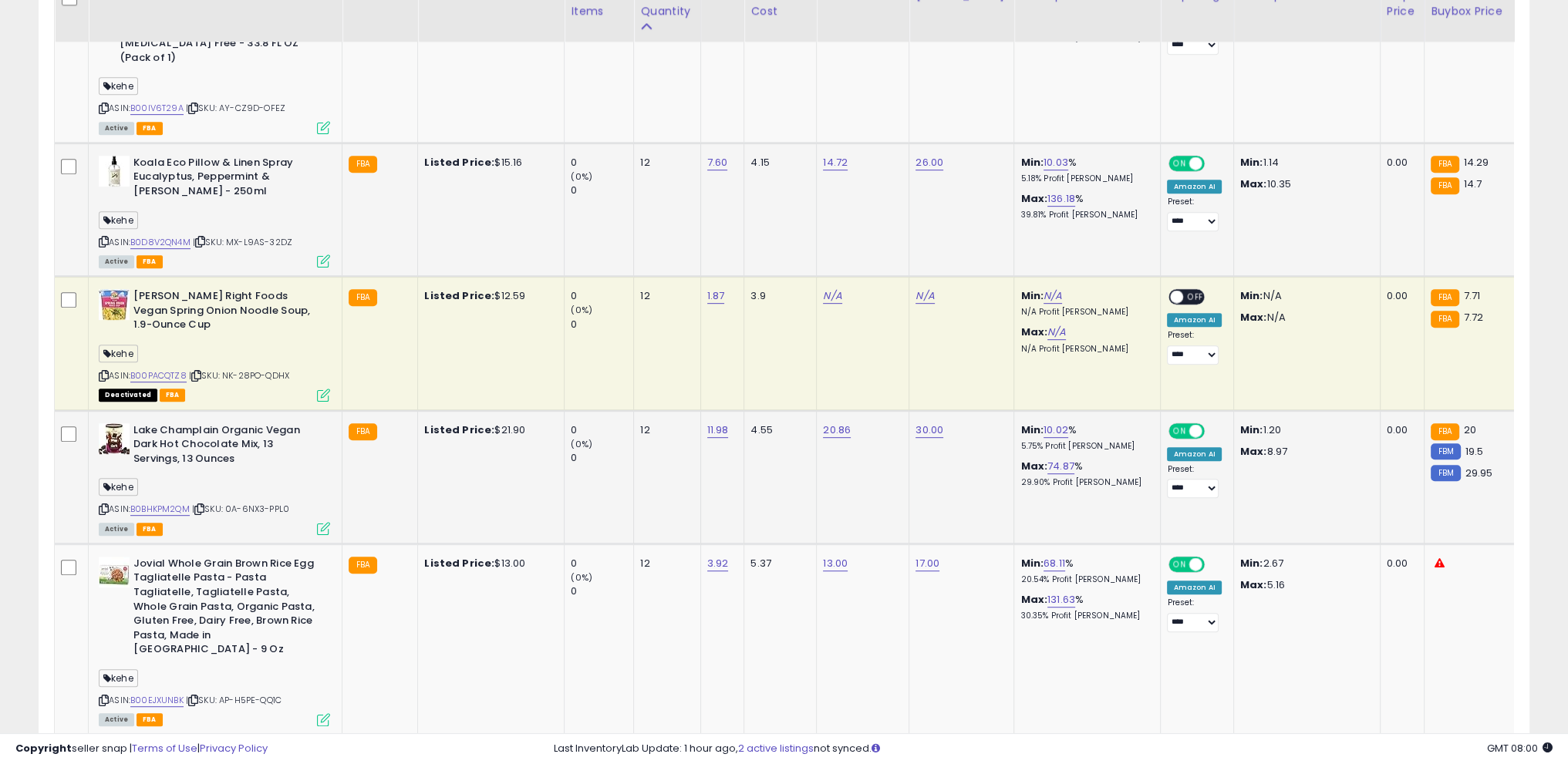
scroll to position [962, 0]
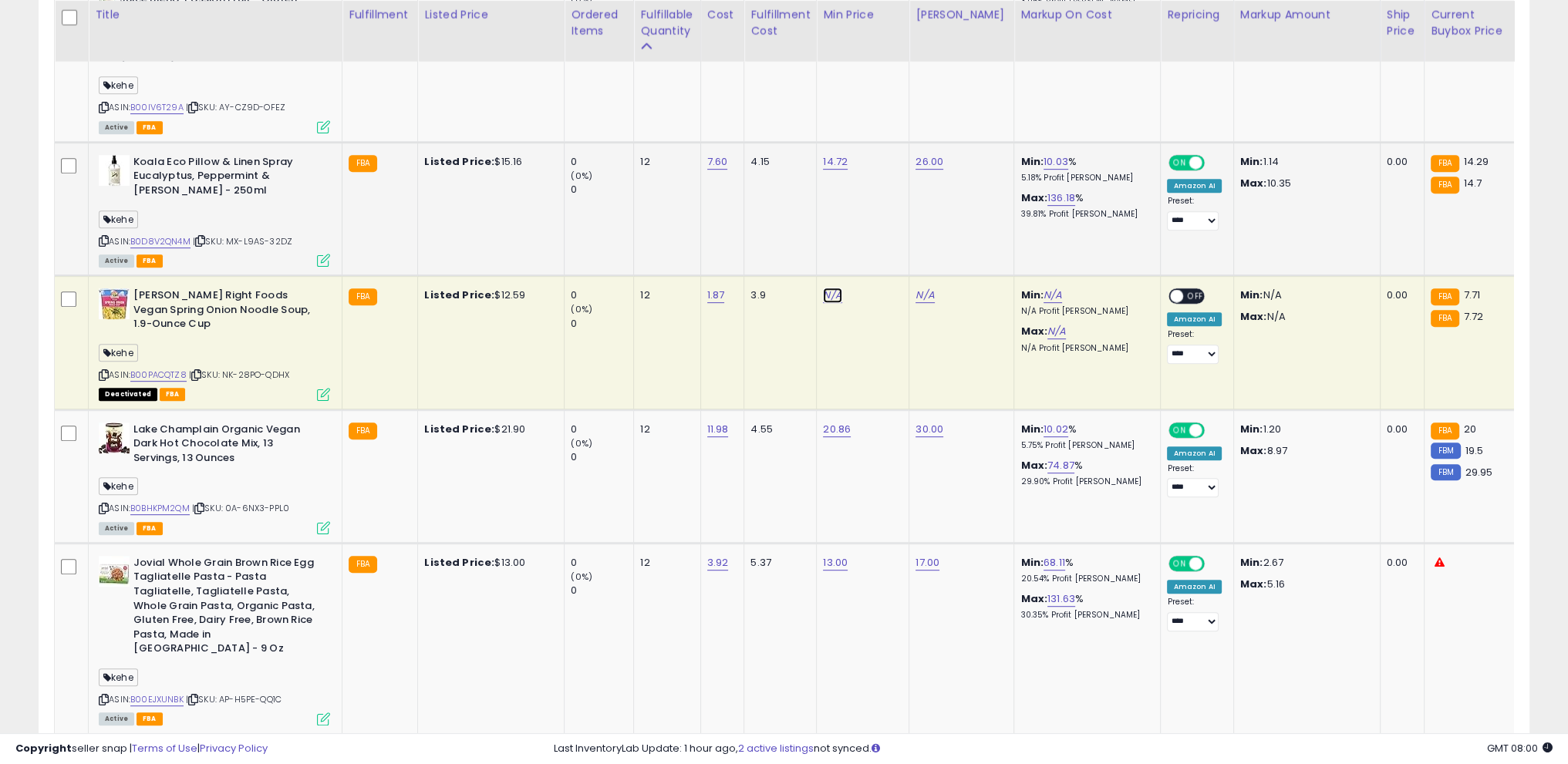
click at [829, 287] on link "N/A" at bounding box center [832, 295] width 18 height 15
click at [812, 243] on input "number" at bounding box center [784, 243] width 137 height 26
type input "***"
click at [876, 242] on icon "submit" at bounding box center [872, 240] width 9 height 9
click at [926, 287] on link "N/A" at bounding box center [925, 295] width 18 height 15
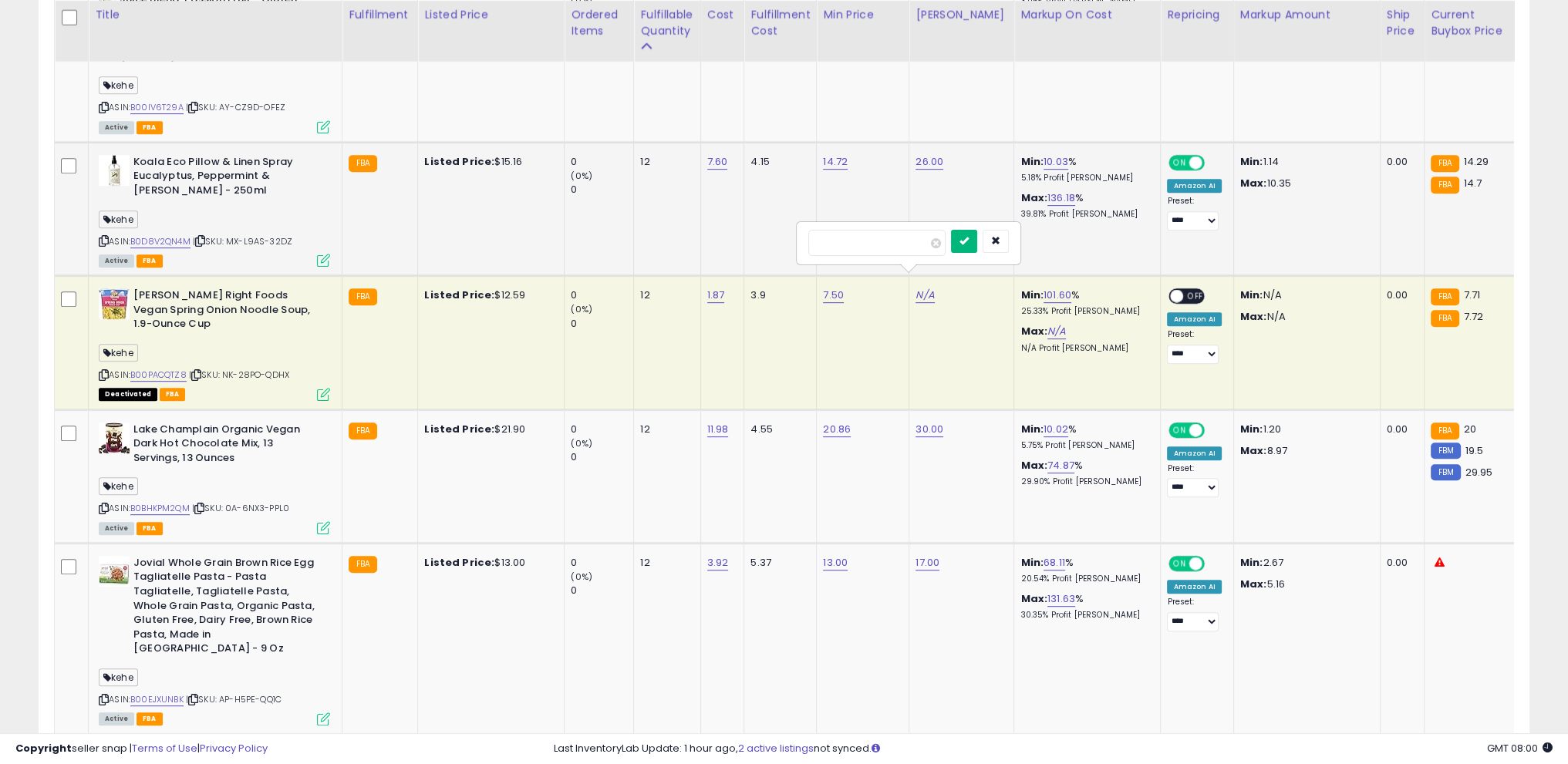
type input "*"
click at [968, 238] on icon "submit" at bounding box center [964, 240] width 9 height 9
click at [1170, 290] on span at bounding box center [1177, 297] width 13 height 13
click at [1044, 422] on link "10.02" at bounding box center [1056, 429] width 25 height 15
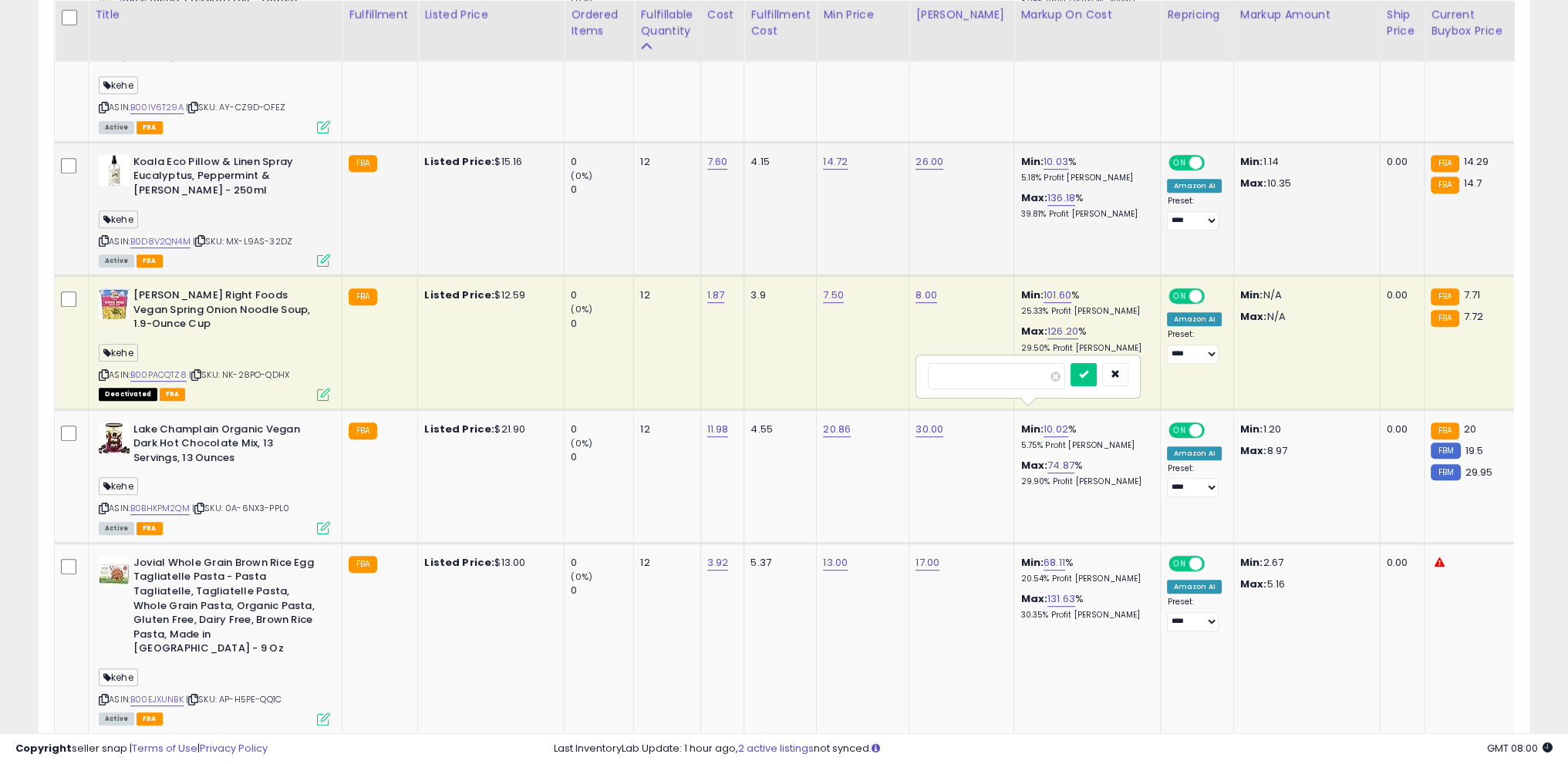
drag, startPoint x: 1020, startPoint y: 374, endPoint x: 823, endPoint y: 387, distance: 197.4
type input "*"
click at [1088, 372] on icon "submit" at bounding box center [1084, 374] width 9 height 9
click at [1044, 555] on link "68.11" at bounding box center [1055, 562] width 22 height 15
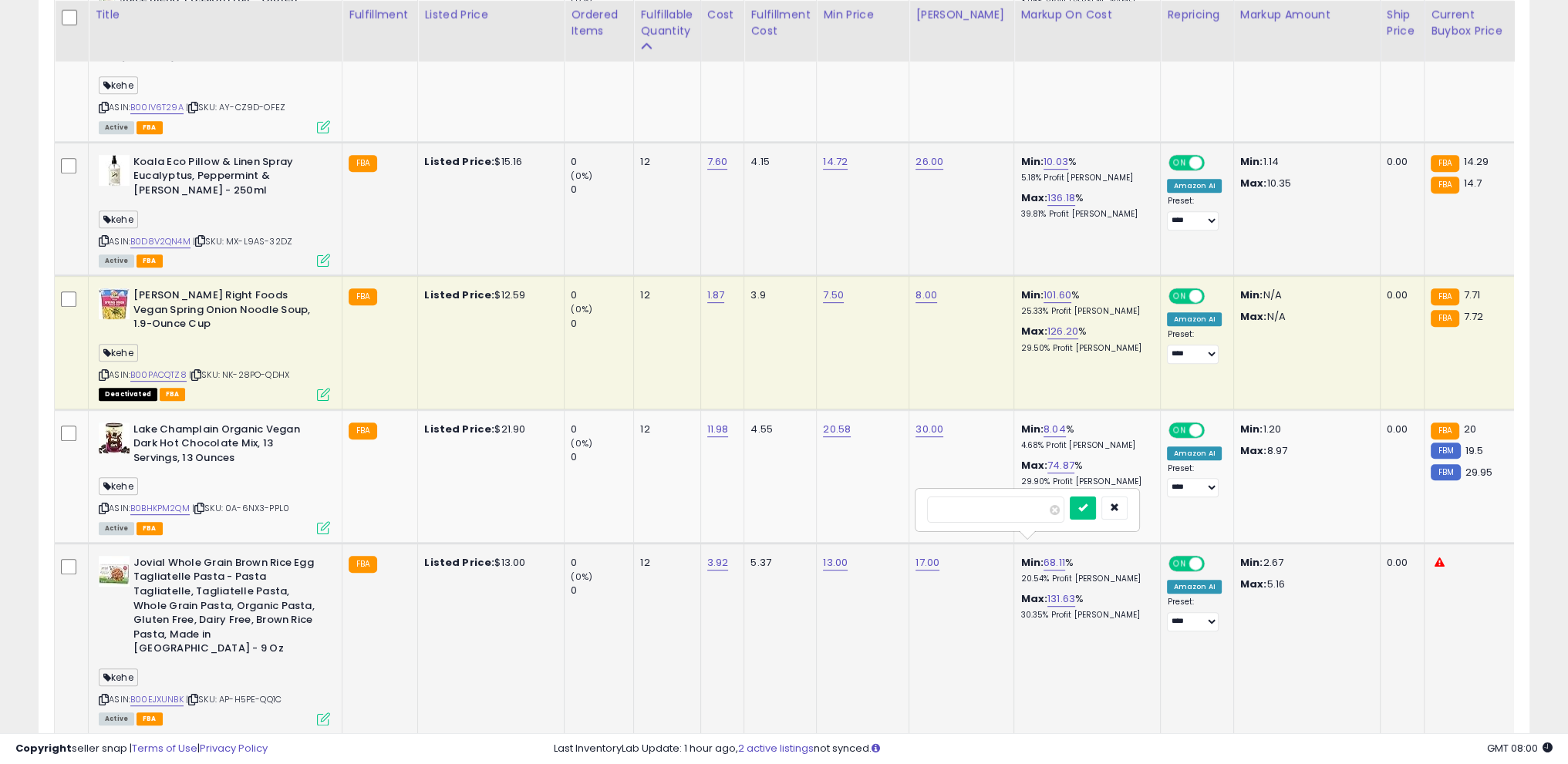
drag, startPoint x: 999, startPoint y: 514, endPoint x: 928, endPoint y: 513, distance: 71.0
click at [926, 513] on div "*****" at bounding box center [1027, 509] width 222 height 41
type input "**"
click at [1096, 498] on button "submit" at bounding box center [1082, 508] width 26 height 23
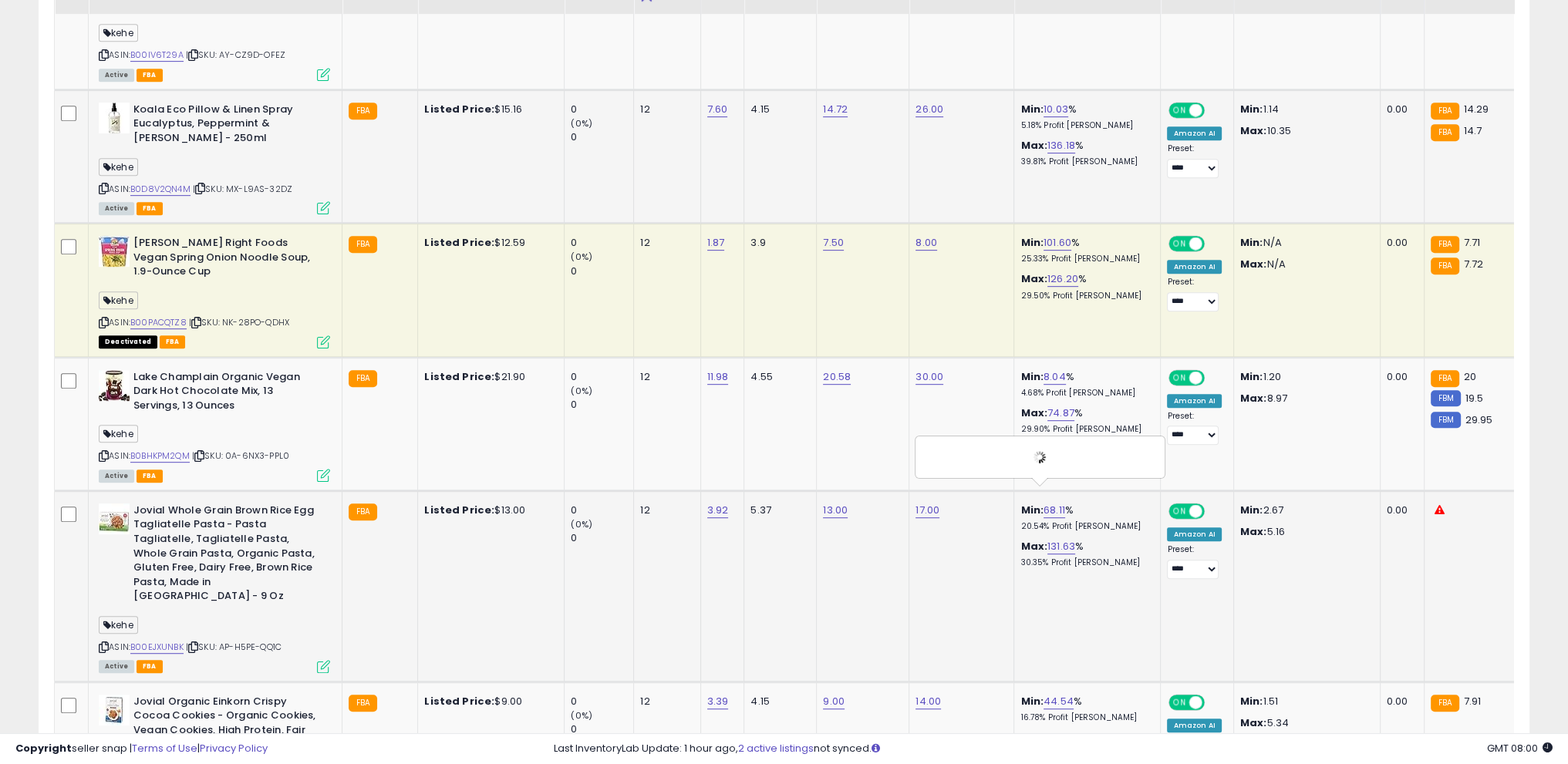
scroll to position [1116, 0]
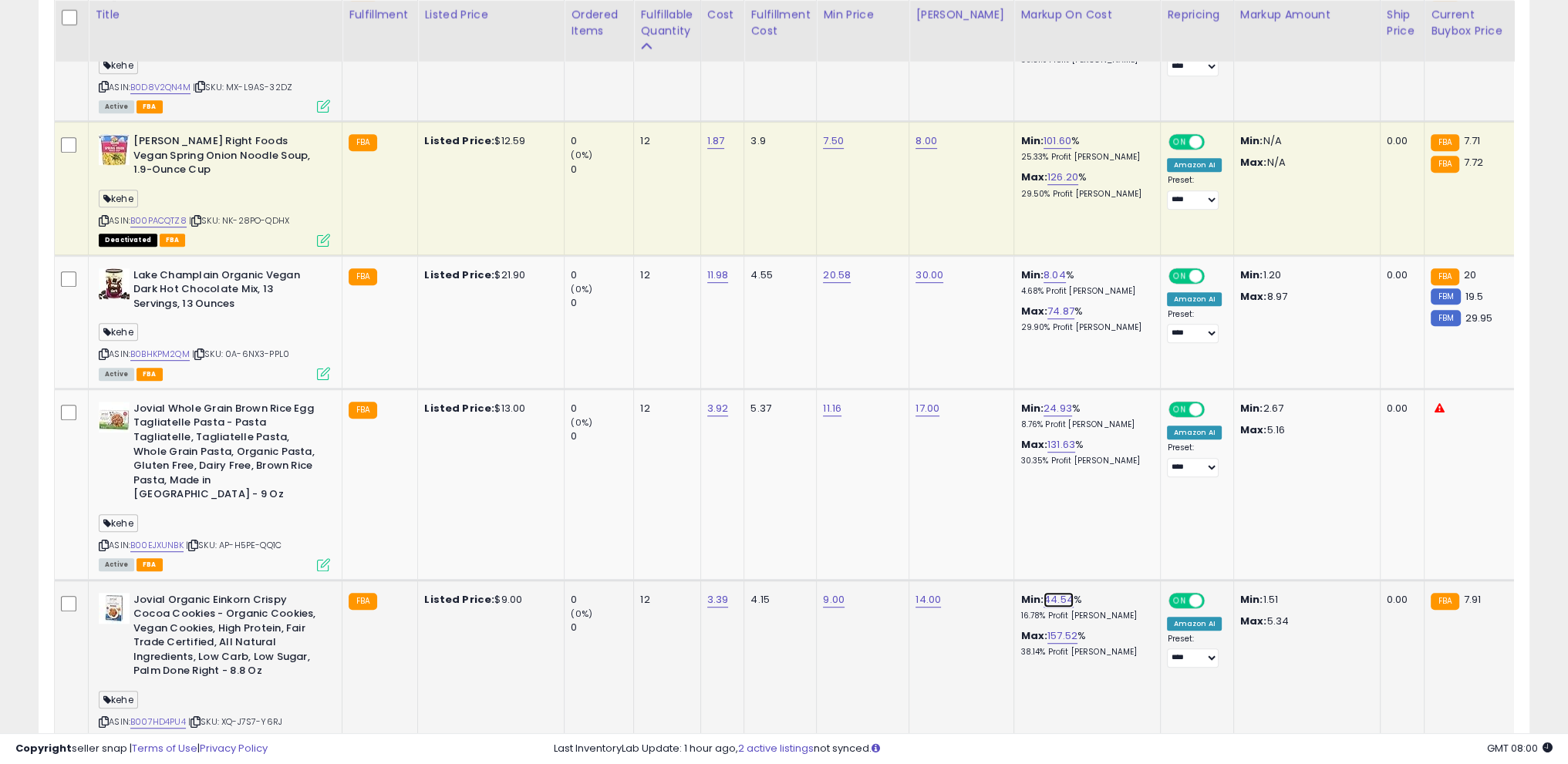
click at [1044, 592] on link "44.54" at bounding box center [1058, 599] width 30 height 15
drag, startPoint x: 1033, startPoint y: 528, endPoint x: 874, endPoint y: 530, distance: 159.0
type input "**"
click at [1099, 529] on button "submit" at bounding box center [1086, 529] width 26 height 23
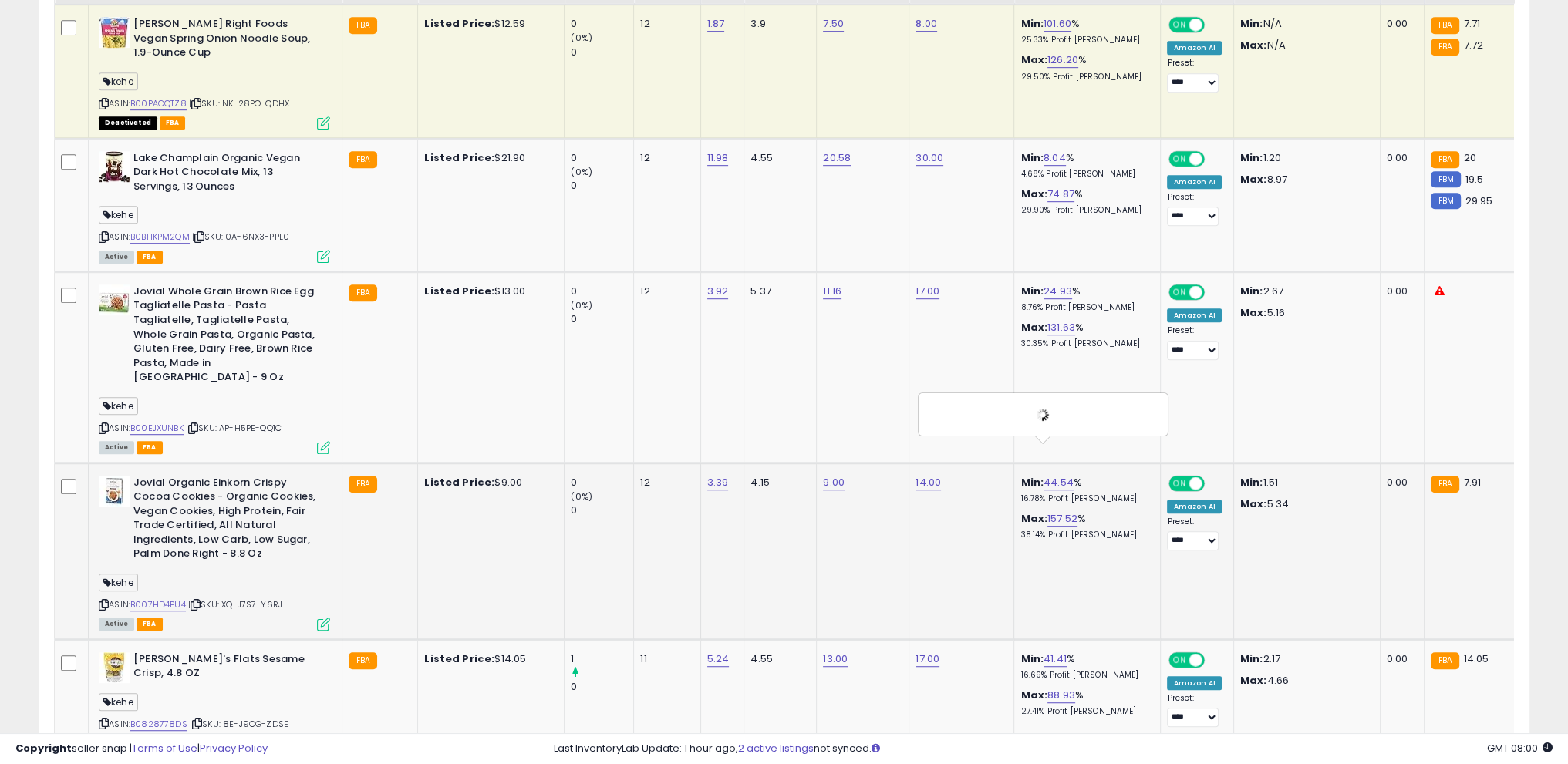
scroll to position [1271, 0]
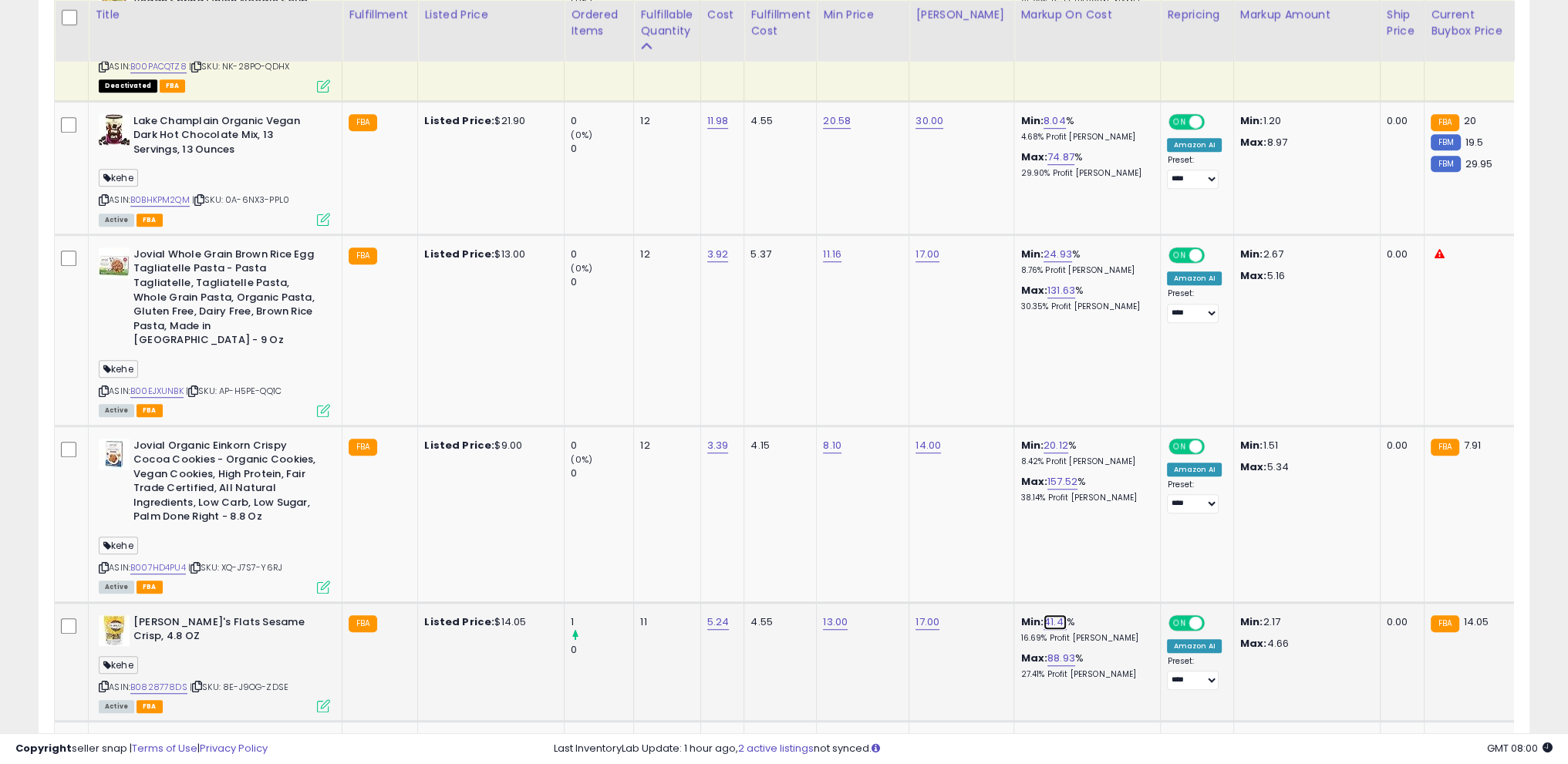
click at [1044, 614] on link "41.41" at bounding box center [1055, 621] width 23 height 15
drag, startPoint x: 1006, startPoint y: 556, endPoint x: 893, endPoint y: 548, distance: 113.3
click at [1119, 553] on icon "button" at bounding box center [1115, 551] width 9 height 9
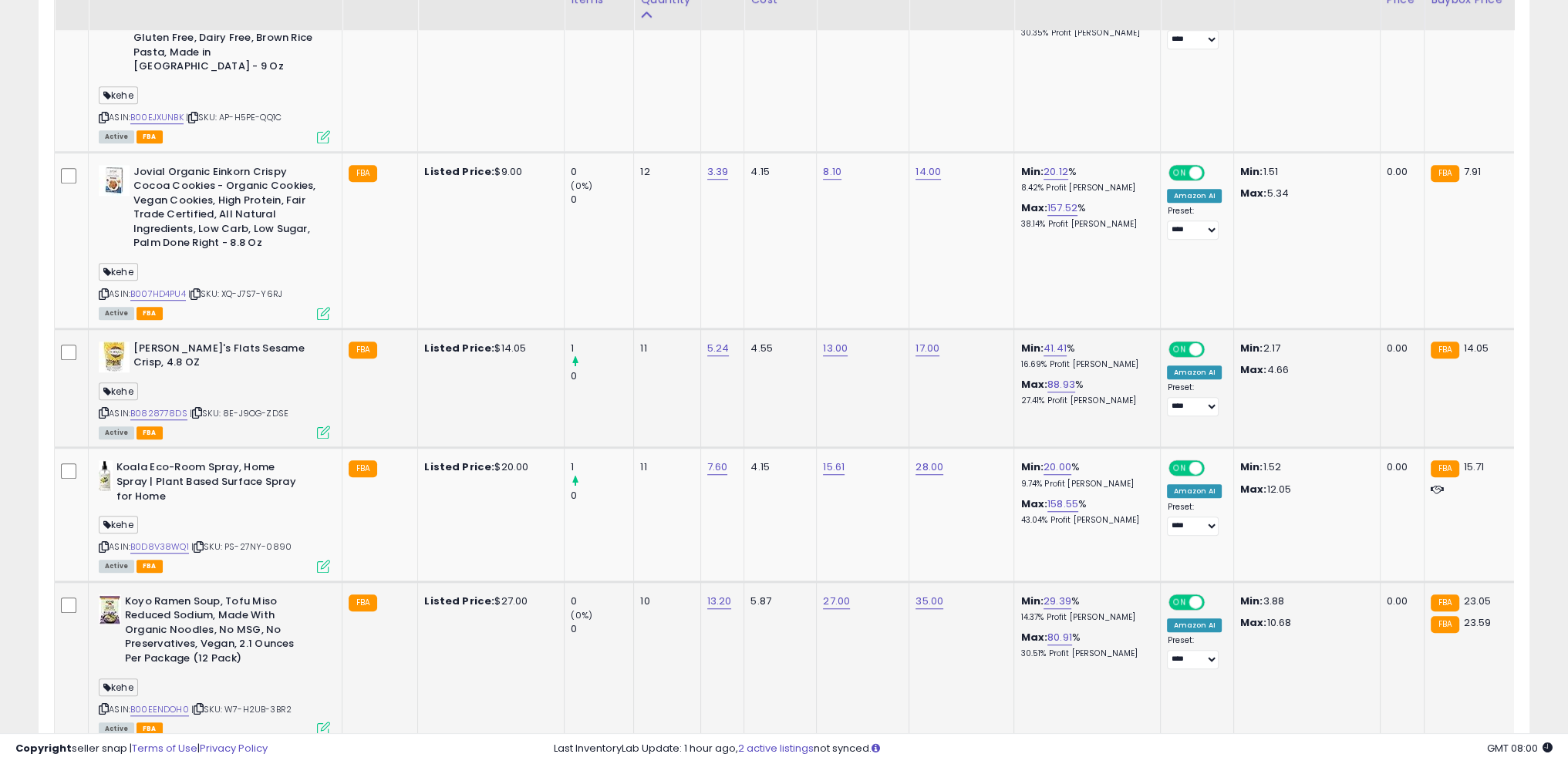
scroll to position [1579, 0]
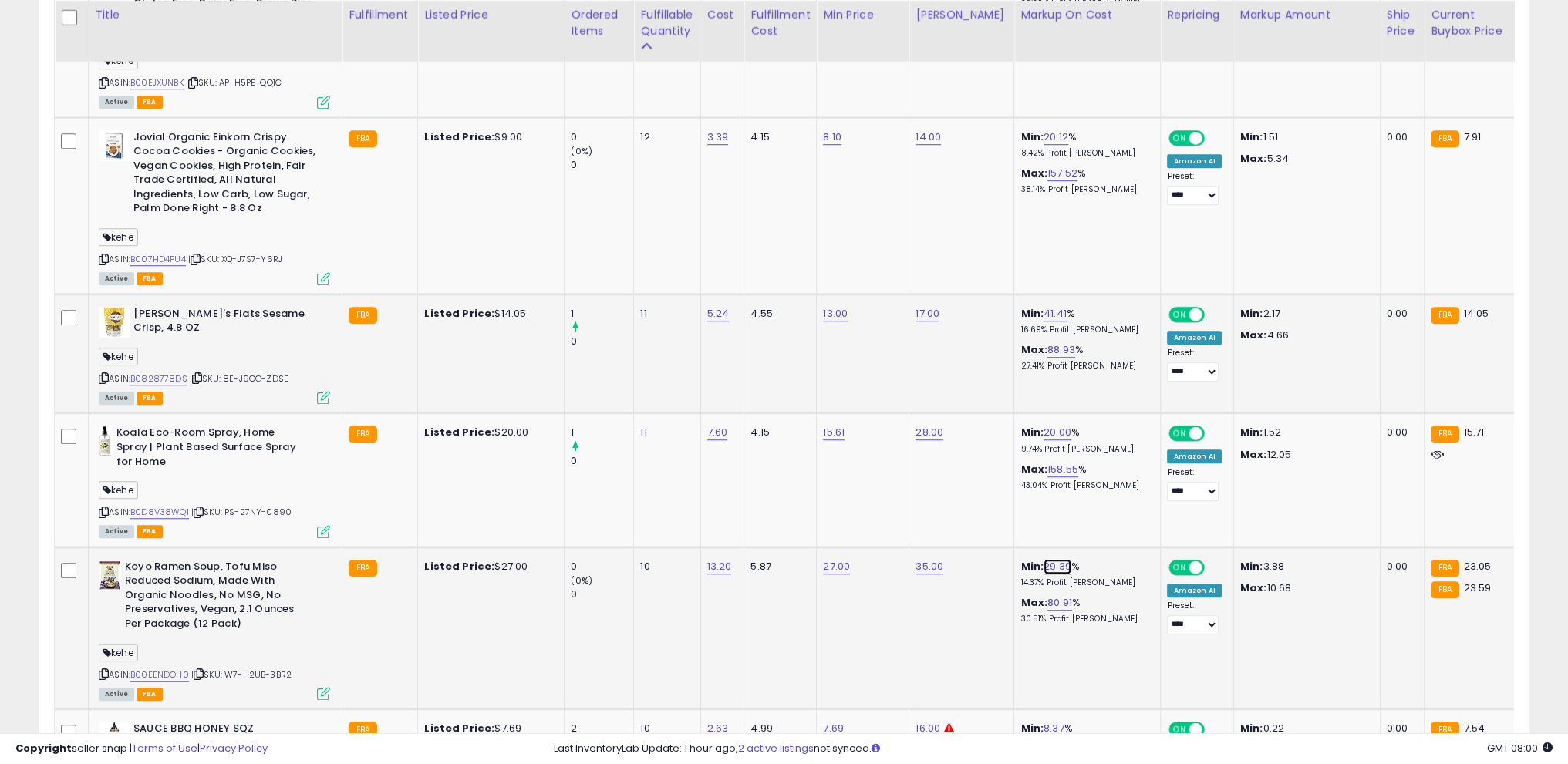
click at [1044, 558] on link "29.39" at bounding box center [1057, 566] width 28 height 15
drag, startPoint x: 1013, startPoint y: 498, endPoint x: 886, endPoint y: 489, distance: 127.3
type input "**"
click at [1089, 494] on icon "submit" at bounding box center [1085, 493] width 9 height 9
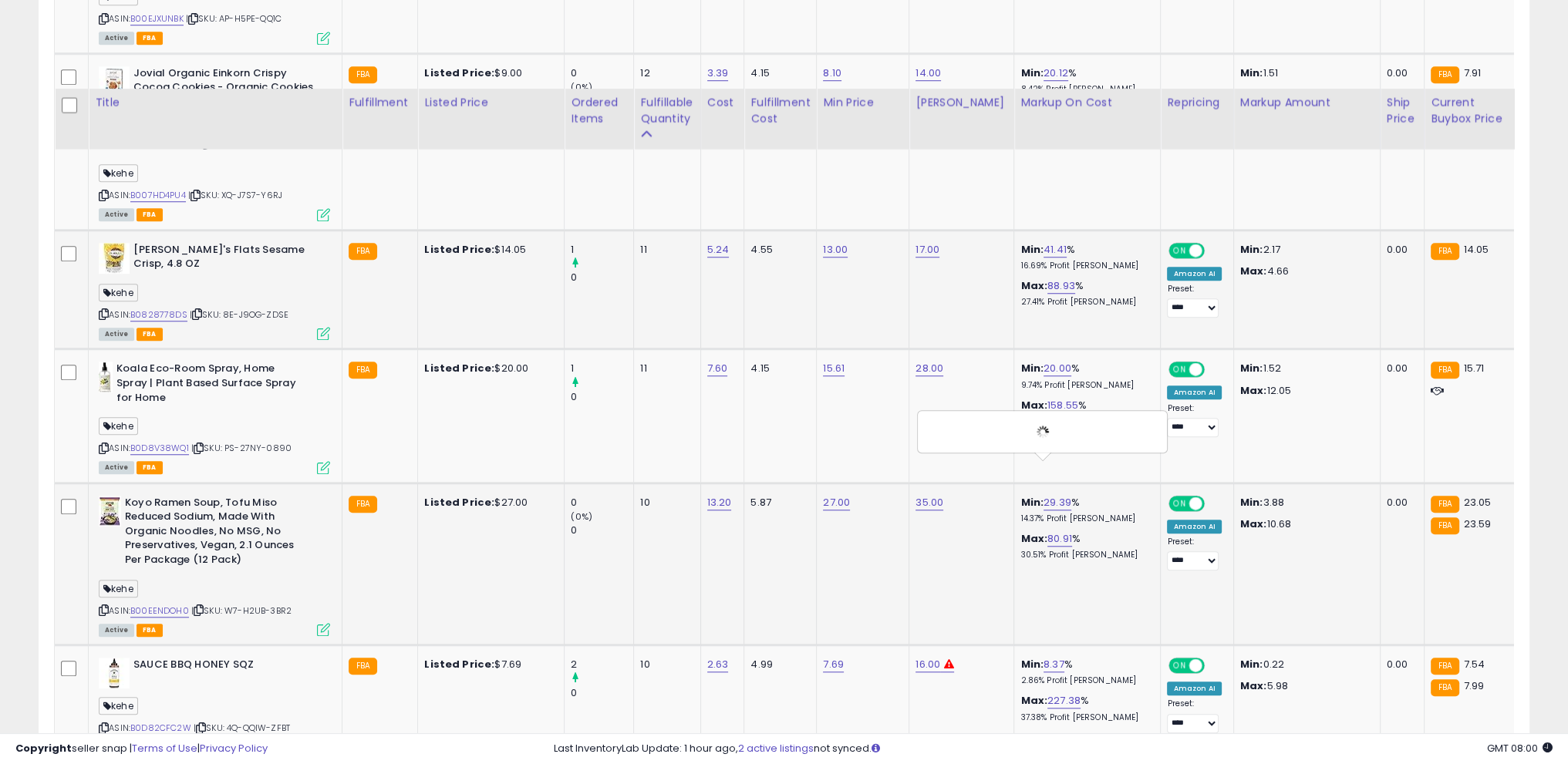
scroll to position [1733, 0]
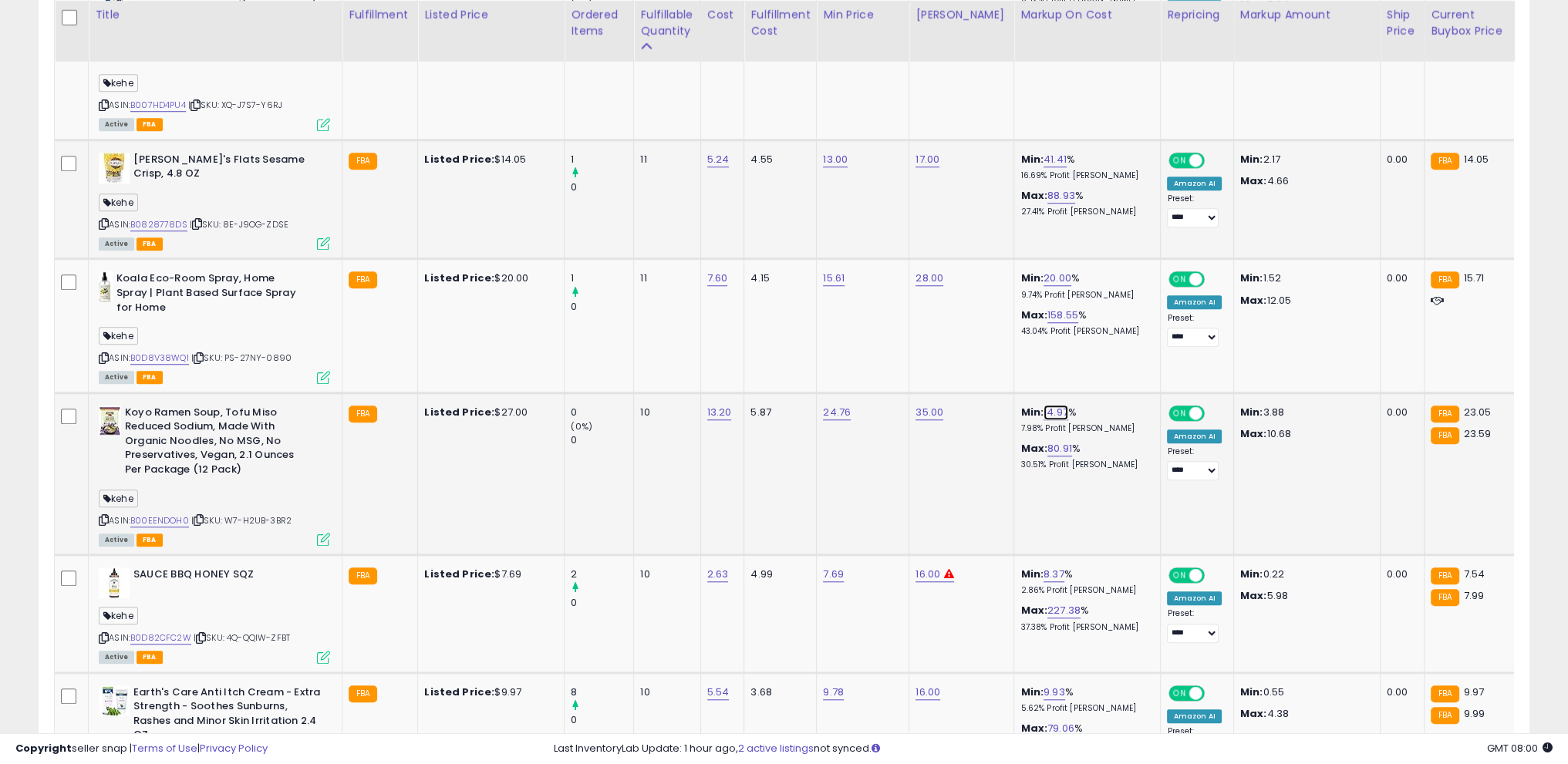
click at [1044, 405] on link "14.97" at bounding box center [1056, 412] width 25 height 15
drag, startPoint x: 923, startPoint y: 332, endPoint x: 864, endPoint y: 332, distance: 59.0
type input "**"
click at [1097, 337] on button "submit" at bounding box center [1083, 339] width 26 height 23
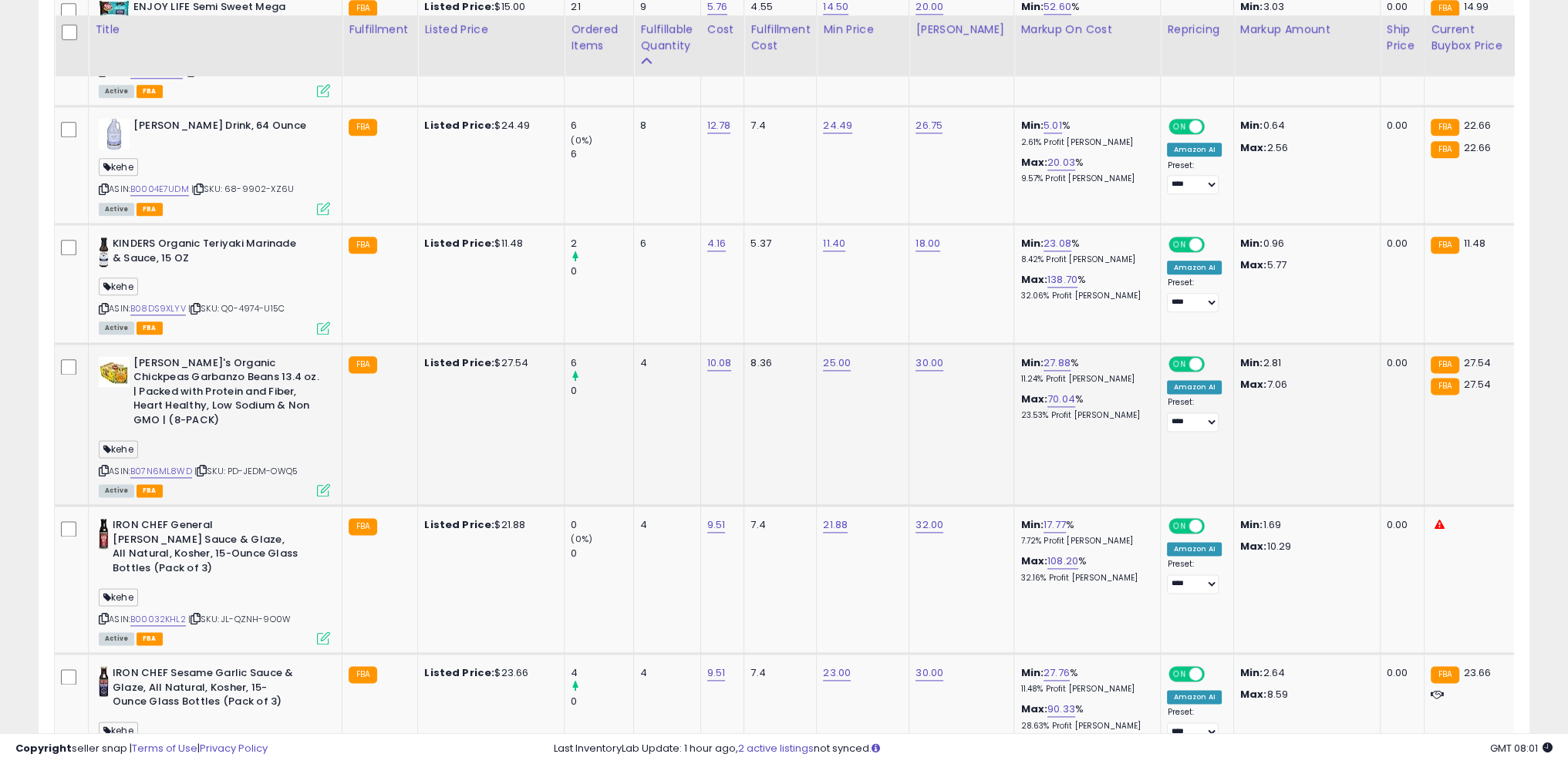
scroll to position [2580, 0]
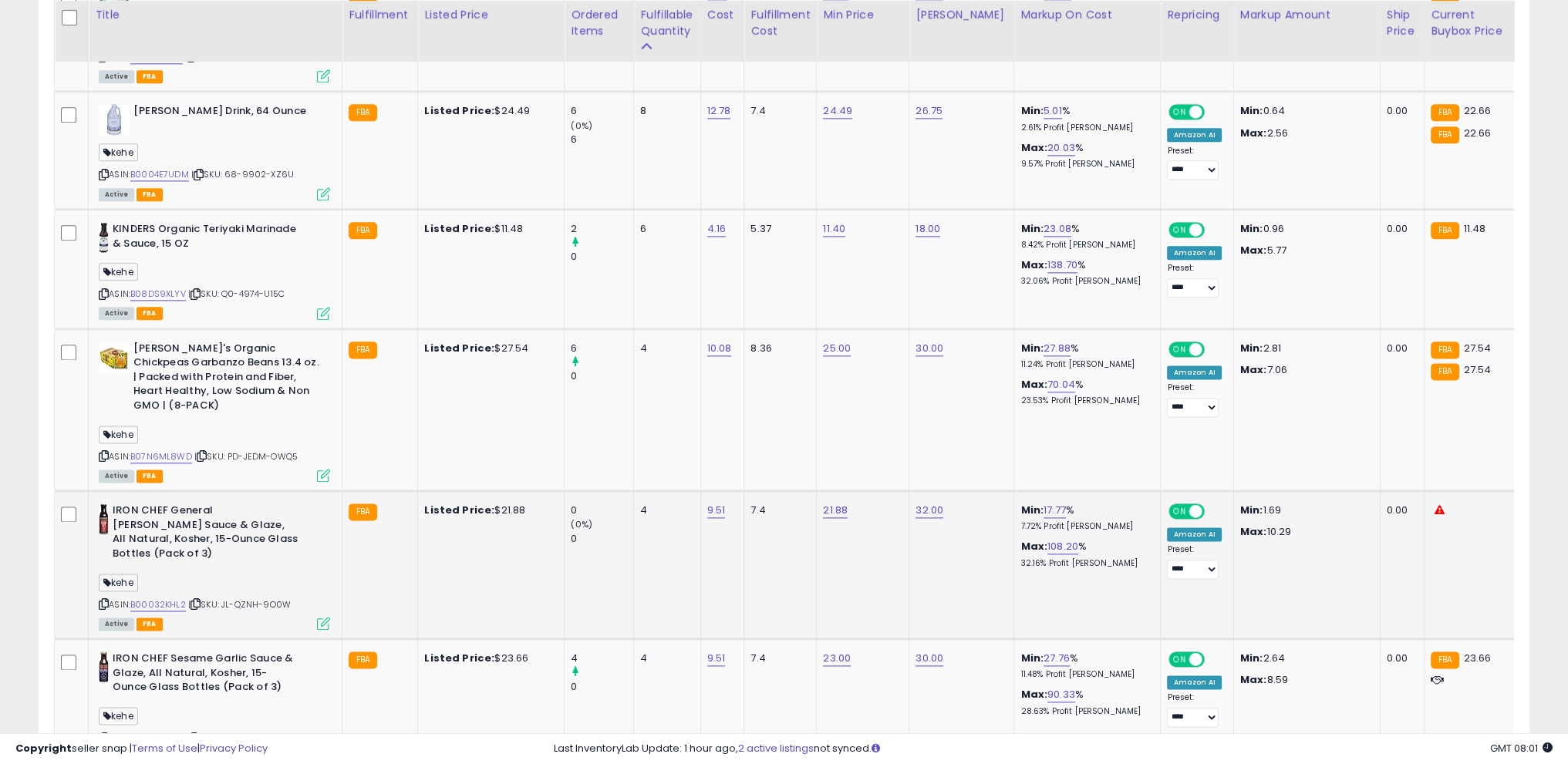
click at [1027, 503] on b "Min:" at bounding box center [1031, 510] width 23 height 15
click at [1044, 503] on link "17.77" at bounding box center [1055, 510] width 23 height 15
drag, startPoint x: 1024, startPoint y: 440, endPoint x: 886, endPoint y: 436, distance: 138.1
type input "**"
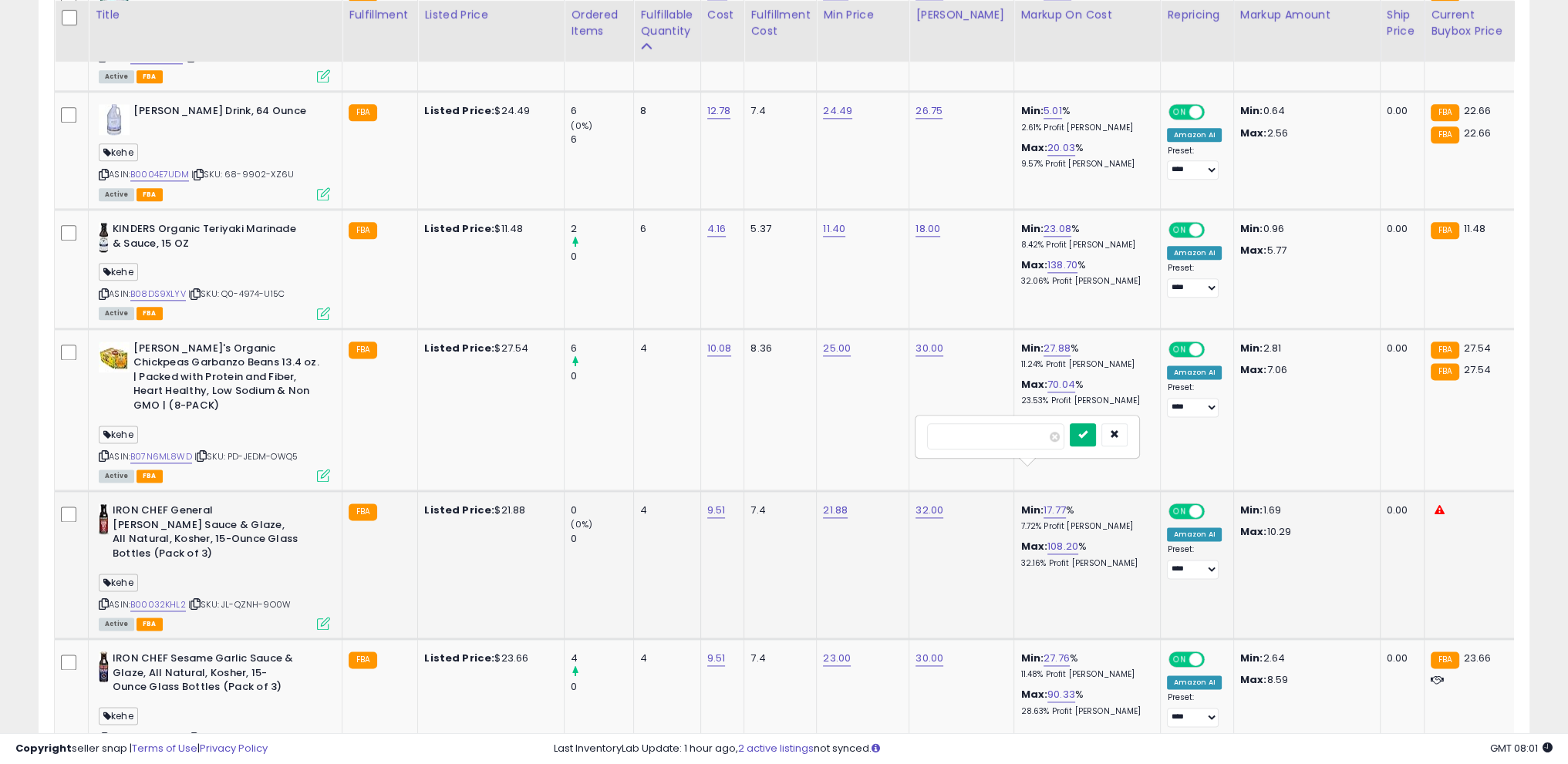
click at [1096, 439] on button "submit" at bounding box center [1082, 434] width 26 height 23
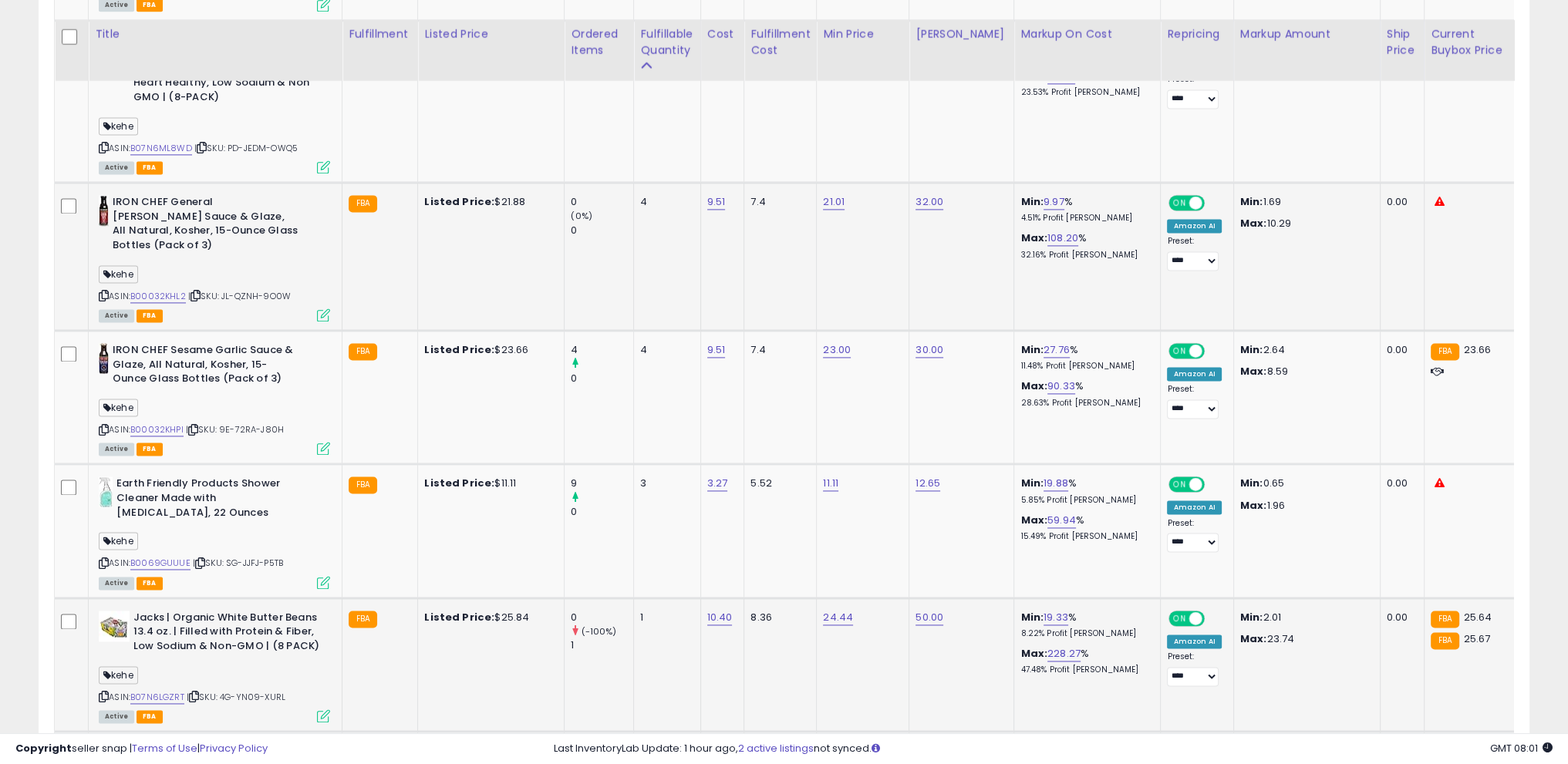
scroll to position [3043, 0]
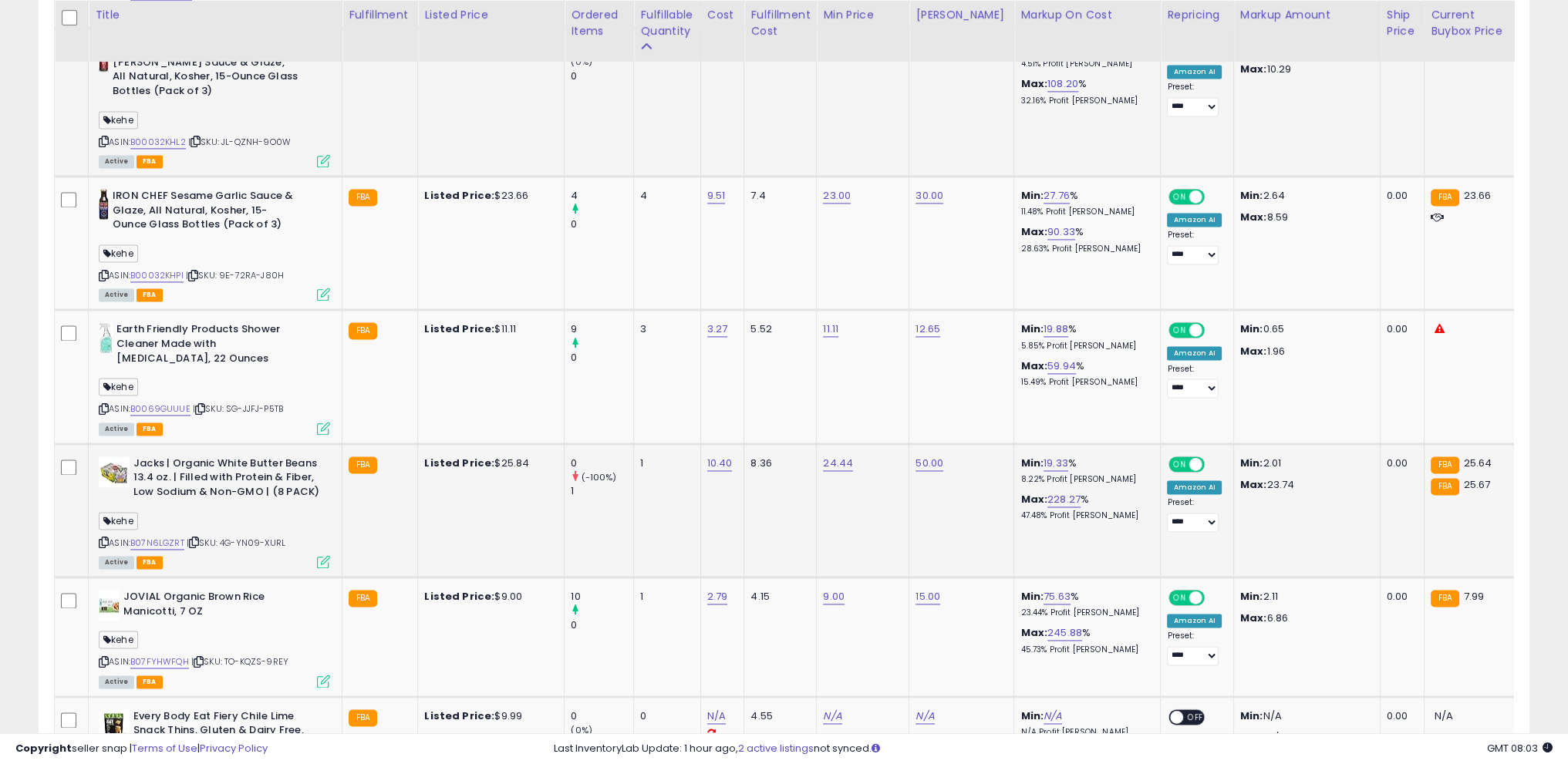
drag, startPoint x: 0, startPoint y: 483, endPoint x: 152, endPoint y: 457, distance: 154.2
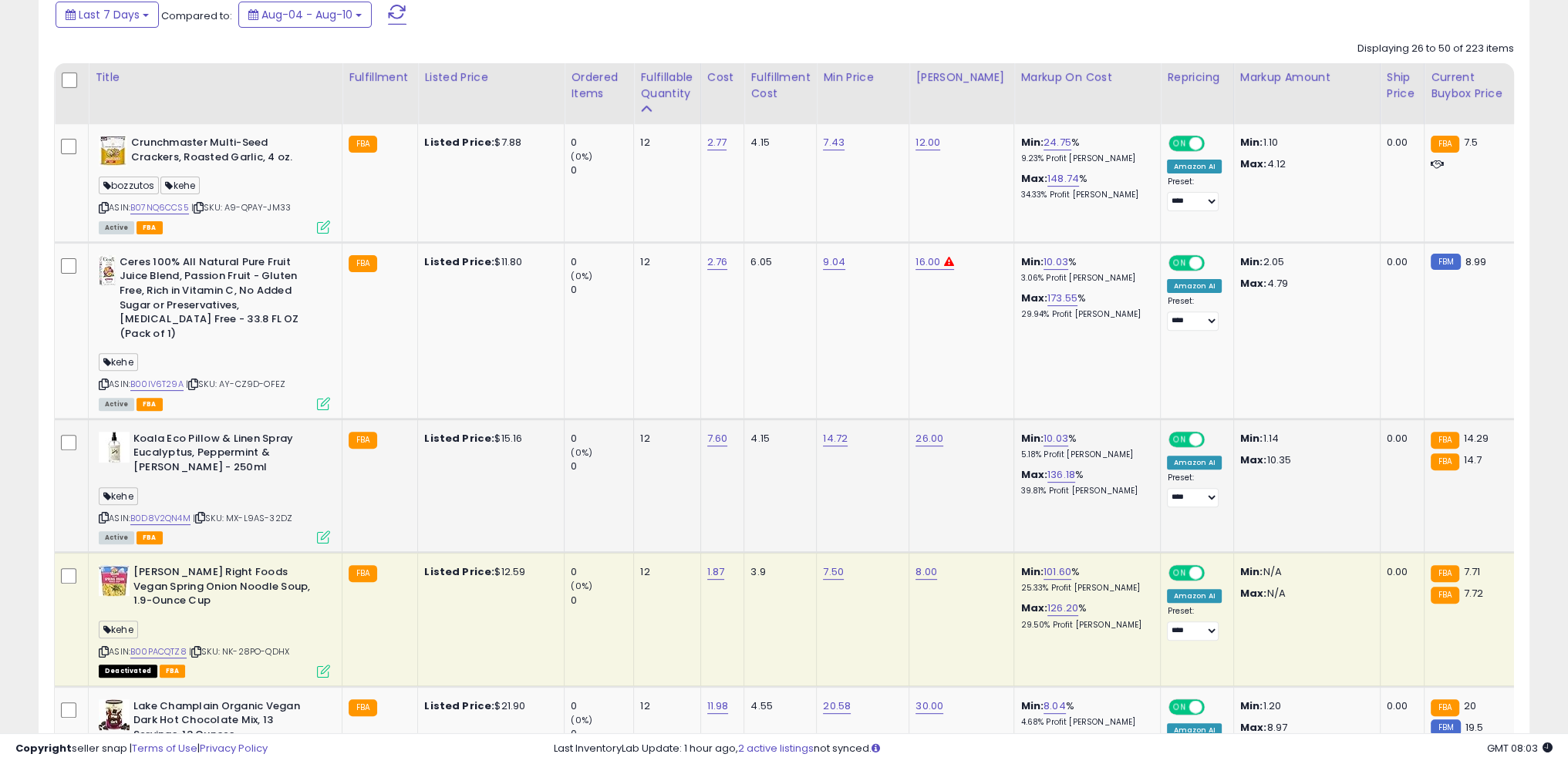
scroll to position [0, 0]
